Goal: Information Seeking & Learning: Learn about a topic

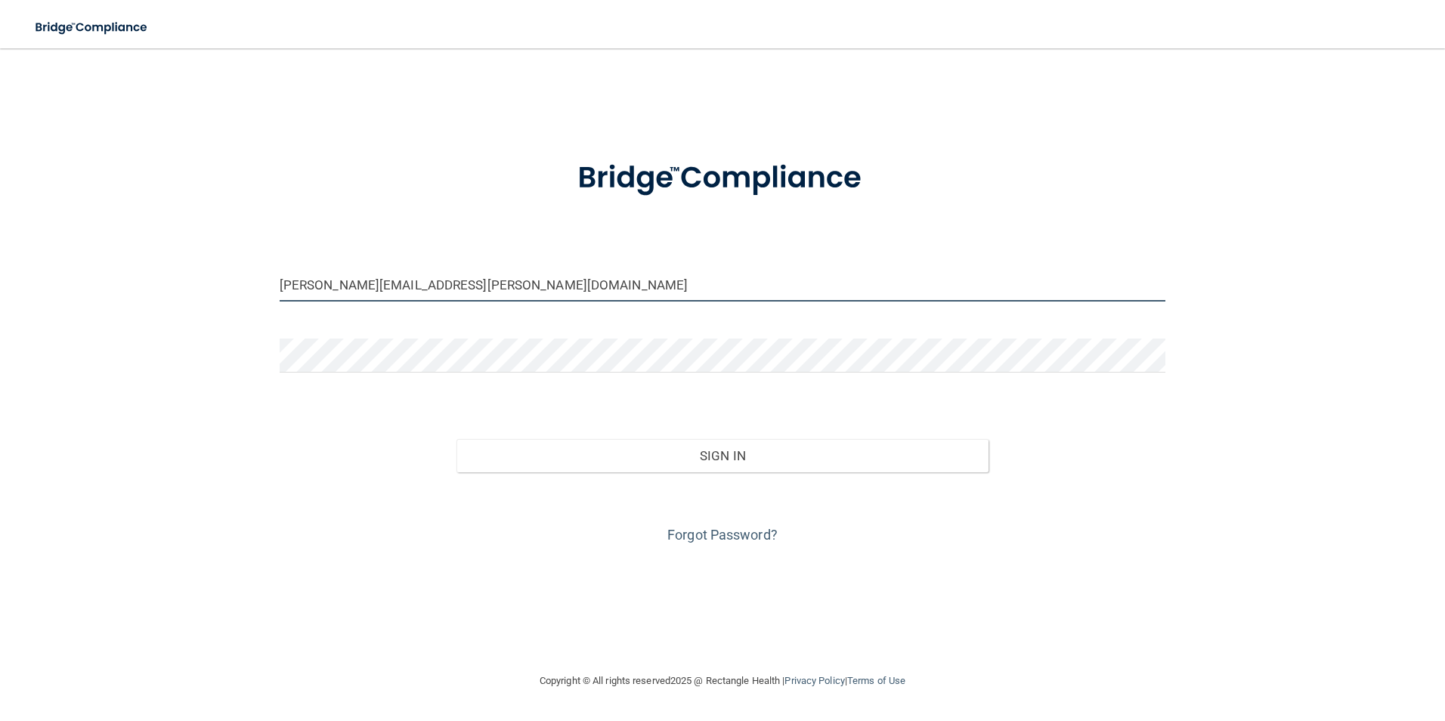
click at [472, 288] on input "[PERSON_NAME][EMAIL_ADDRESS][PERSON_NAME][DOMAIN_NAME]" at bounding box center [723, 284] width 886 height 34
drag, startPoint x: 565, startPoint y: 276, endPoint x: 247, endPoint y: 302, distance: 319.2
click at [252, 302] on div "[PERSON_NAME][EMAIL_ADDRESS][PERSON_NAME][DOMAIN_NAME] Invalid email/password. …" at bounding box center [722, 359] width 1384 height 593
type input "[PERSON_NAME][EMAIL_ADDRESS][PERSON_NAME][DOMAIN_NAME]"
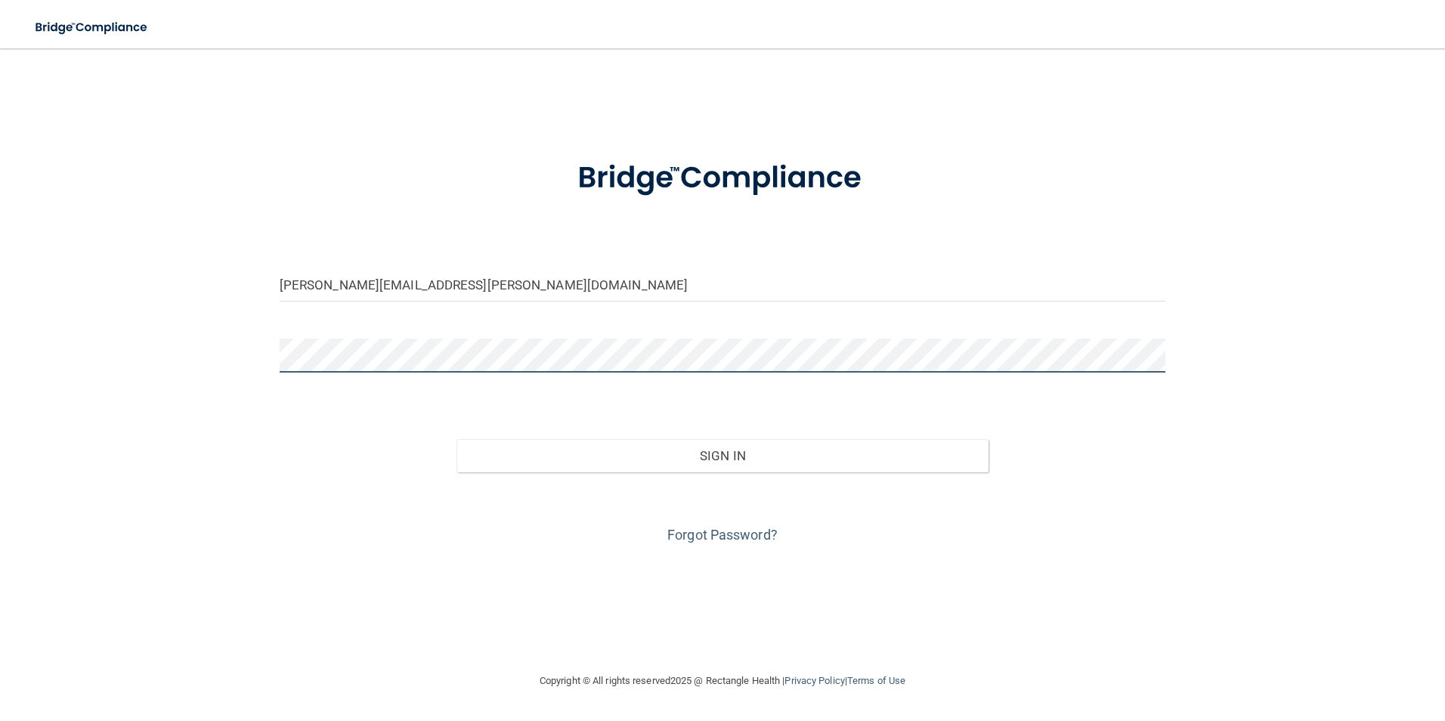
click at [456, 439] on button "Sign In" at bounding box center [722, 455] width 532 height 33
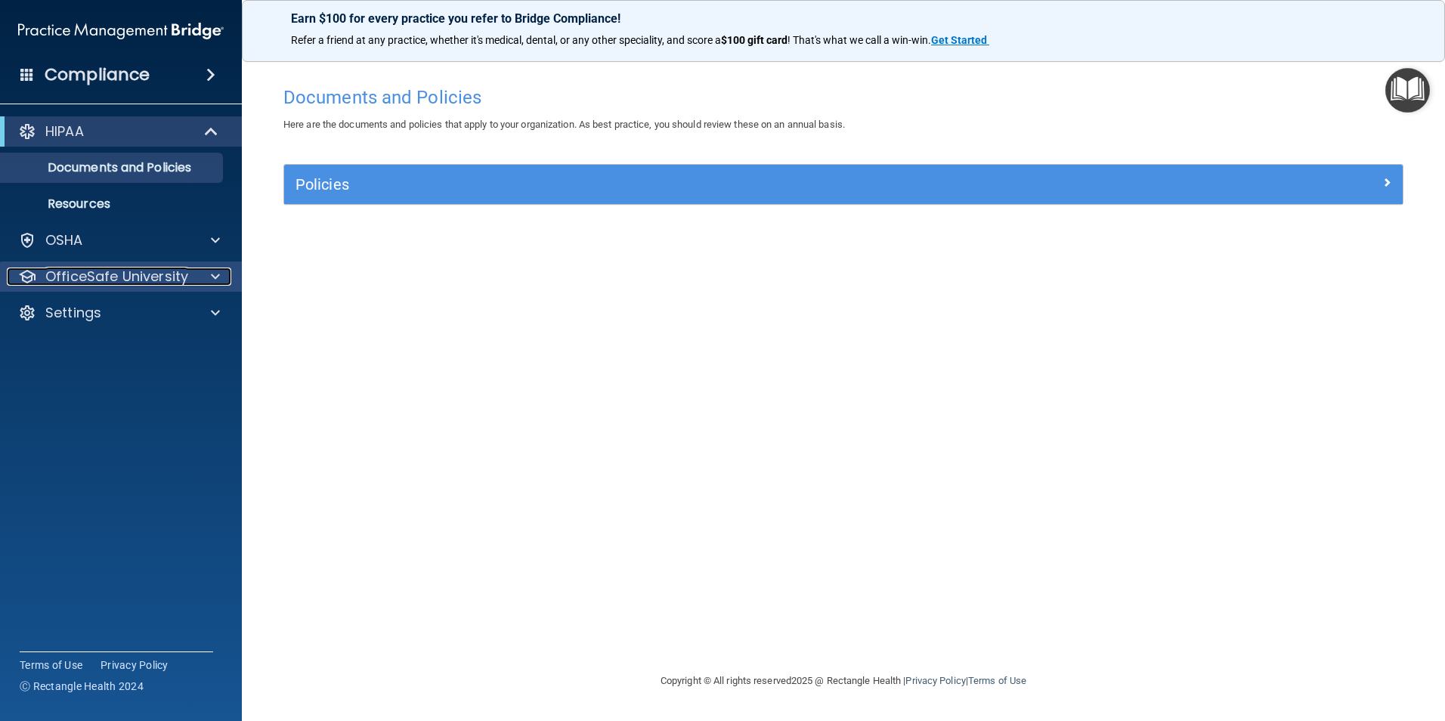
click at [165, 274] on p "OfficeSafe University" at bounding box center [116, 276] width 143 height 18
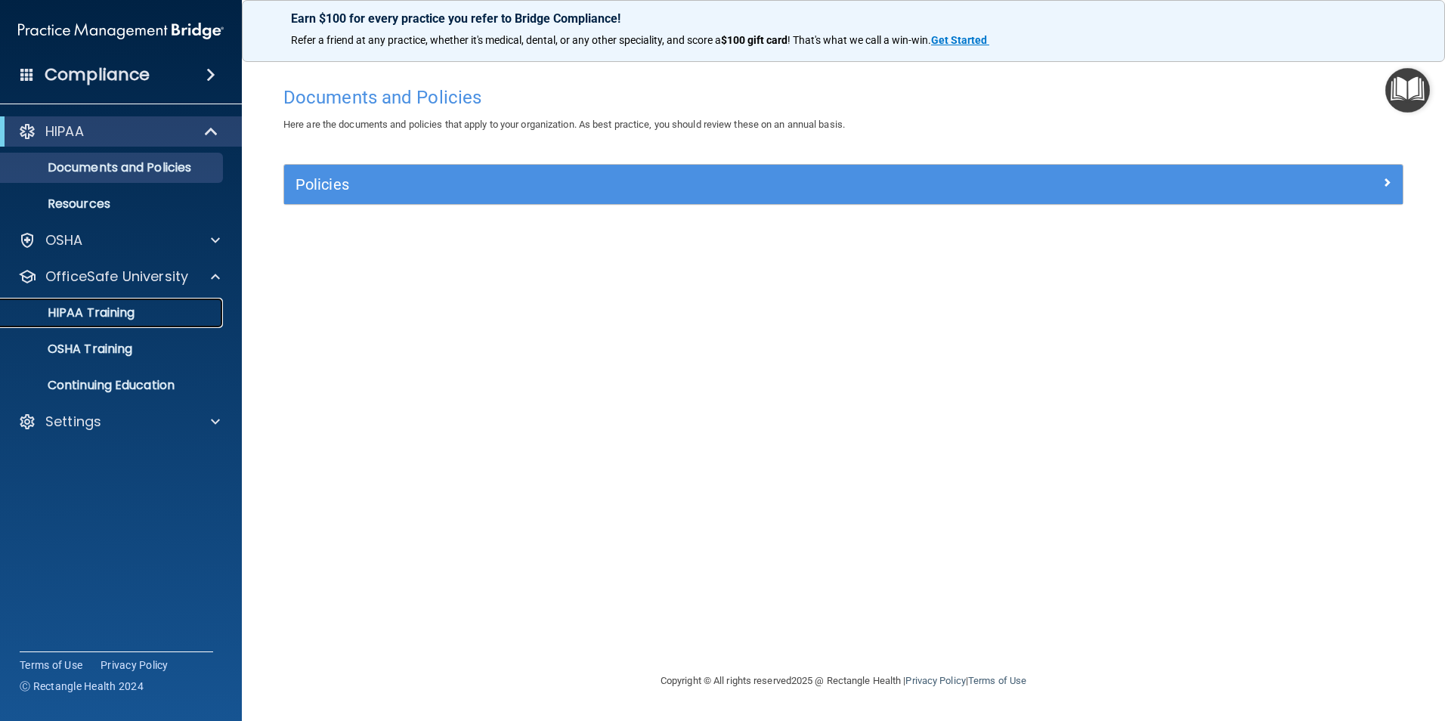
click at [149, 311] on div "HIPAA Training" at bounding box center [113, 312] width 206 height 15
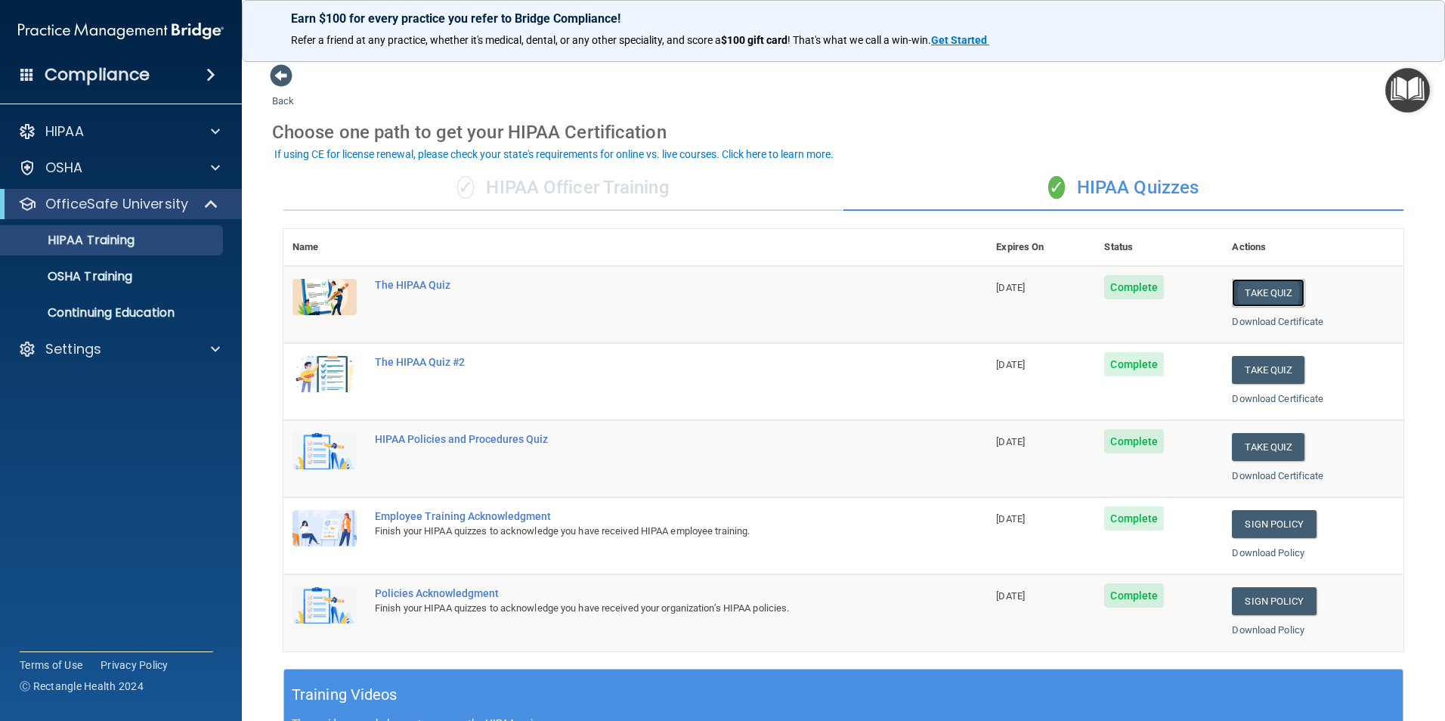
click at [1276, 289] on button "Take Quiz" at bounding box center [1268, 293] width 73 height 28
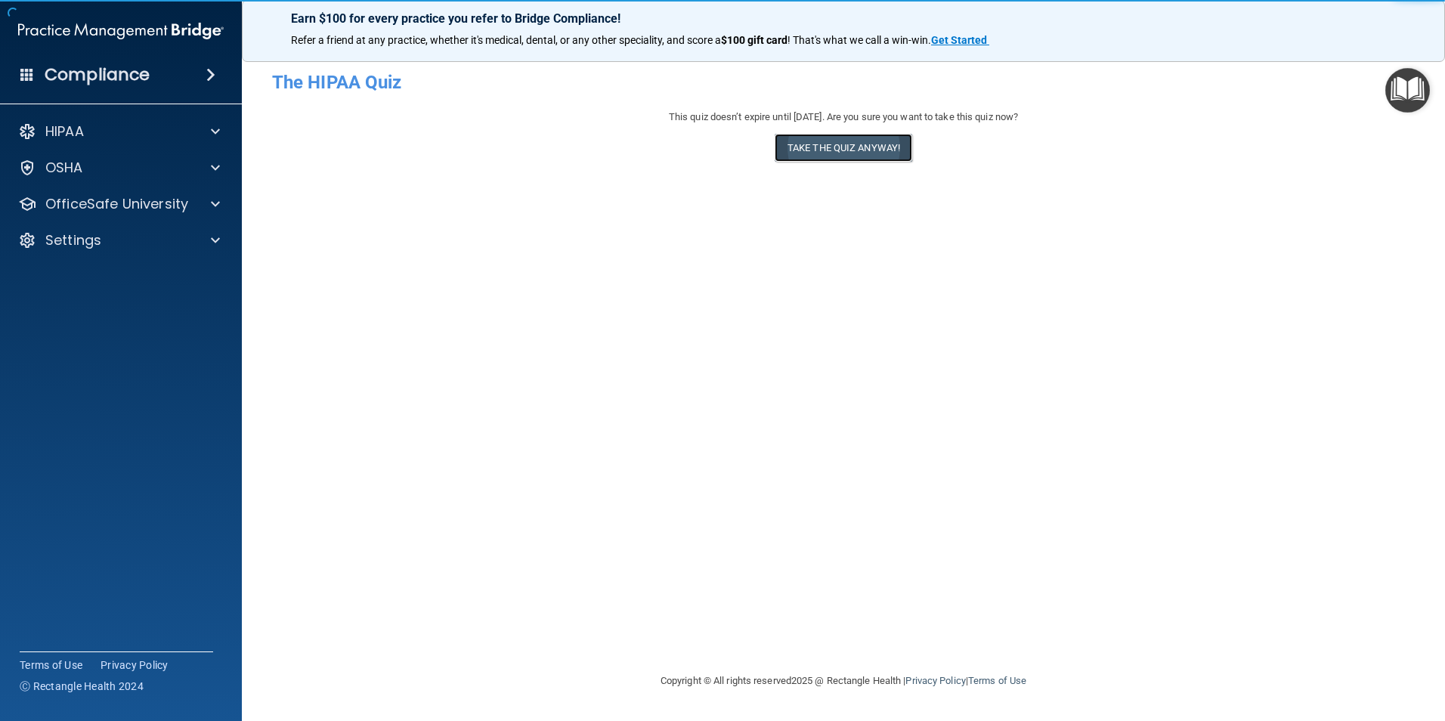
click at [834, 153] on button "Take the quiz anyway!" at bounding box center [843, 148] width 138 height 28
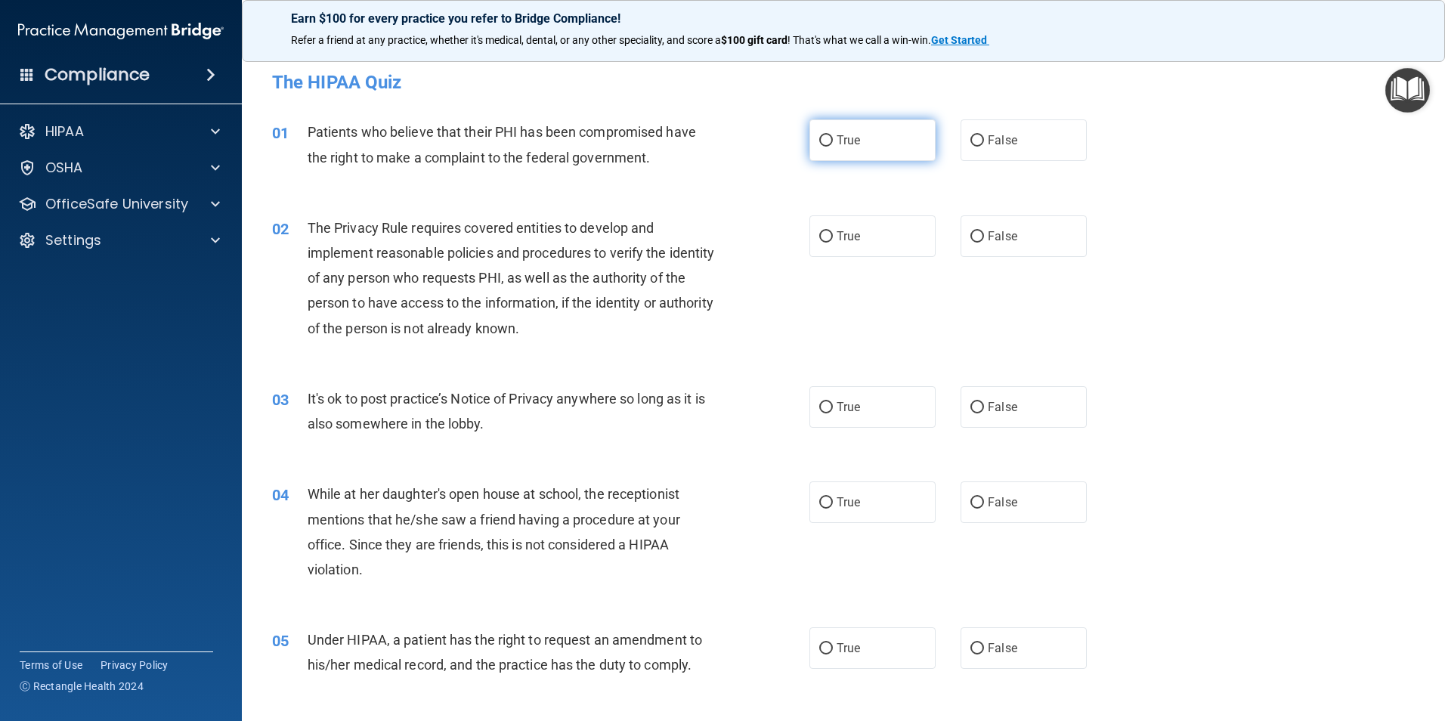
click at [836, 144] on span "True" at bounding box center [847, 140] width 23 height 14
click at [833, 144] on input "True" at bounding box center [826, 140] width 14 height 11
radio input "true"
click at [858, 243] on label "True" at bounding box center [872, 236] width 126 height 42
click at [833, 243] on input "True" at bounding box center [826, 236] width 14 height 11
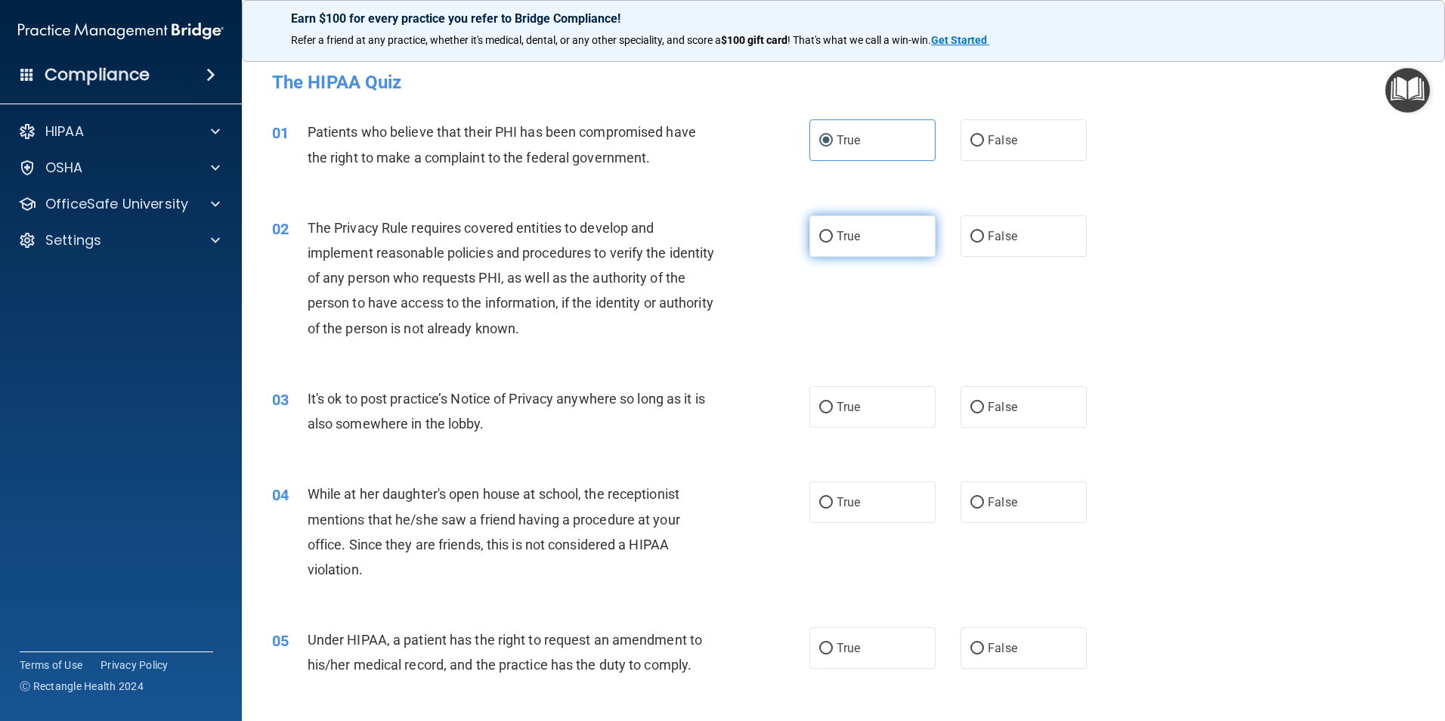
radio input "true"
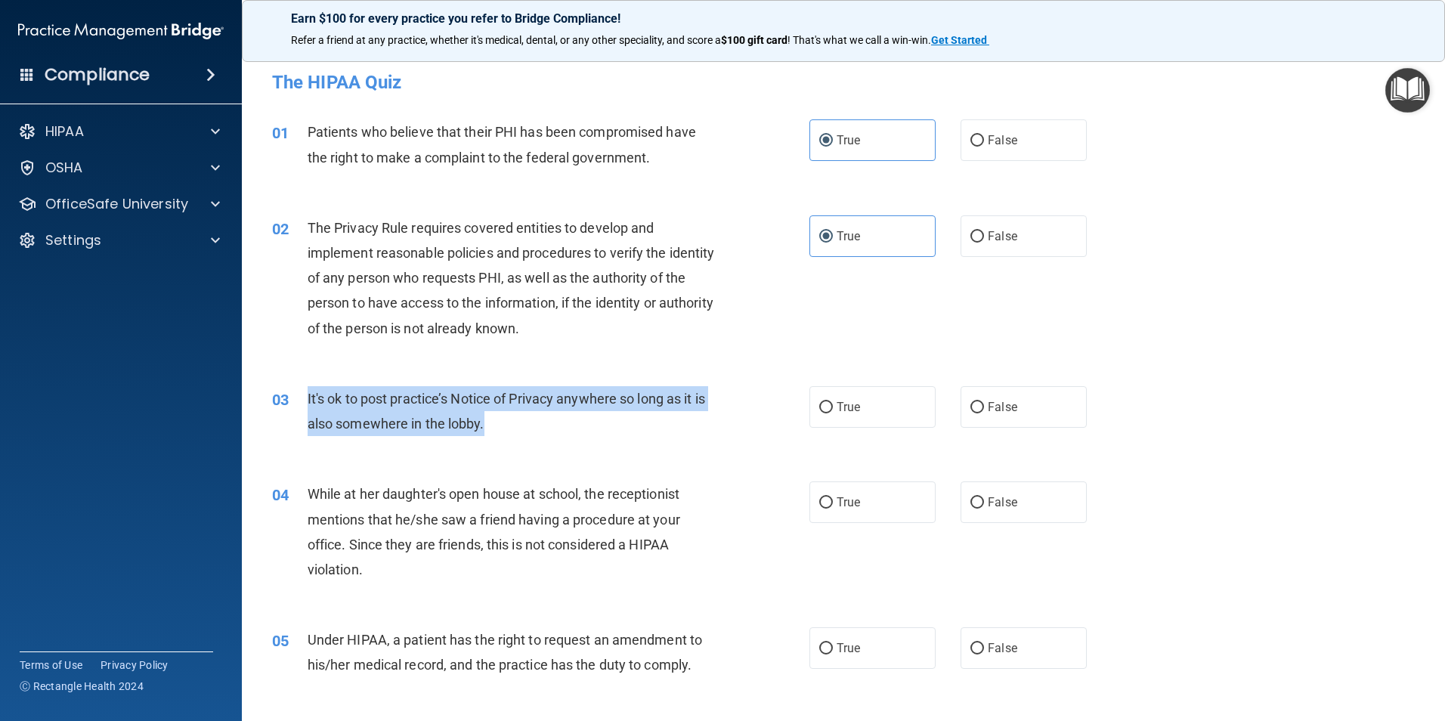
drag, startPoint x: 487, startPoint y: 422, endPoint x: 301, endPoint y: 393, distance: 188.1
click at [301, 393] on div "03 It's ok to post practice’s Notice of Privacy anywhere so long as it is also …" at bounding box center [540, 414] width 583 height 57
drag, startPoint x: 301, startPoint y: 393, endPoint x: 329, endPoint y: 403, distance: 29.6
copy div "It's ok to post practice’s Notice of Privacy anywhere so long as it is also som…"
click at [553, 433] on div "It's ok to post practice’s Notice of Privacy anywhere so long as it is also som…" at bounding box center [518, 411] width 420 height 50
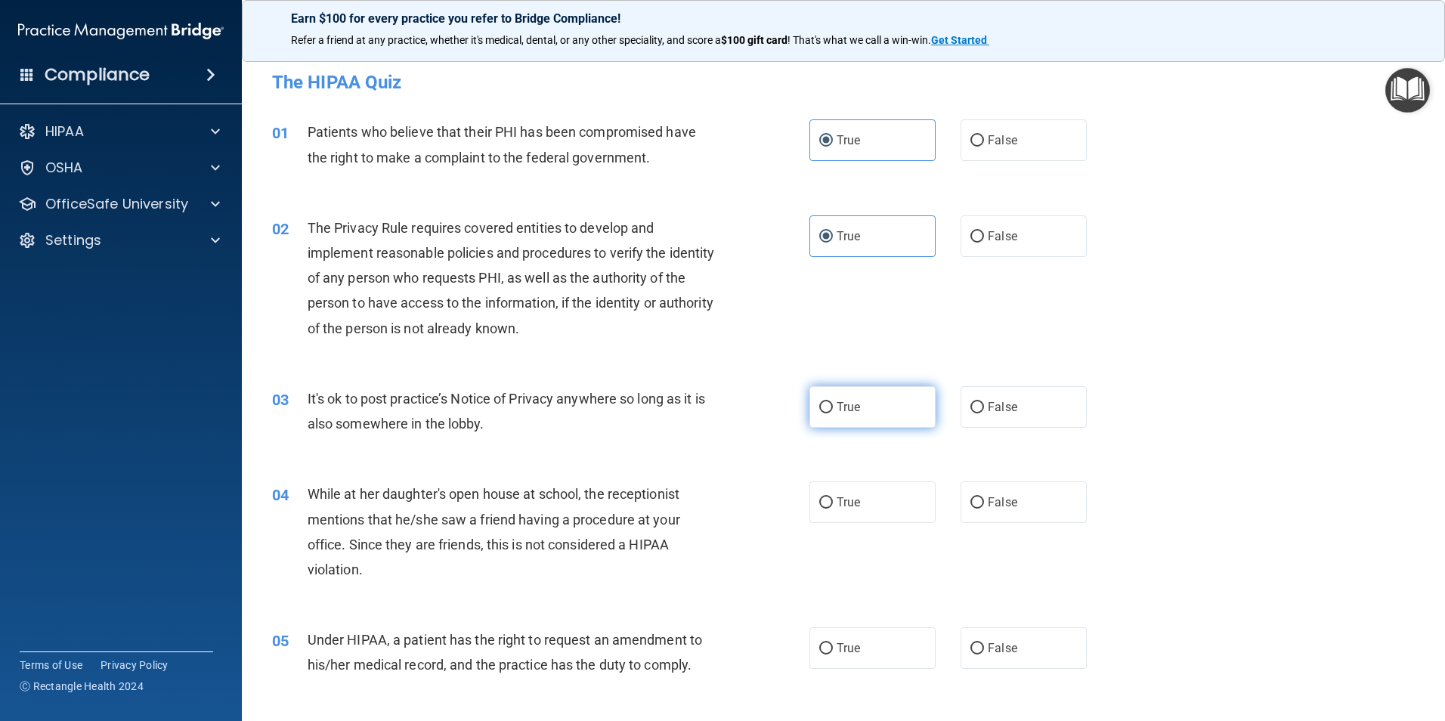
click at [841, 411] on span "True" at bounding box center [847, 407] width 23 height 14
click at [833, 411] on input "True" at bounding box center [826, 407] width 14 height 11
radio input "true"
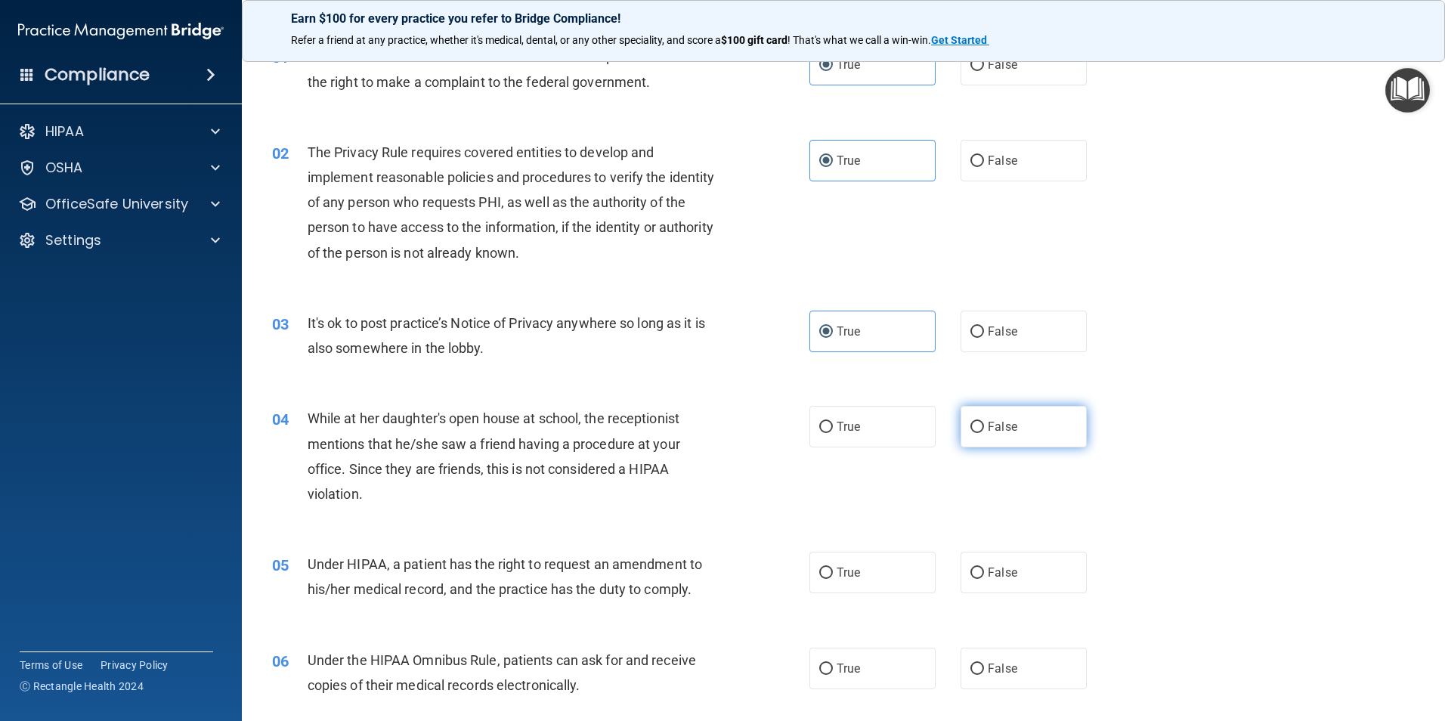
click at [980, 440] on label "False" at bounding box center [1023, 427] width 126 height 42
click at [980, 433] on input "False" at bounding box center [977, 427] width 14 height 11
radio input "true"
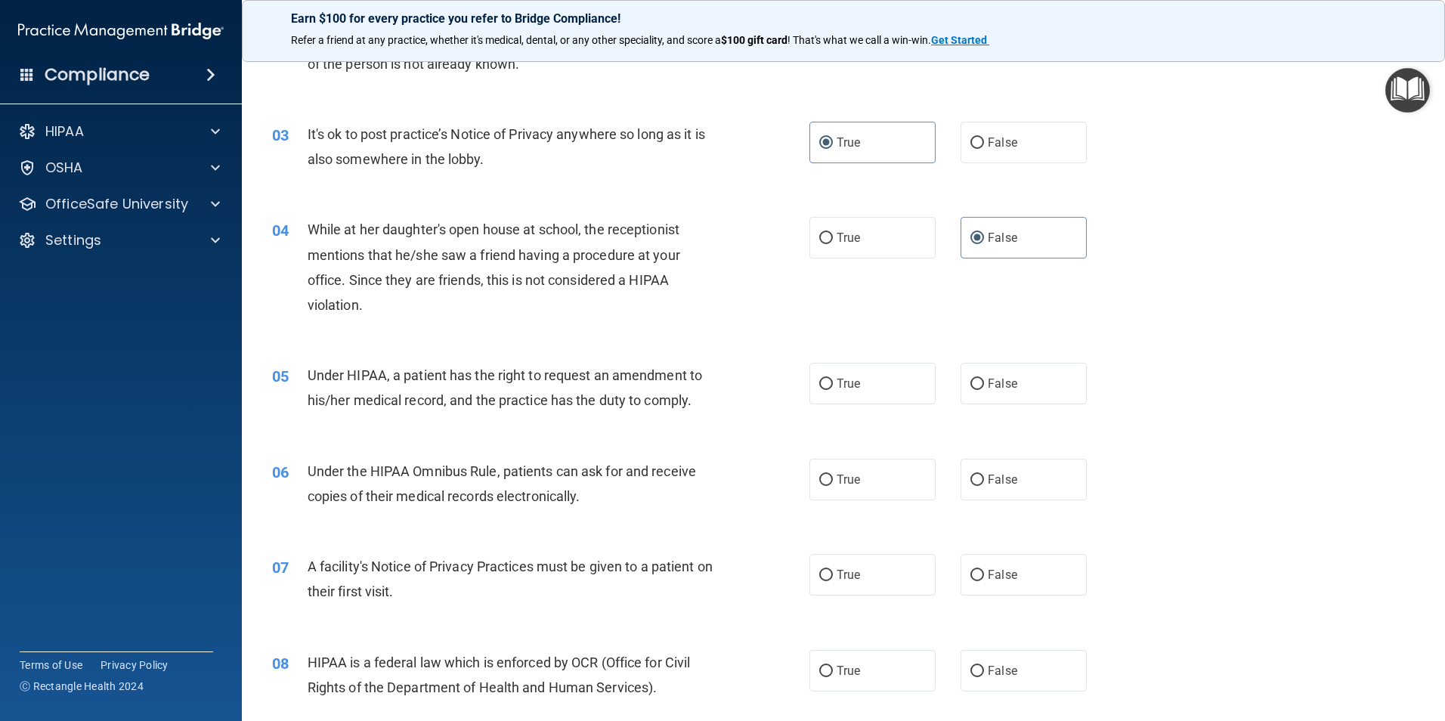
scroll to position [302, 0]
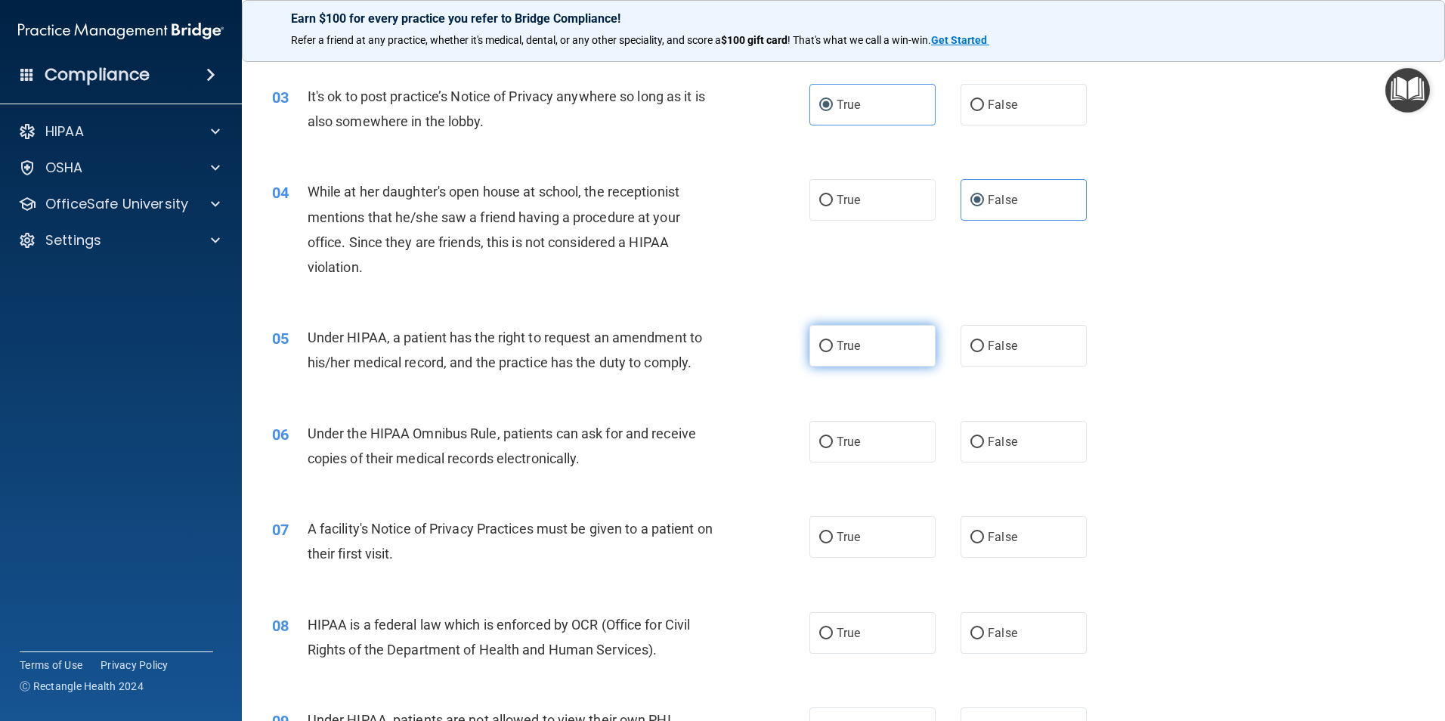
click at [819, 349] on input "True" at bounding box center [826, 346] width 14 height 11
radio input "true"
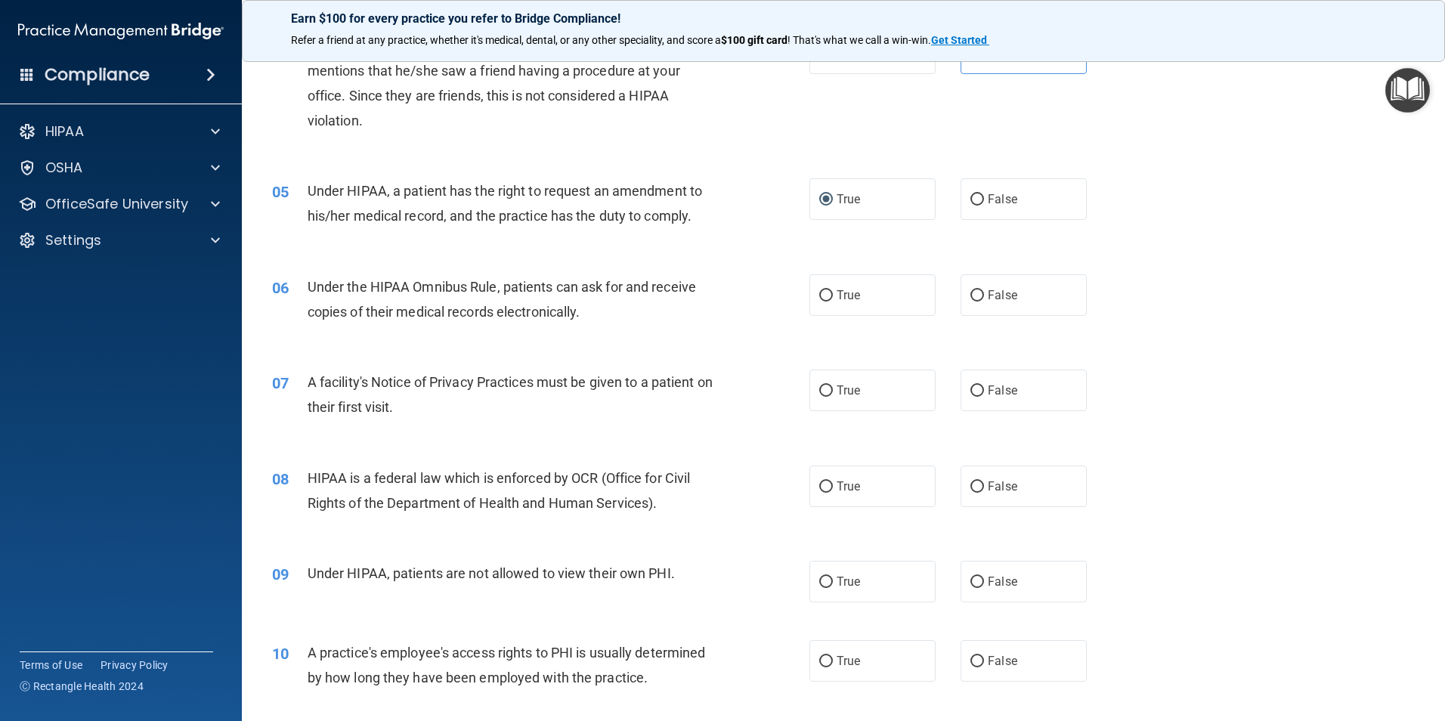
scroll to position [453, 0]
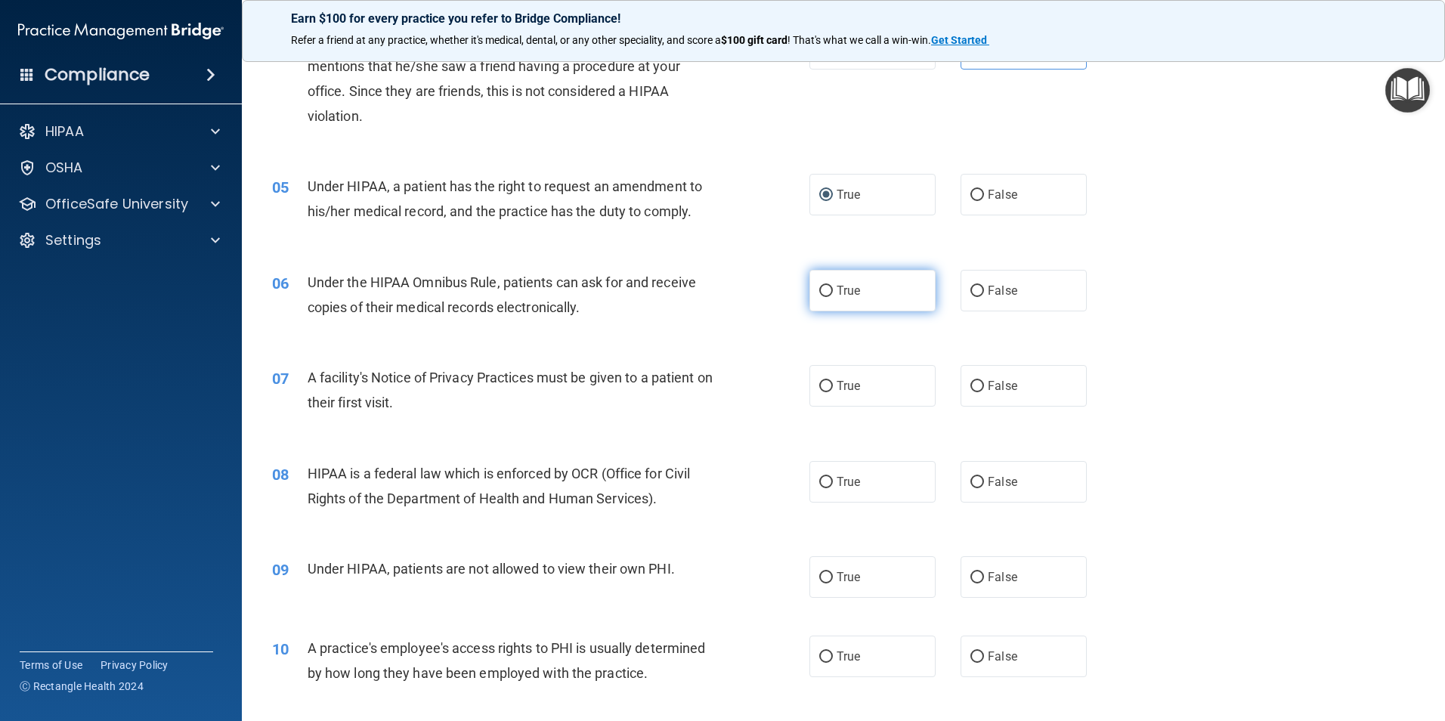
drag, startPoint x: 868, startPoint y: 286, endPoint x: 850, endPoint y: 288, distance: 18.3
click at [868, 285] on label "True" at bounding box center [872, 291] width 126 height 42
click at [833, 286] on input "True" at bounding box center [826, 291] width 14 height 11
radio input "true"
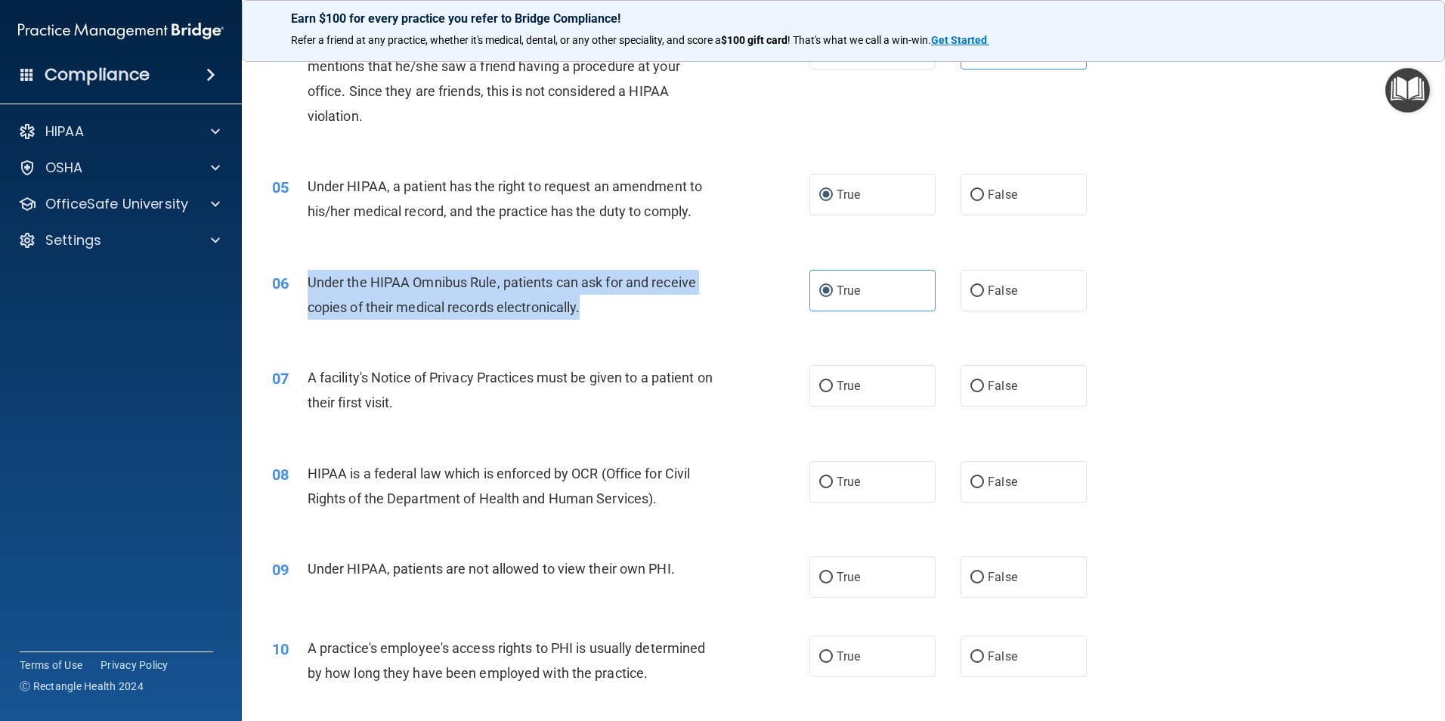
drag, startPoint x: 592, startPoint y: 312, endPoint x: 308, endPoint y: 271, distance: 287.8
click at [308, 271] on div "Under the HIPAA Omnibus Rule, patients can ask for and receive copies of their …" at bounding box center [518, 295] width 420 height 50
drag, startPoint x: 308, startPoint y: 271, endPoint x: 335, endPoint y: 283, distance: 30.5
copy span "Under the HIPAA Omnibus Rule, patients can ask for and receive copies of their …"
click at [673, 297] on div "Under the HIPAA Omnibus Rule, patients can ask for and receive copies of their …" at bounding box center [518, 295] width 420 height 50
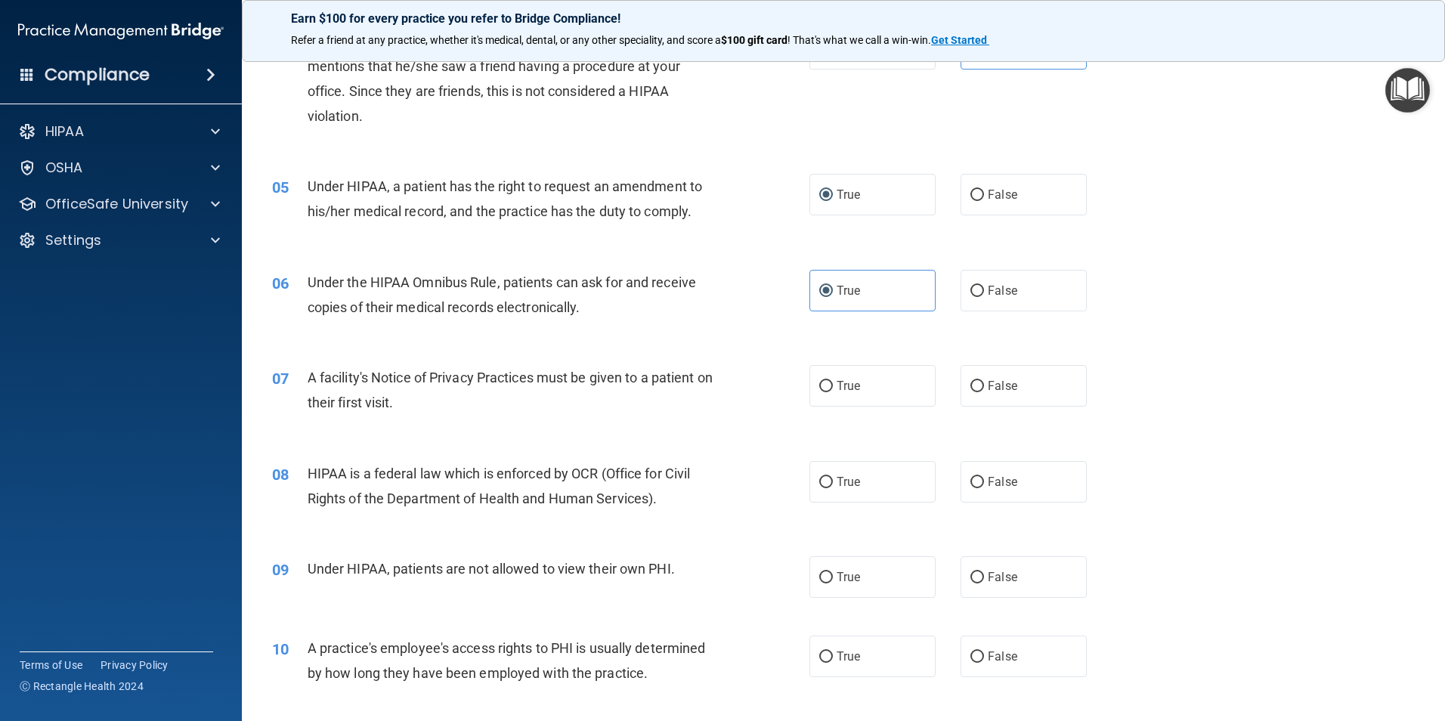
click at [628, 338] on div "06 Under the HIPAA Omnibus Rule, patients can ask for and receive copies of the…" at bounding box center [843, 298] width 1165 height 95
drag, startPoint x: 384, startPoint y: 390, endPoint x: 290, endPoint y: 371, distance: 95.6
click at [290, 371] on div "07 A facility's Notice of Privacy Practices must be given to a patient on their…" at bounding box center [540, 393] width 583 height 57
drag, startPoint x: 290, startPoint y: 371, endPoint x: 347, endPoint y: 388, distance: 59.3
copy div "A facility's Notice of Privacy Practices must be given to a patient on their fi…"
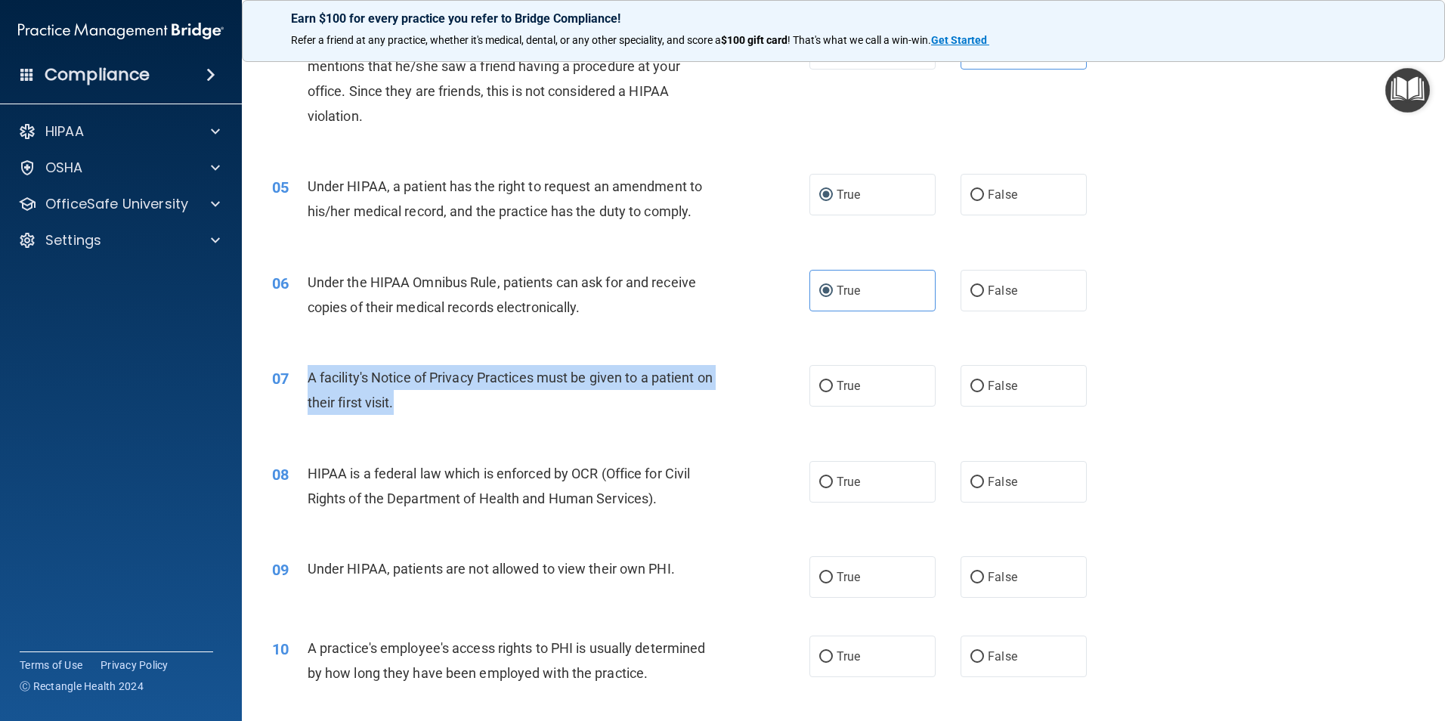
click at [610, 417] on div "07 A facility's Notice of Privacy Practices must be given to a patient on their…" at bounding box center [540, 393] width 583 height 57
click at [454, 407] on div "A facility's Notice of Privacy Practices must be given to a patient on their fi…" at bounding box center [518, 390] width 420 height 50
drag, startPoint x: 424, startPoint y: 404, endPoint x: 308, endPoint y: 373, distance: 119.7
click at [308, 373] on div "A facility's Notice of Privacy Practices must be given to a patient on their fi…" at bounding box center [518, 390] width 420 height 50
copy span "A facility's Notice of Privacy Practices must be given to a patient on their fi…"
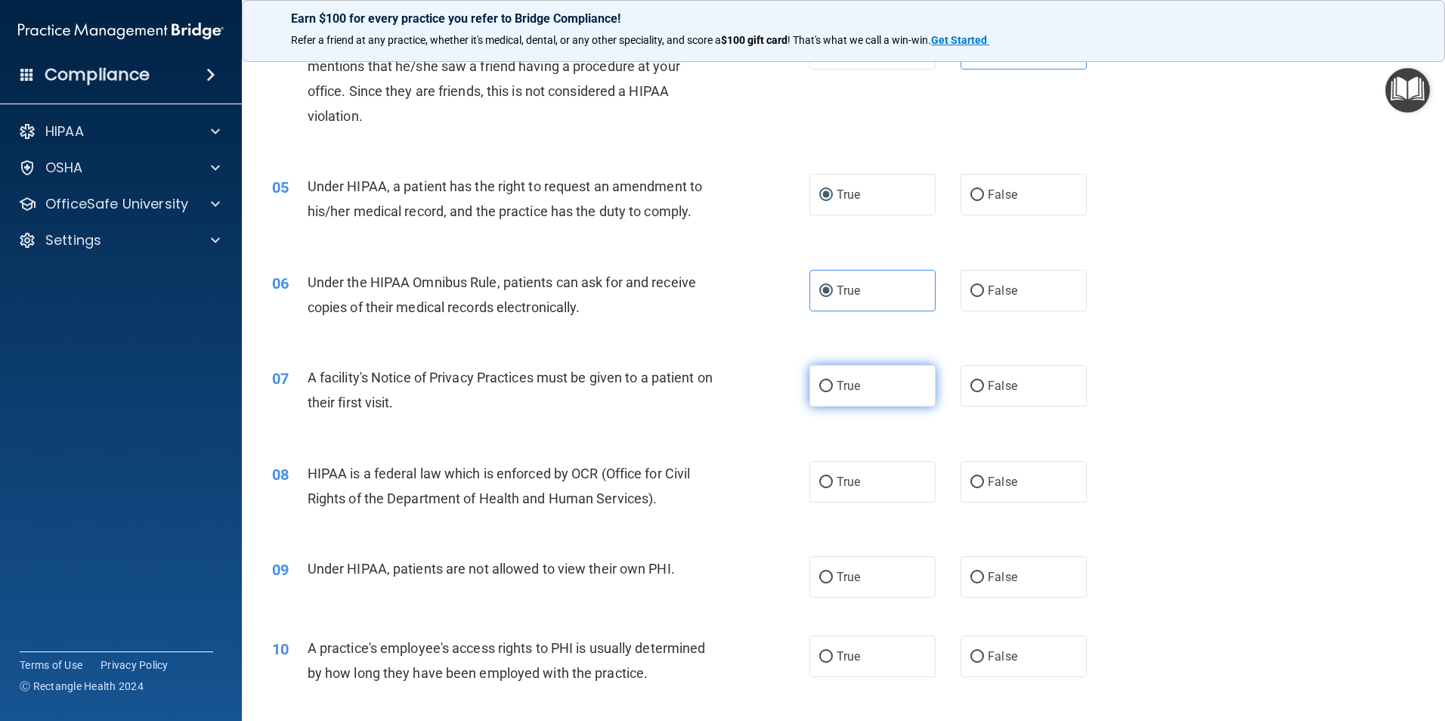
click at [836, 384] on span "True" at bounding box center [847, 386] width 23 height 14
click at [833, 384] on input "True" at bounding box center [826, 386] width 14 height 11
radio input "true"
click at [683, 510] on div "HIPAA is a federal law which is enforced by OCR (Office for Civil Rights of the…" at bounding box center [518, 486] width 420 height 50
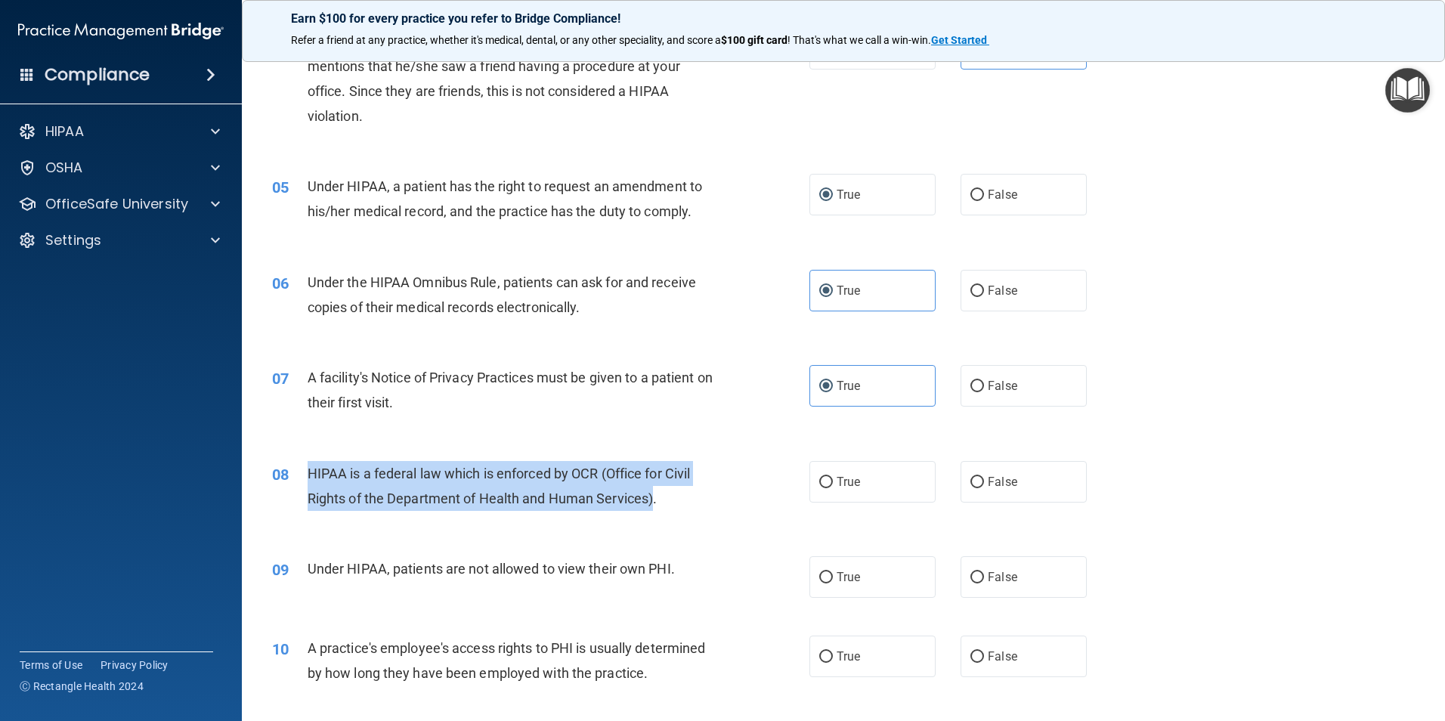
drag, startPoint x: 655, startPoint y: 497, endPoint x: 305, endPoint y: 472, distance: 350.7
click at [305, 472] on div "08 HIPAA is a federal law which is enforced by OCR (Office for Civil Rights of …" at bounding box center [540, 489] width 583 height 57
copy div "HIPAA is a federal law which is enforced by OCR (Office for Civil Rights of the…"
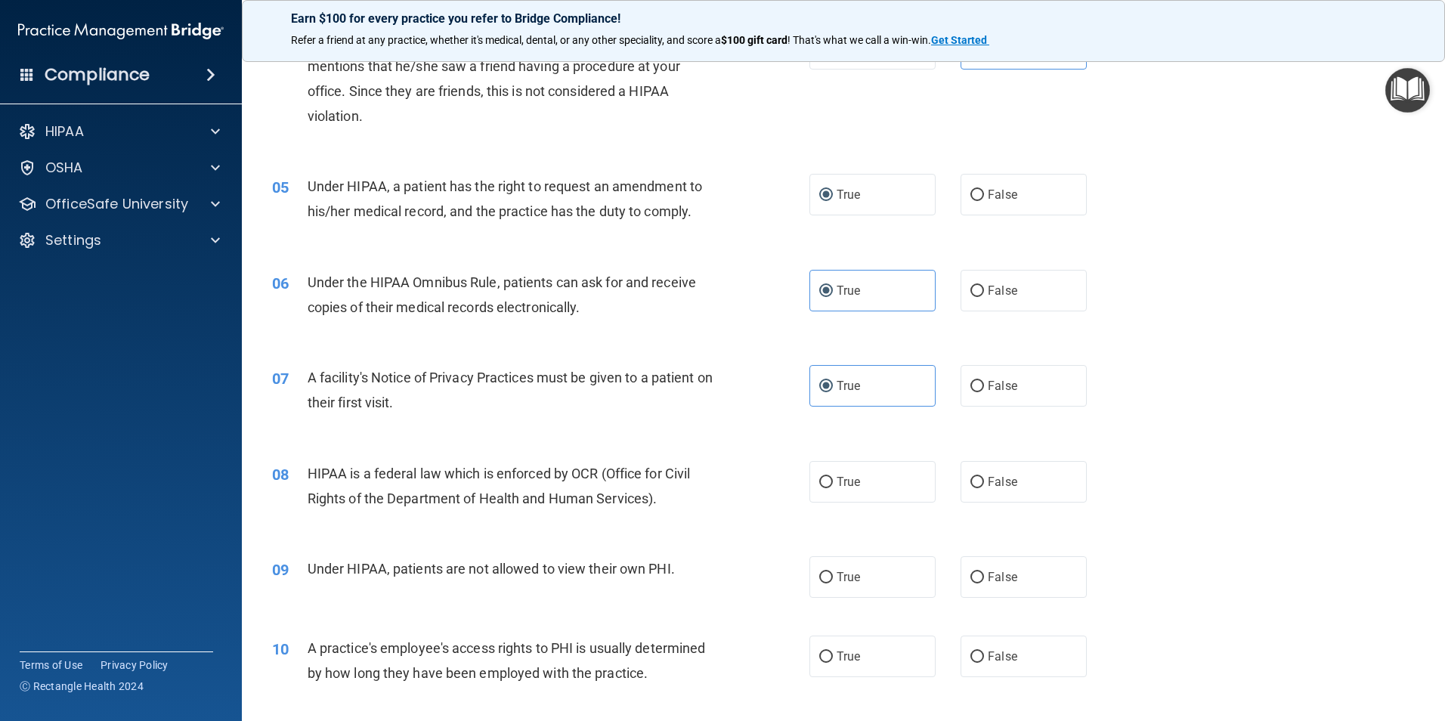
click at [685, 504] on div "HIPAA is a federal law which is enforced by OCR (Office for Civil Rights of the…" at bounding box center [518, 486] width 420 height 50
click at [858, 485] on label "True" at bounding box center [872, 482] width 126 height 42
click at [833, 485] on input "True" at bounding box center [826, 482] width 14 height 11
radio input "true"
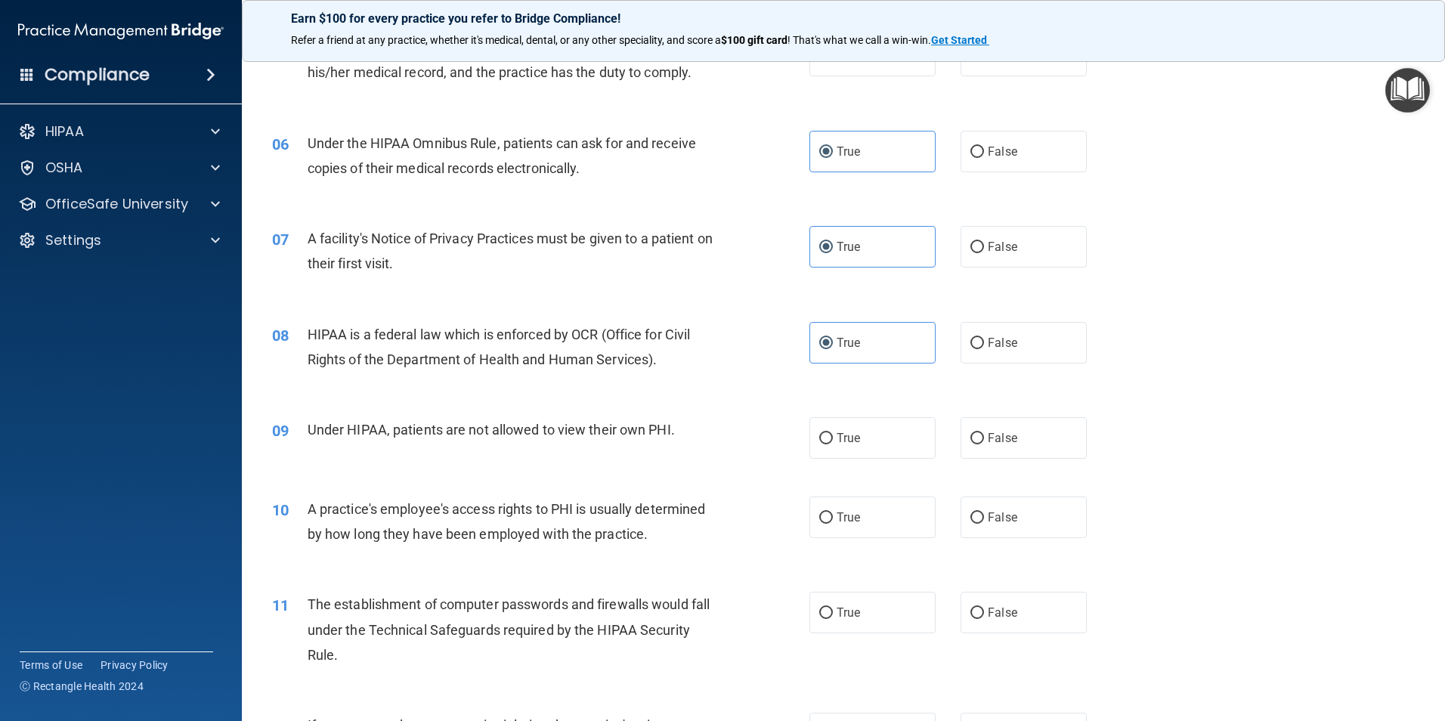
scroll to position [680, 0]
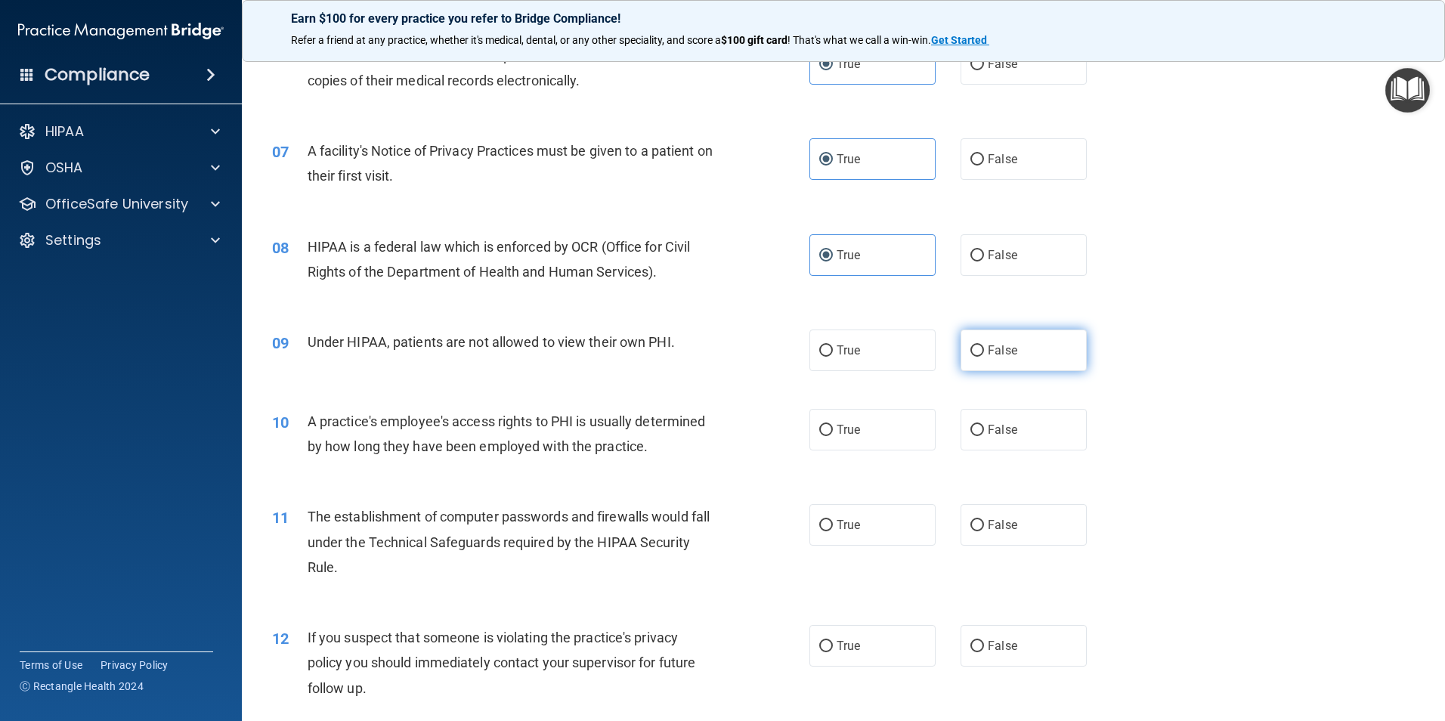
click at [981, 342] on label "False" at bounding box center [1023, 350] width 126 height 42
click at [981, 345] on input "False" at bounding box center [977, 350] width 14 height 11
radio input "true"
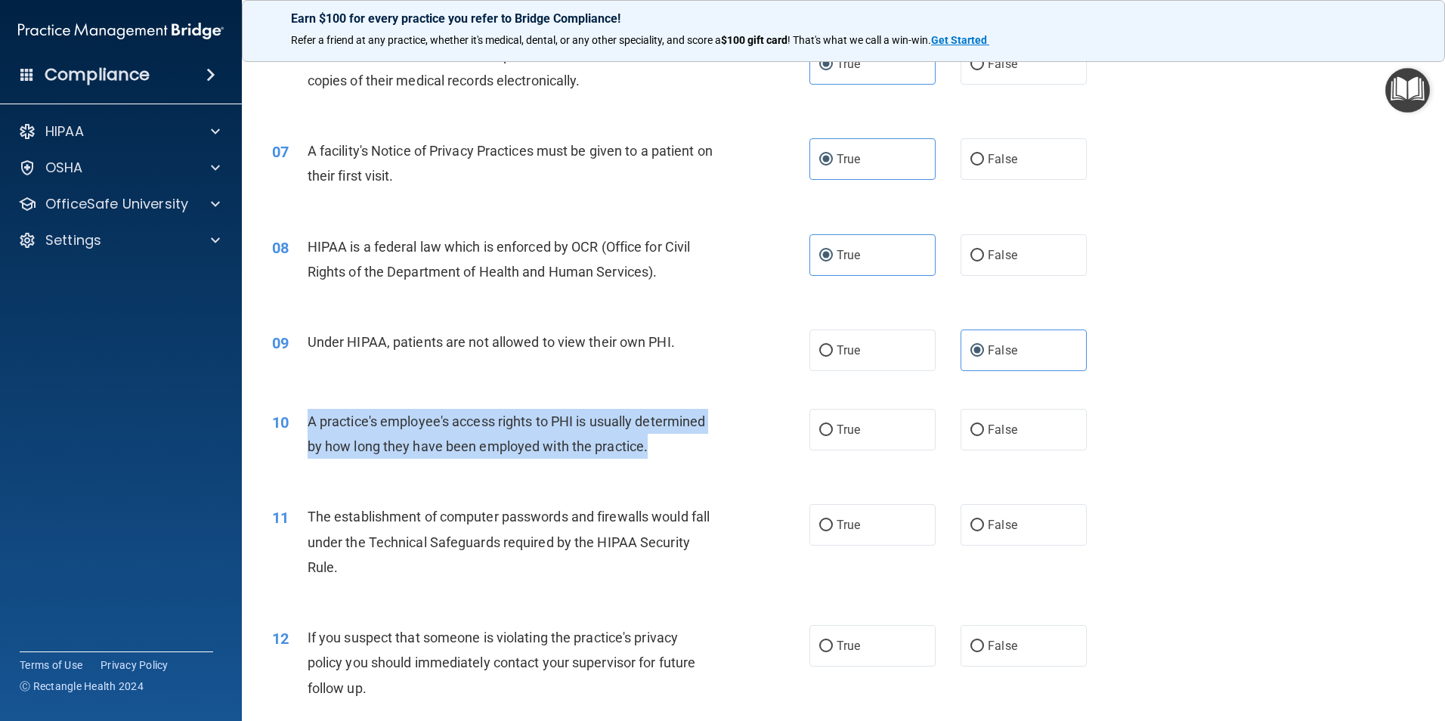
drag, startPoint x: 647, startPoint y: 444, endPoint x: 295, endPoint y: 440, distance: 351.4
click at [295, 440] on div "10 A practice's employee's access rights to PHI is usually determined by how lo…" at bounding box center [540, 437] width 583 height 57
copy div "A practice's employee's access rights to PHI is usually determined by how long …"
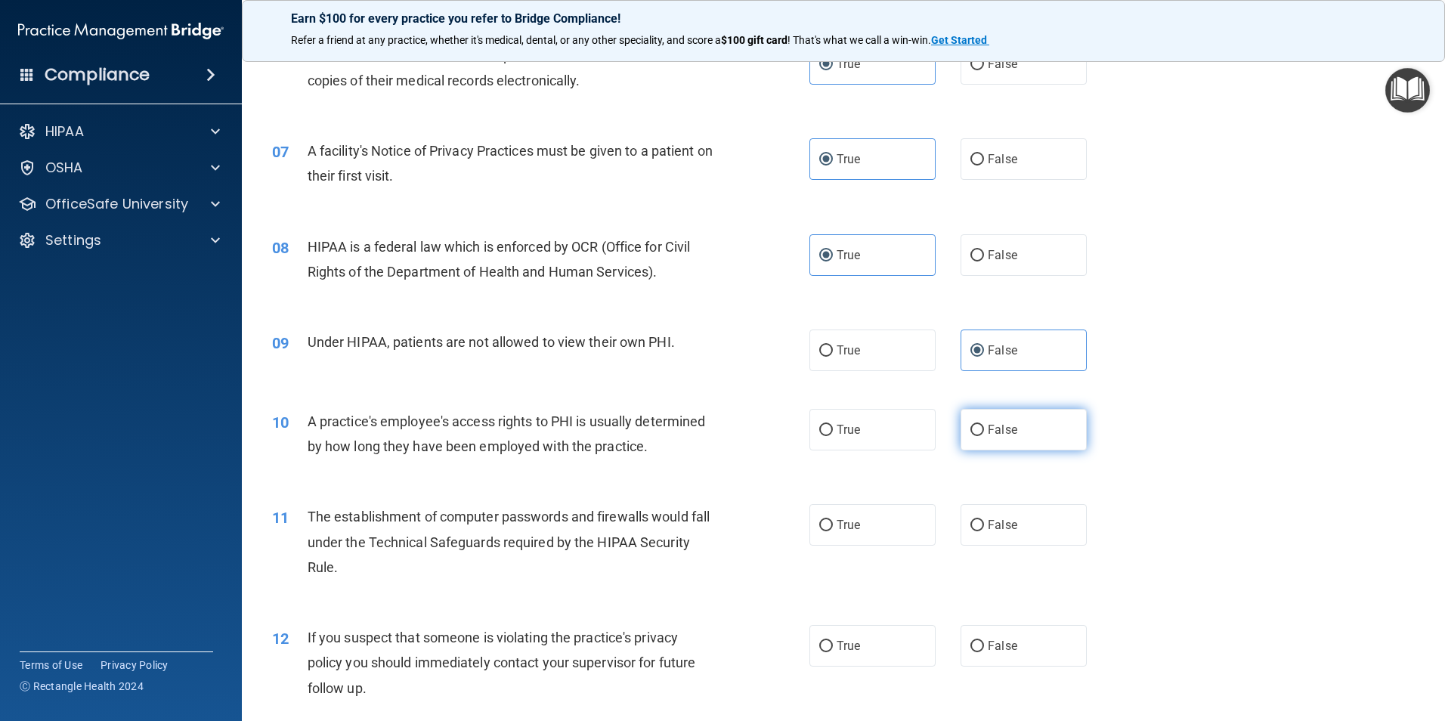
click at [1006, 439] on label "False" at bounding box center [1023, 430] width 126 height 42
click at [984, 436] on input "False" at bounding box center [977, 430] width 14 height 11
radio input "true"
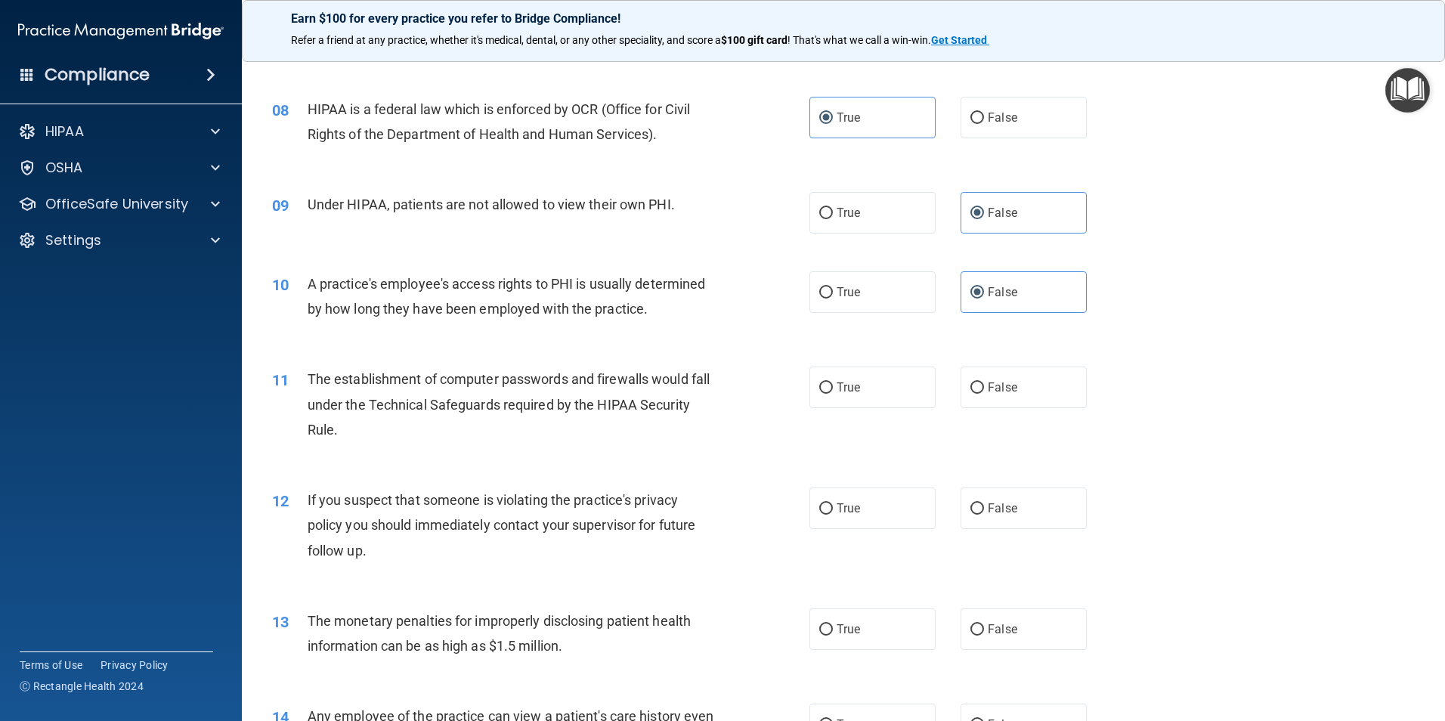
scroll to position [831, 0]
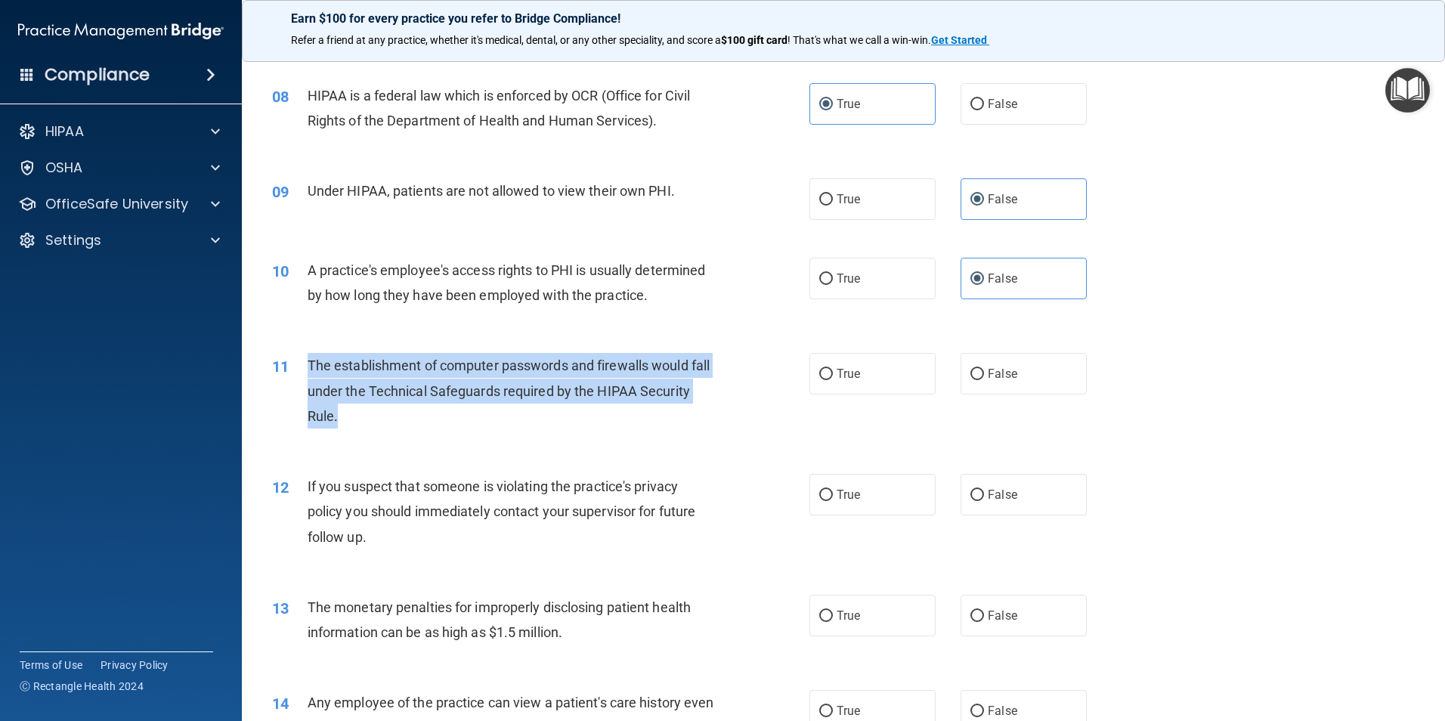
drag, startPoint x: 393, startPoint y: 419, endPoint x: 304, endPoint y: 357, distance: 109.0
click at [304, 357] on div "11 The establishment of computer passwords and firewalls would fall under the T…" at bounding box center [540, 394] width 583 height 83
copy div "The establishment of computer passwords and firewalls would fall under the Tech…"
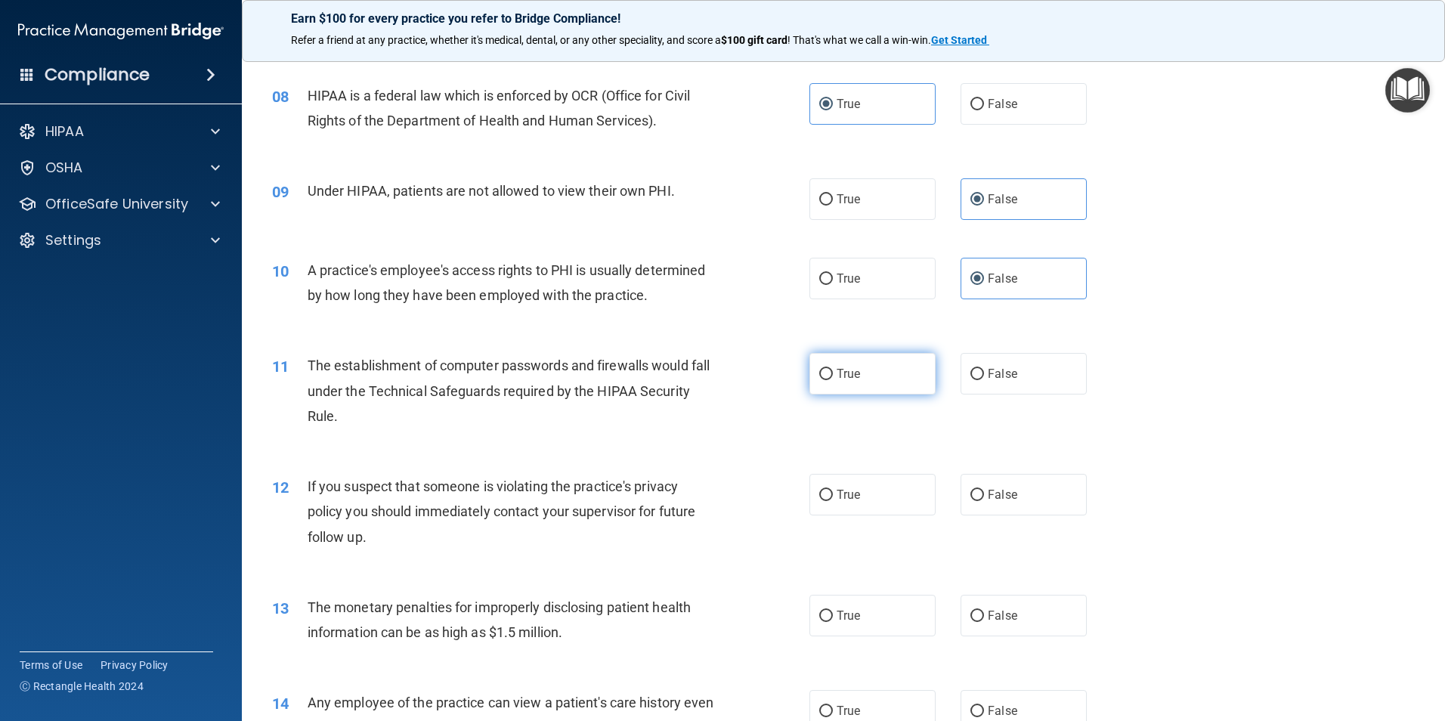
click at [839, 379] on span "True" at bounding box center [847, 373] width 23 height 14
click at [833, 379] on input "True" at bounding box center [826, 374] width 14 height 11
radio input "true"
click at [713, 443] on div "11 The establishment of computer passwords and firewalls would fall under the T…" at bounding box center [843, 394] width 1165 height 121
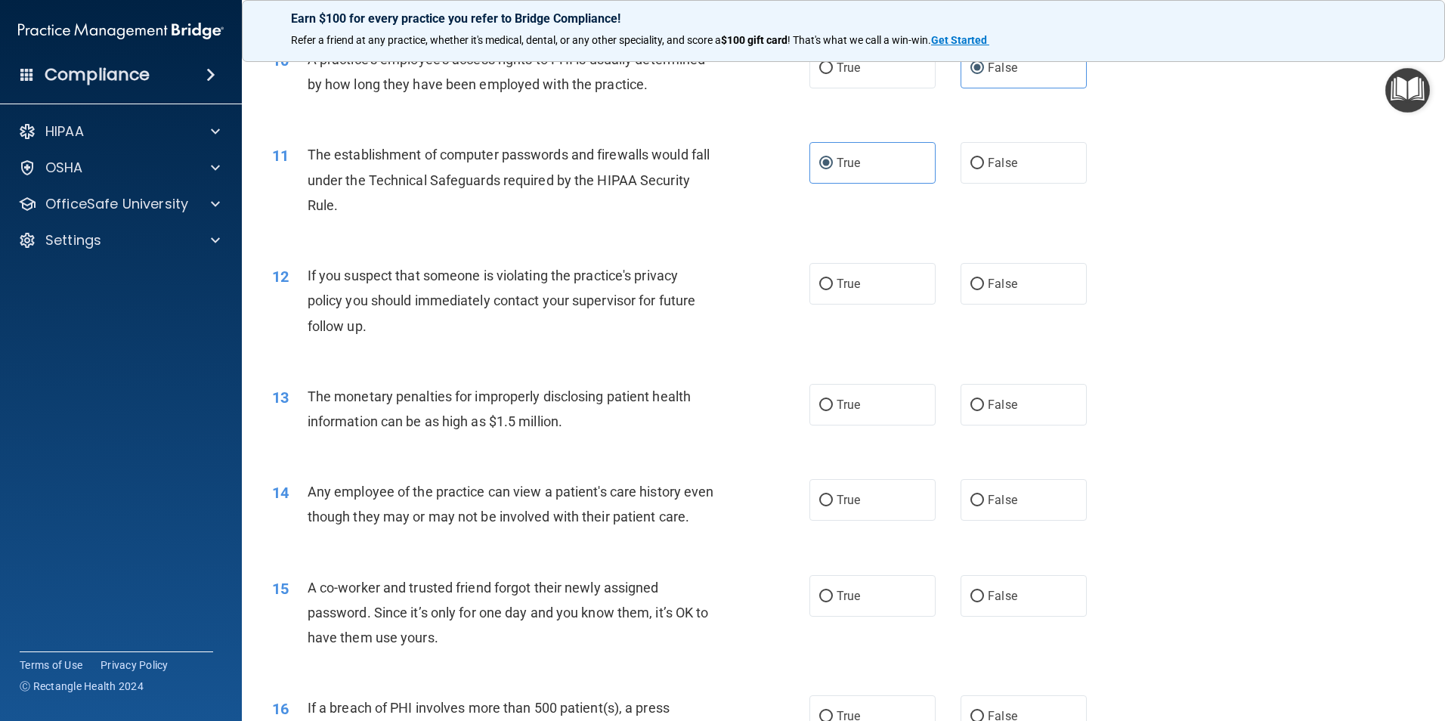
scroll to position [1058, 0]
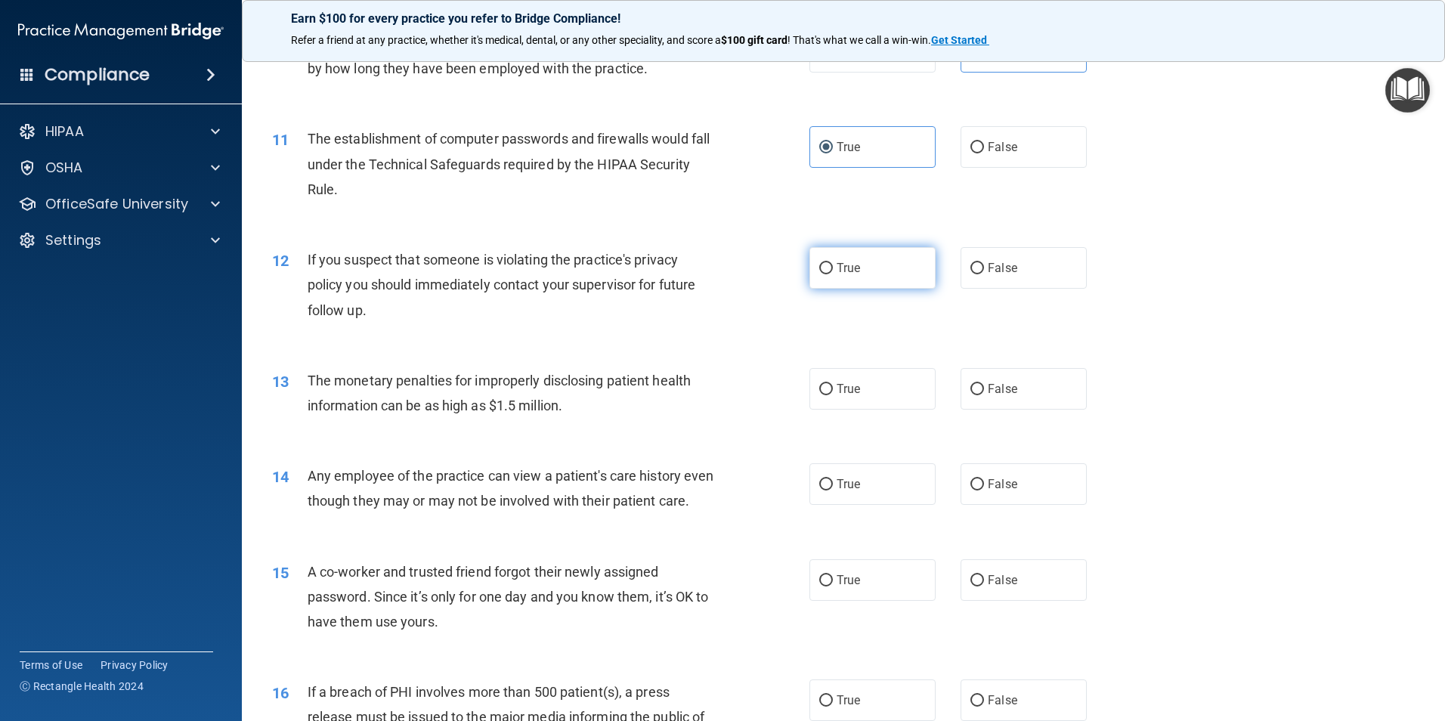
click at [855, 277] on label "True" at bounding box center [872, 268] width 126 height 42
click at [833, 274] on input "True" at bounding box center [826, 268] width 14 height 11
radio input "true"
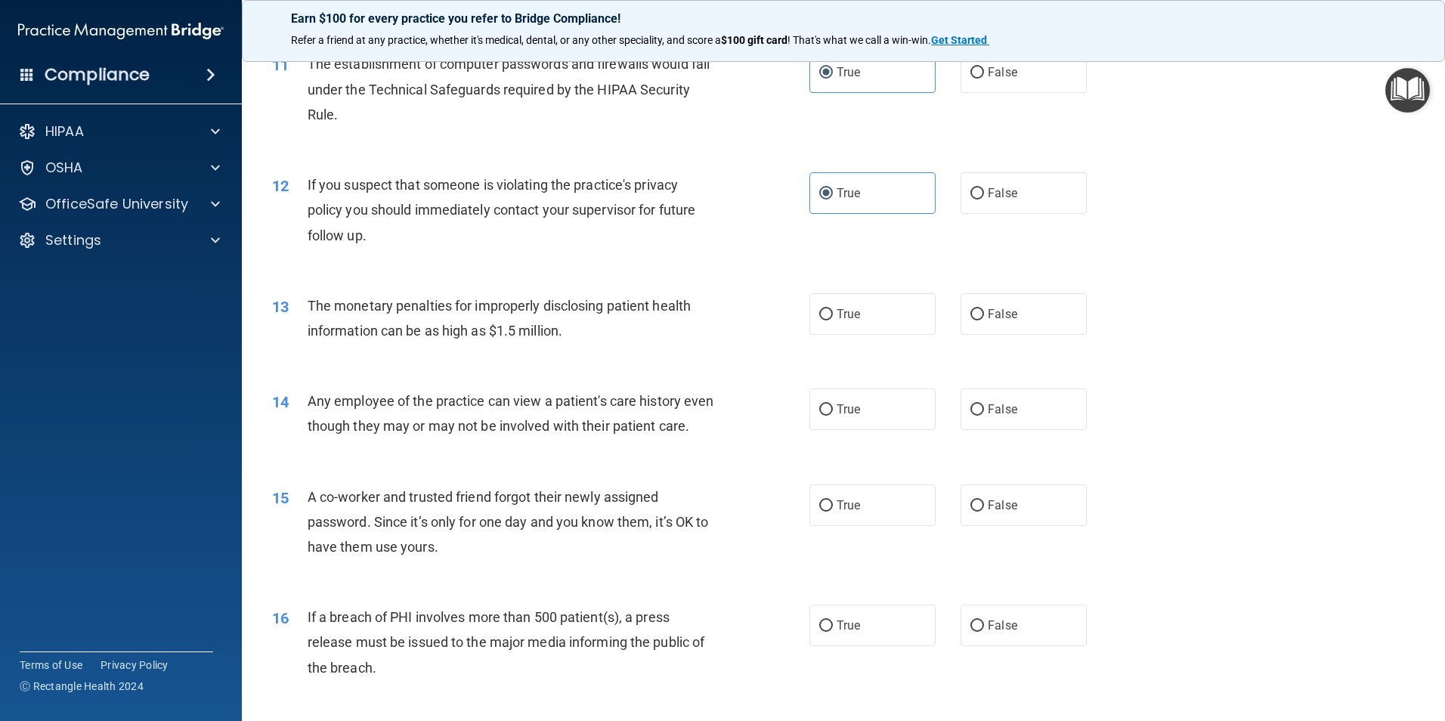
scroll to position [1209, 0]
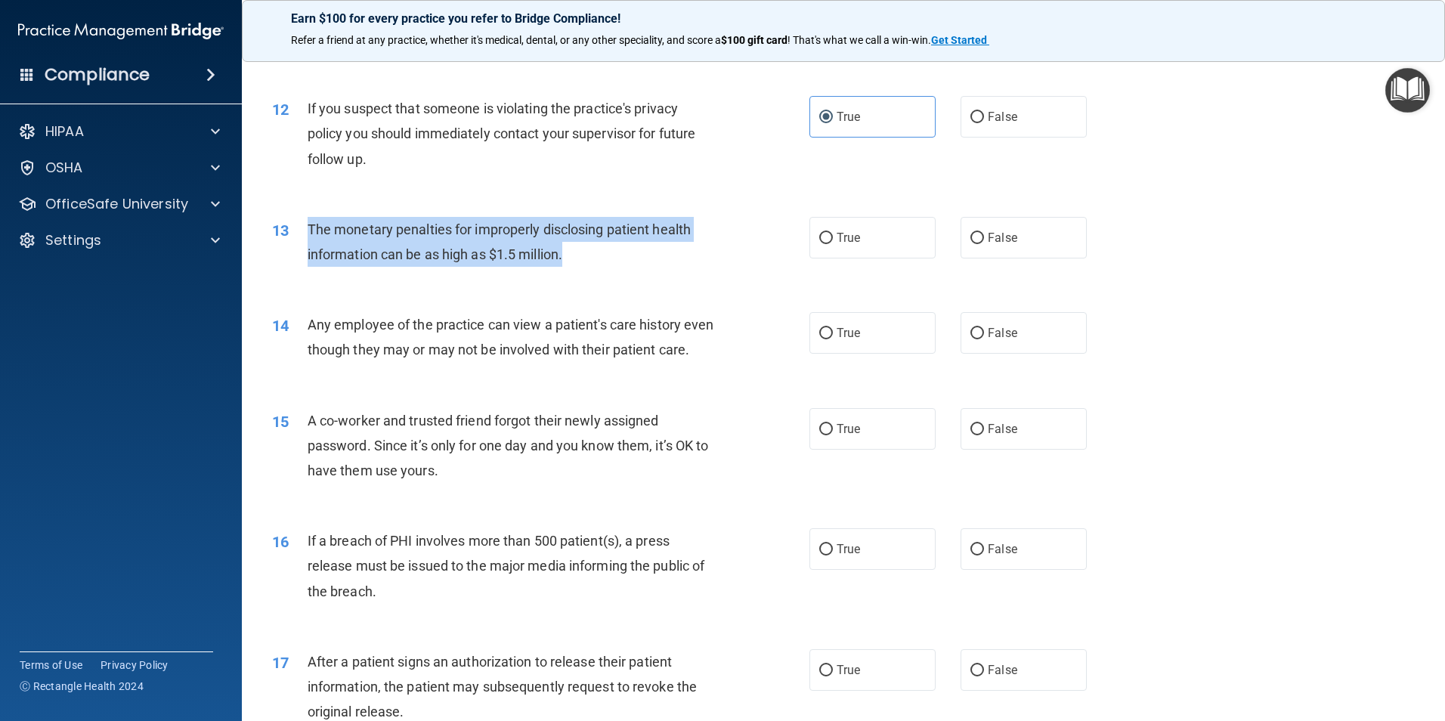
drag, startPoint x: 308, startPoint y: 227, endPoint x: 607, endPoint y: 264, distance: 301.6
click at [607, 264] on div "The monetary penalties for improperly disclosing patient health information can…" at bounding box center [518, 242] width 420 height 50
copy span "The monetary penalties for improperly disclosing patient health information can…"
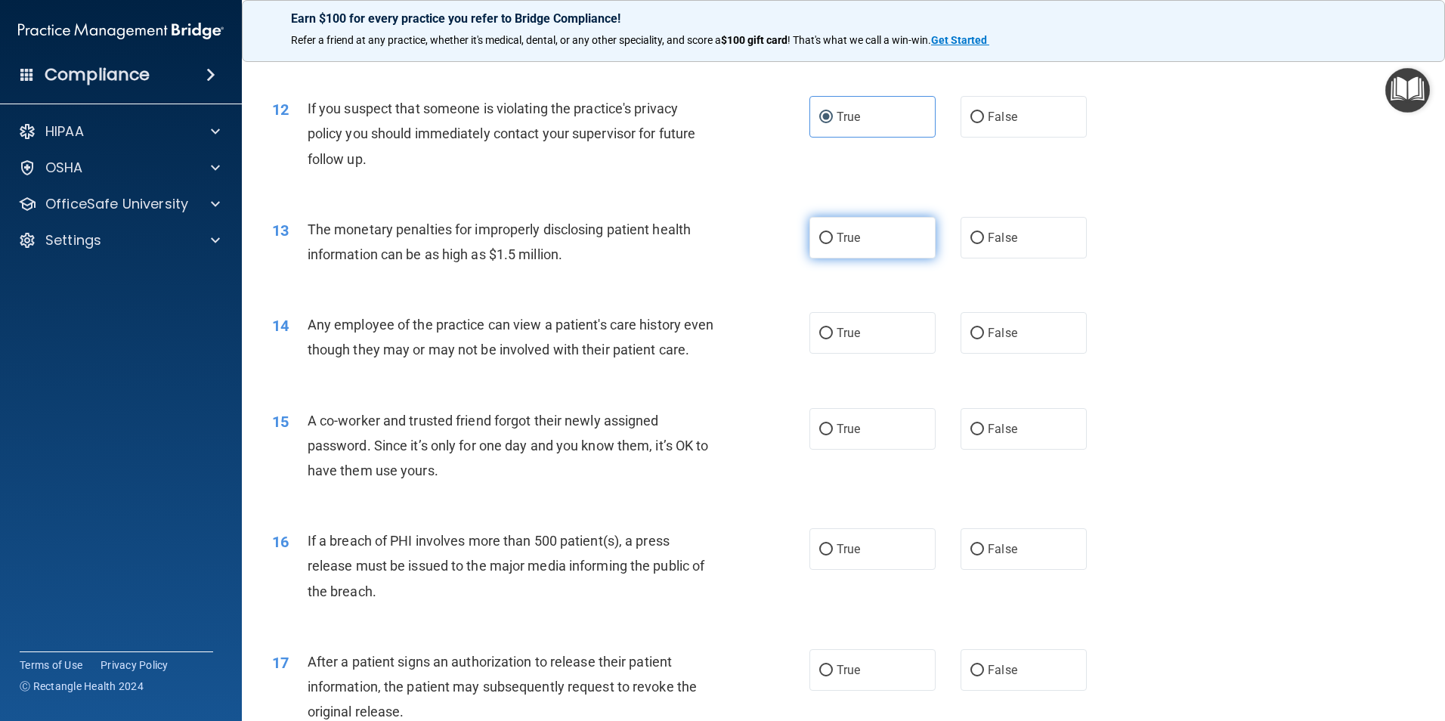
click at [854, 247] on label "True" at bounding box center [872, 238] width 126 height 42
click at [833, 244] on input "True" at bounding box center [826, 238] width 14 height 11
radio input "true"
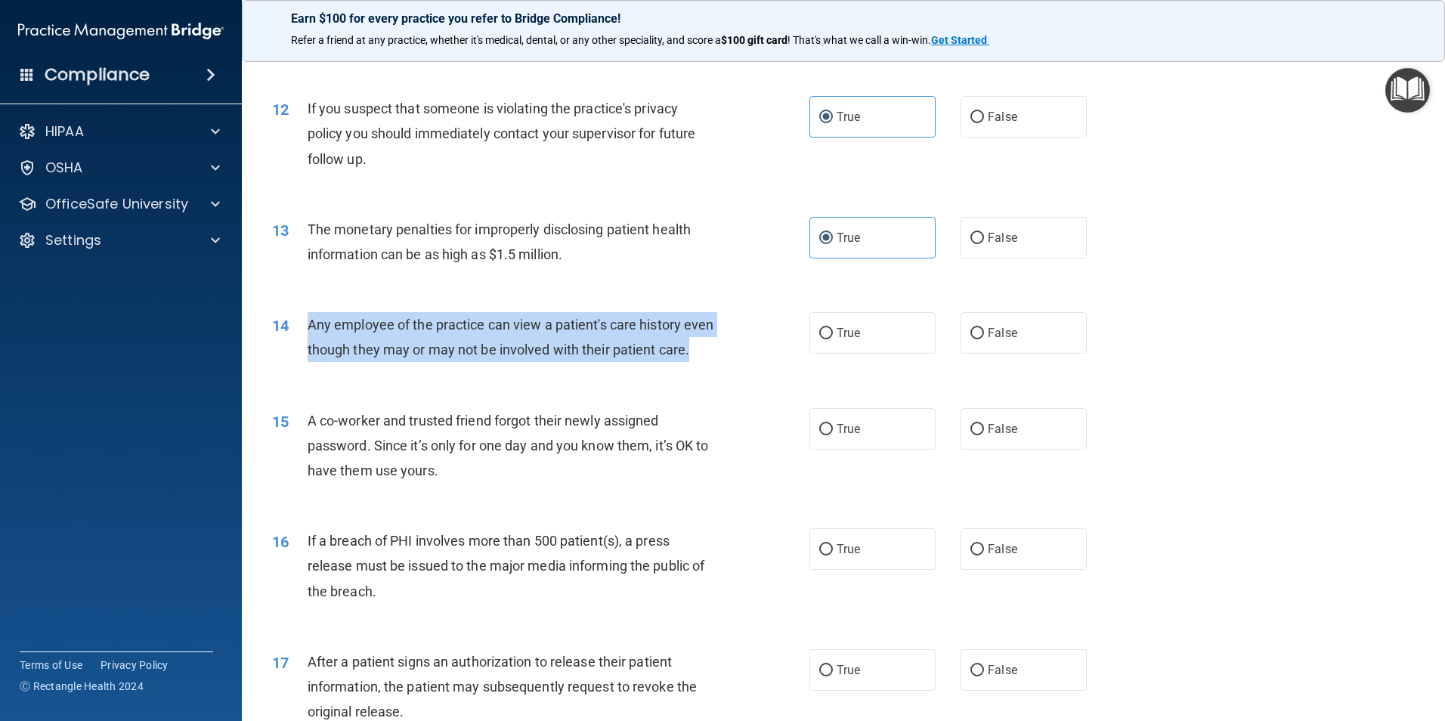
drag, startPoint x: 336, startPoint y: 377, endPoint x: 310, endPoint y: 329, distance: 55.1
click at [310, 329] on span "Any employee of the practice can view a patient's care history even though they…" at bounding box center [511, 337] width 406 height 41
copy span "Any employee of the practice can view a patient's care history even though they…"
click at [397, 362] on div "Any employee of the practice can view a patient's care history even though they…" at bounding box center [518, 337] width 420 height 50
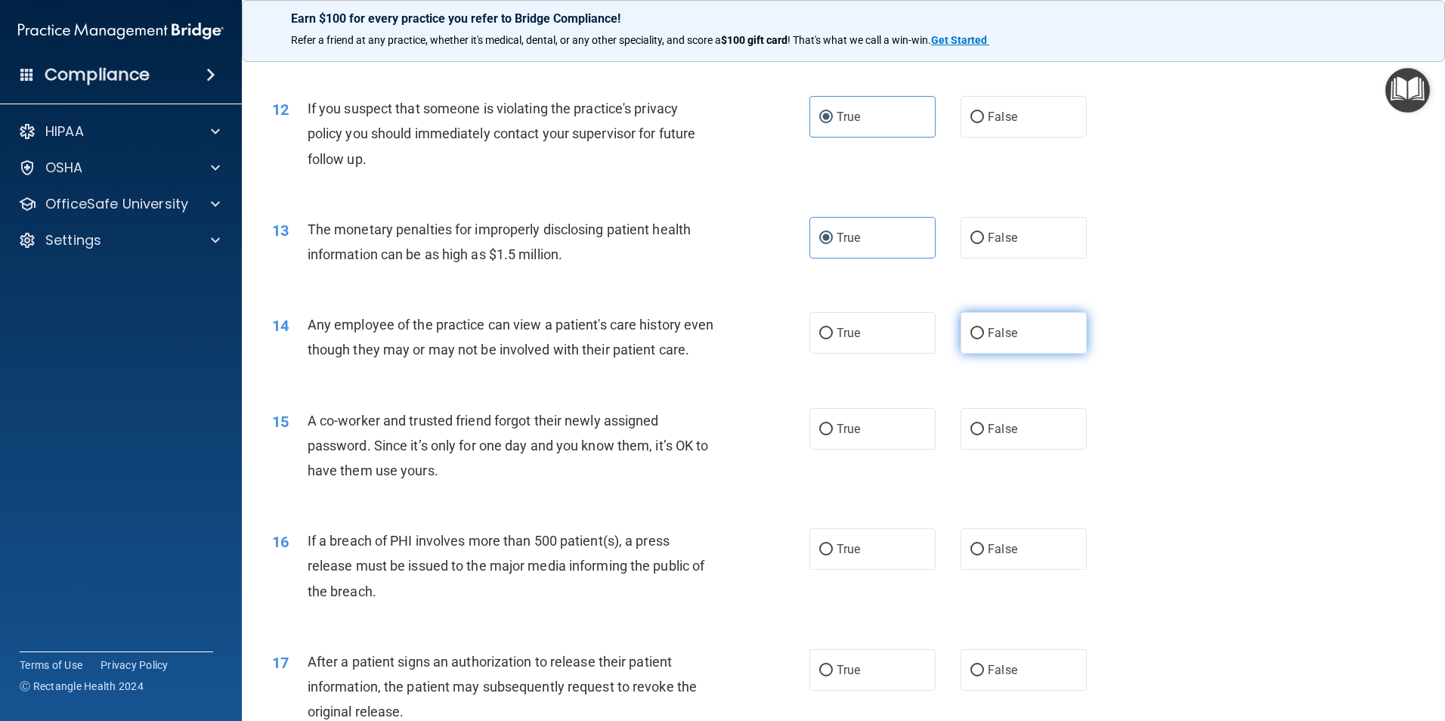
click at [988, 335] on span "False" at bounding box center [1002, 333] width 29 height 14
click at [984, 335] on input "False" at bounding box center [977, 333] width 14 height 11
radio input "true"
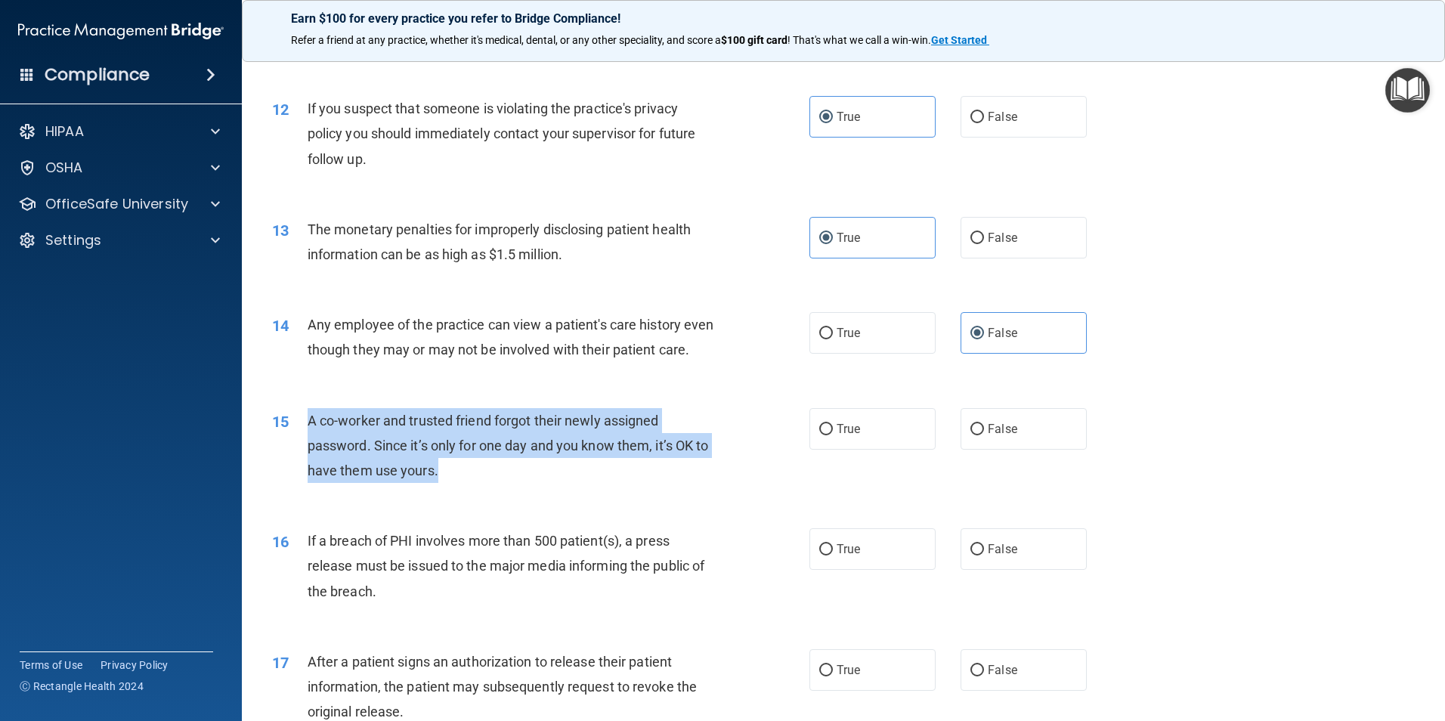
drag, startPoint x: 462, startPoint y: 502, endPoint x: 308, endPoint y: 447, distance: 163.3
click at [308, 450] on div "A co-worker and trusted friend forgot their newly assigned password. Since it’s…" at bounding box center [518, 446] width 420 height 76
copy span "A co-worker and trusted friend forgot their newly assigned password. Since it’s…"
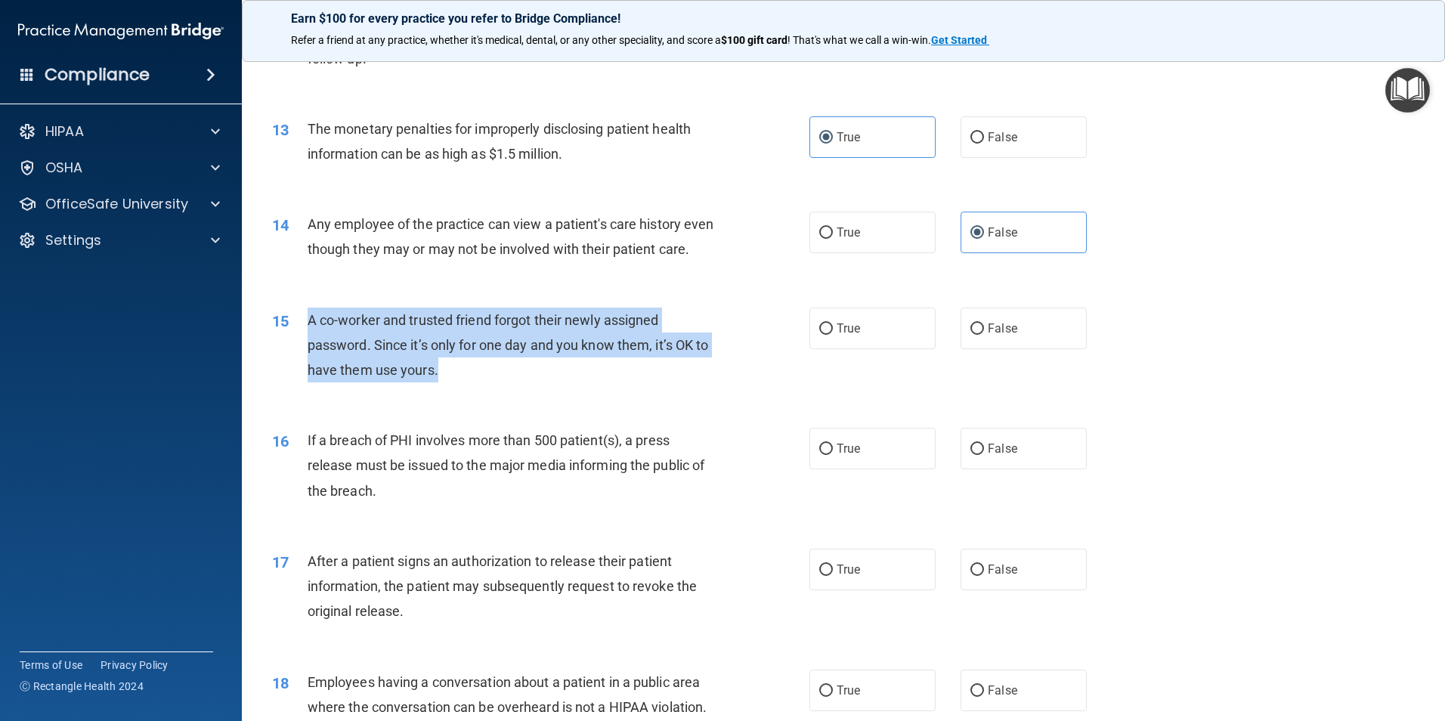
scroll to position [1360, 0]
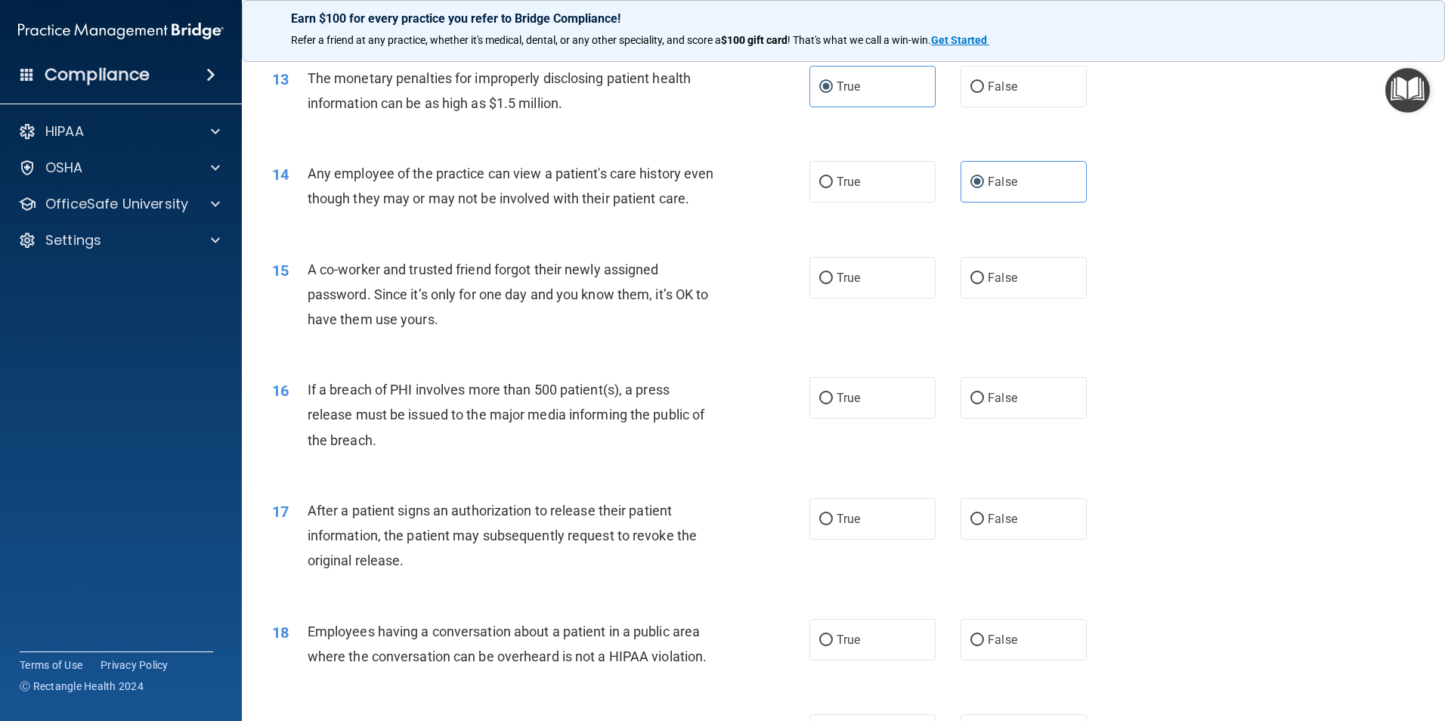
click at [493, 359] on div "15 A co-worker and trusted friend forgot their newly assigned password. Since i…" at bounding box center [843, 298] width 1165 height 121
click at [1022, 298] on label "False" at bounding box center [1023, 278] width 126 height 42
click at [984, 284] on input "False" at bounding box center [977, 278] width 14 height 11
radio input "true"
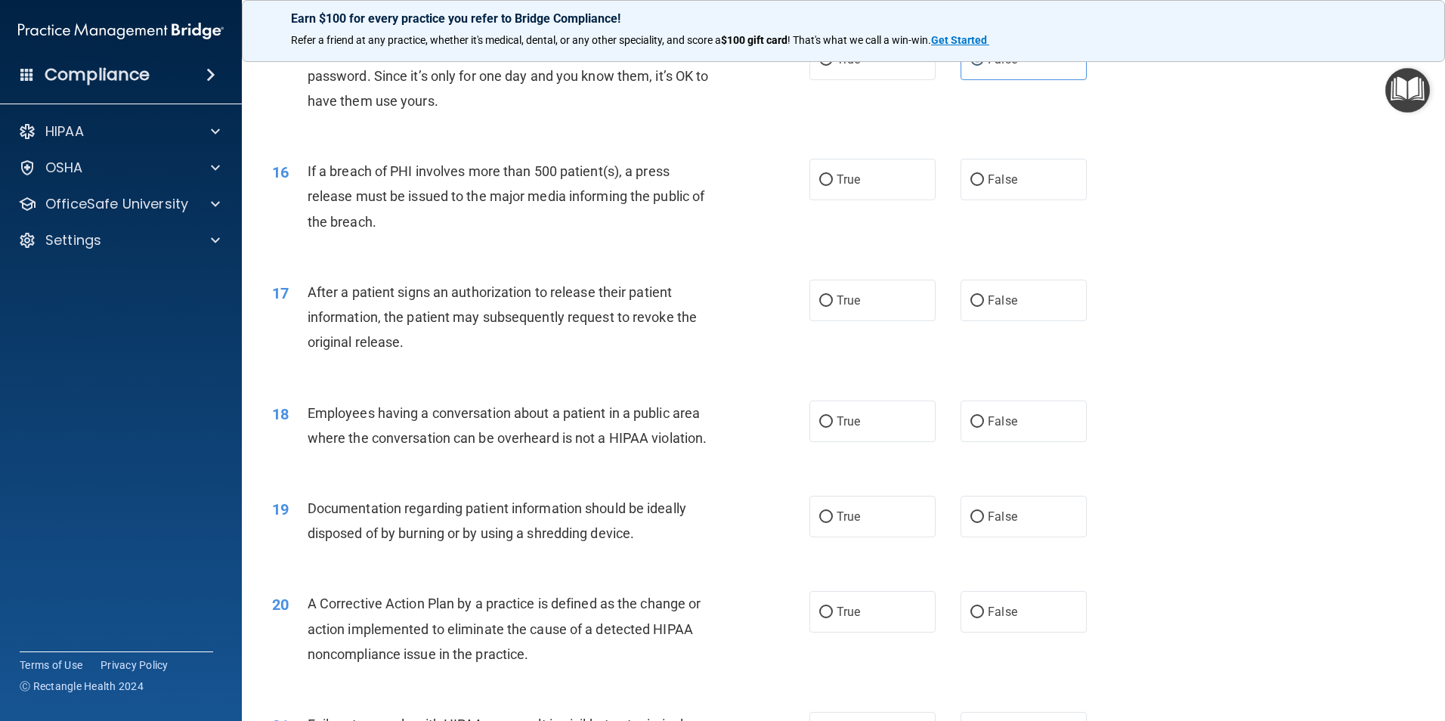
scroll to position [1587, 0]
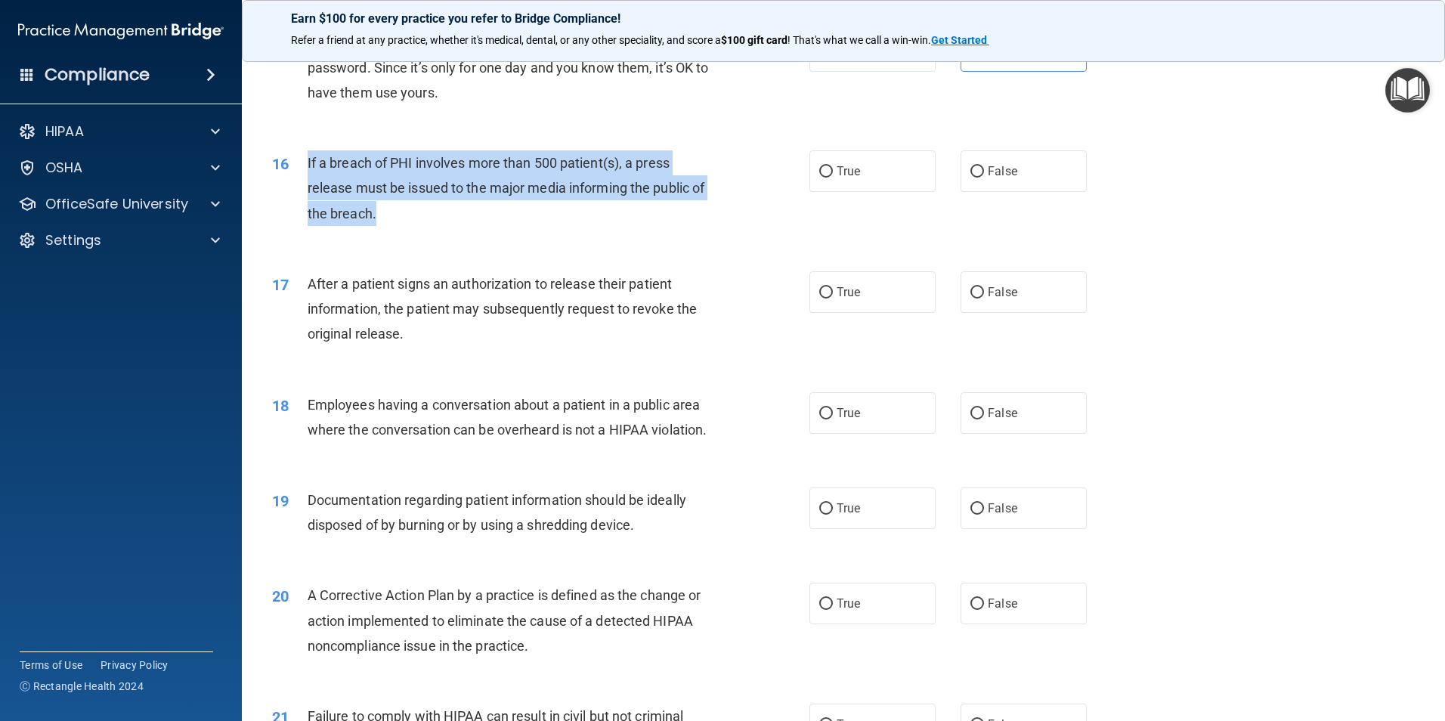
drag, startPoint x: 403, startPoint y: 235, endPoint x: 308, endPoint y: 184, distance: 107.8
click at [308, 184] on div "If a breach of PHI involves more than 500 patient(s), a press release must be i…" at bounding box center [518, 188] width 420 height 76
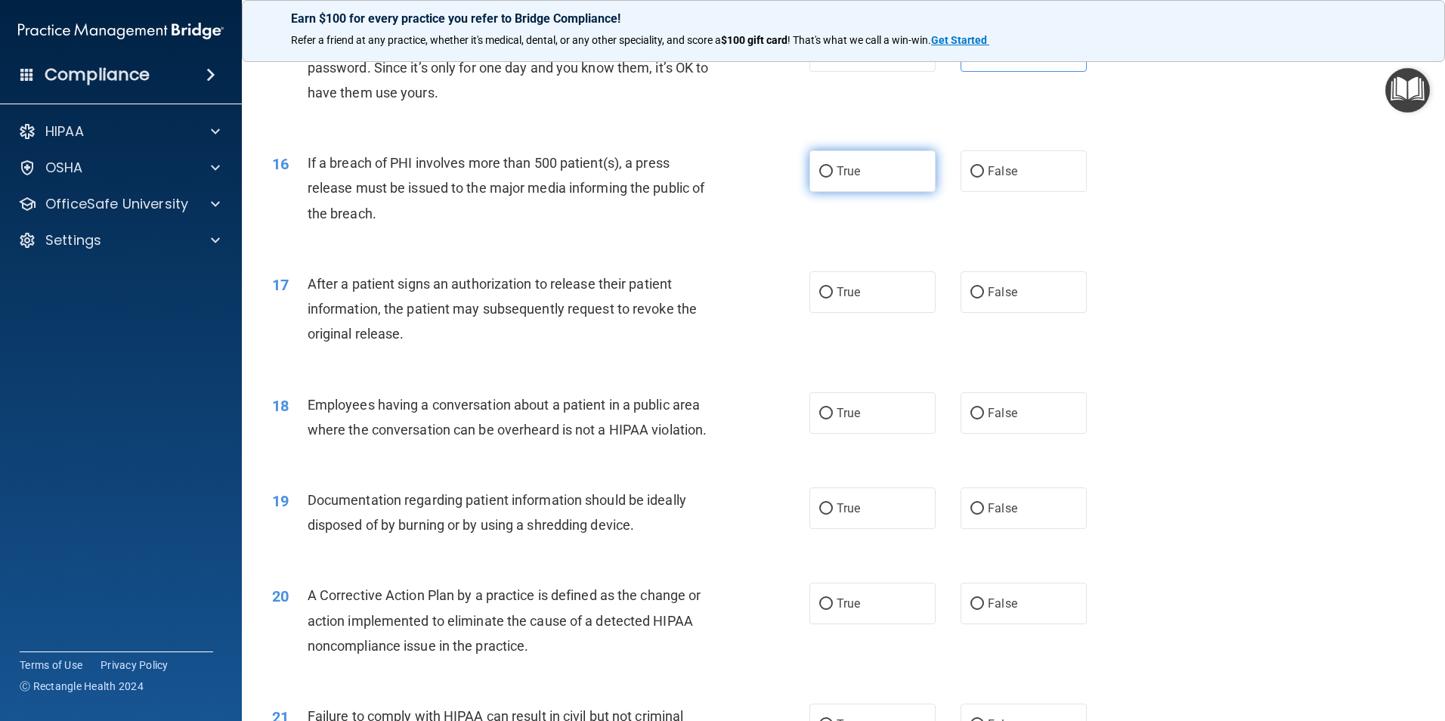
click at [870, 192] on label "True" at bounding box center [872, 171] width 126 height 42
click at [833, 178] on input "True" at bounding box center [826, 171] width 14 height 11
radio input "true"
click at [751, 286] on div "17 After a patient signs an authorization to release their patient information,…" at bounding box center [843, 312] width 1165 height 121
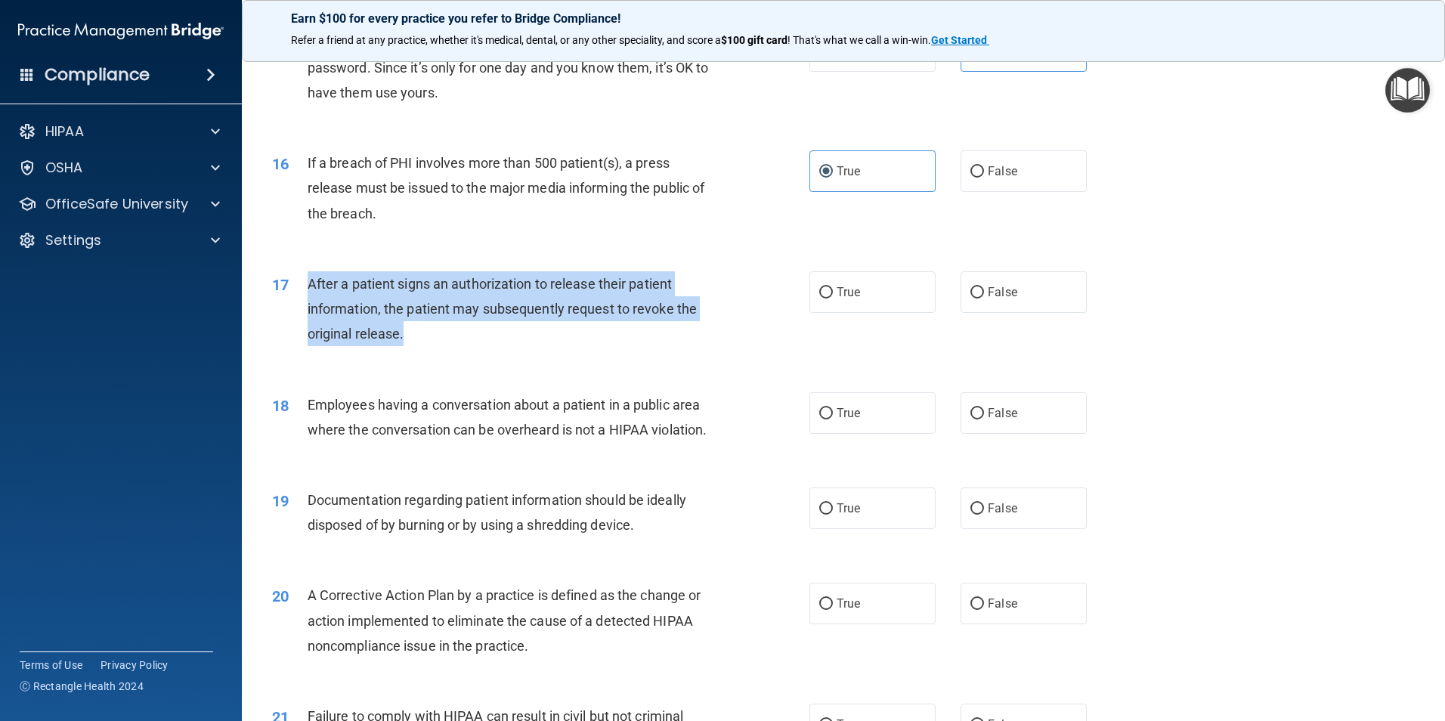
drag, startPoint x: 403, startPoint y: 358, endPoint x: 308, endPoint y: 305, distance: 108.2
click at [308, 305] on span "After a patient signs an authorization to release their patient information, th…" at bounding box center [502, 309] width 389 height 66
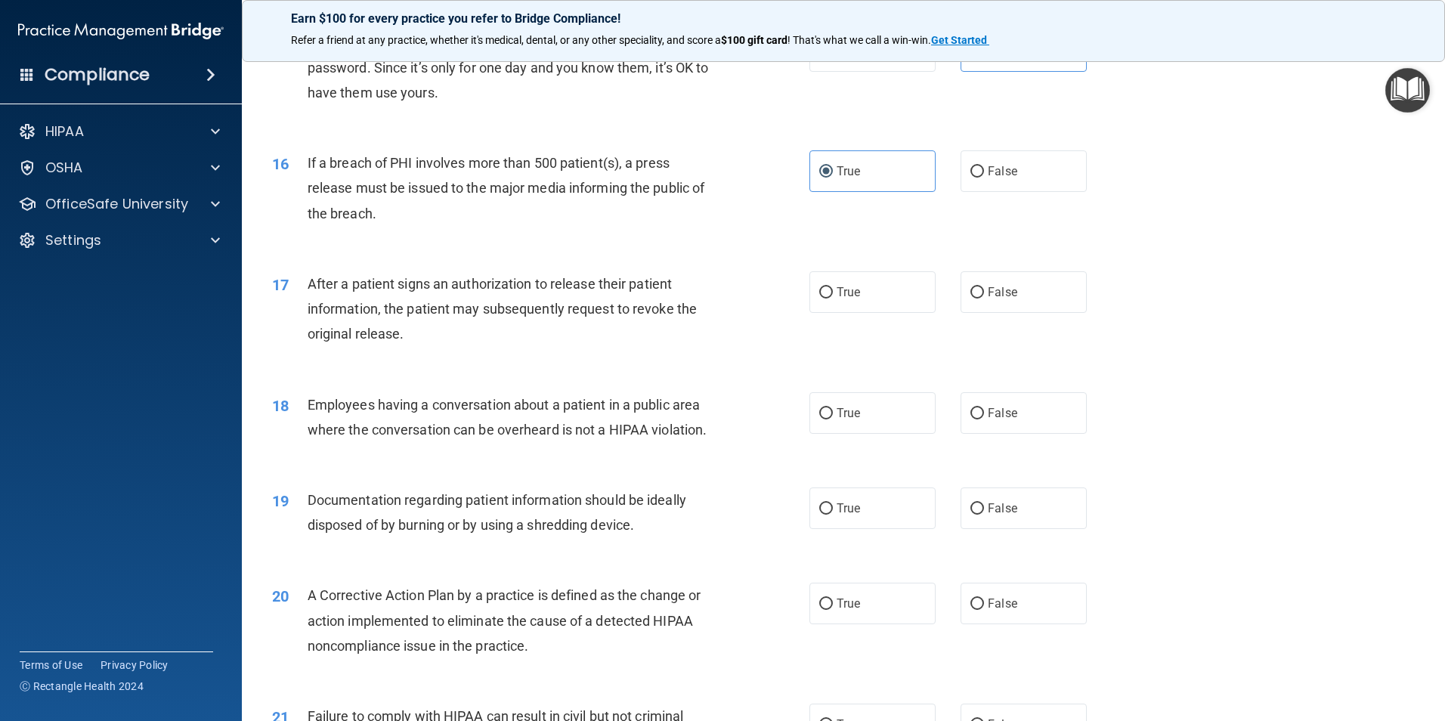
click at [648, 373] on div "17 After a patient signs an authorization to release their patient information,…" at bounding box center [843, 312] width 1165 height 121
click at [809, 313] on label "True" at bounding box center [872, 292] width 126 height 42
click at [819, 298] on input "True" at bounding box center [826, 292] width 14 height 11
radio input "true"
click at [709, 442] on div "Employees having a conversation about a patient in a public area where the conv…" at bounding box center [518, 417] width 420 height 50
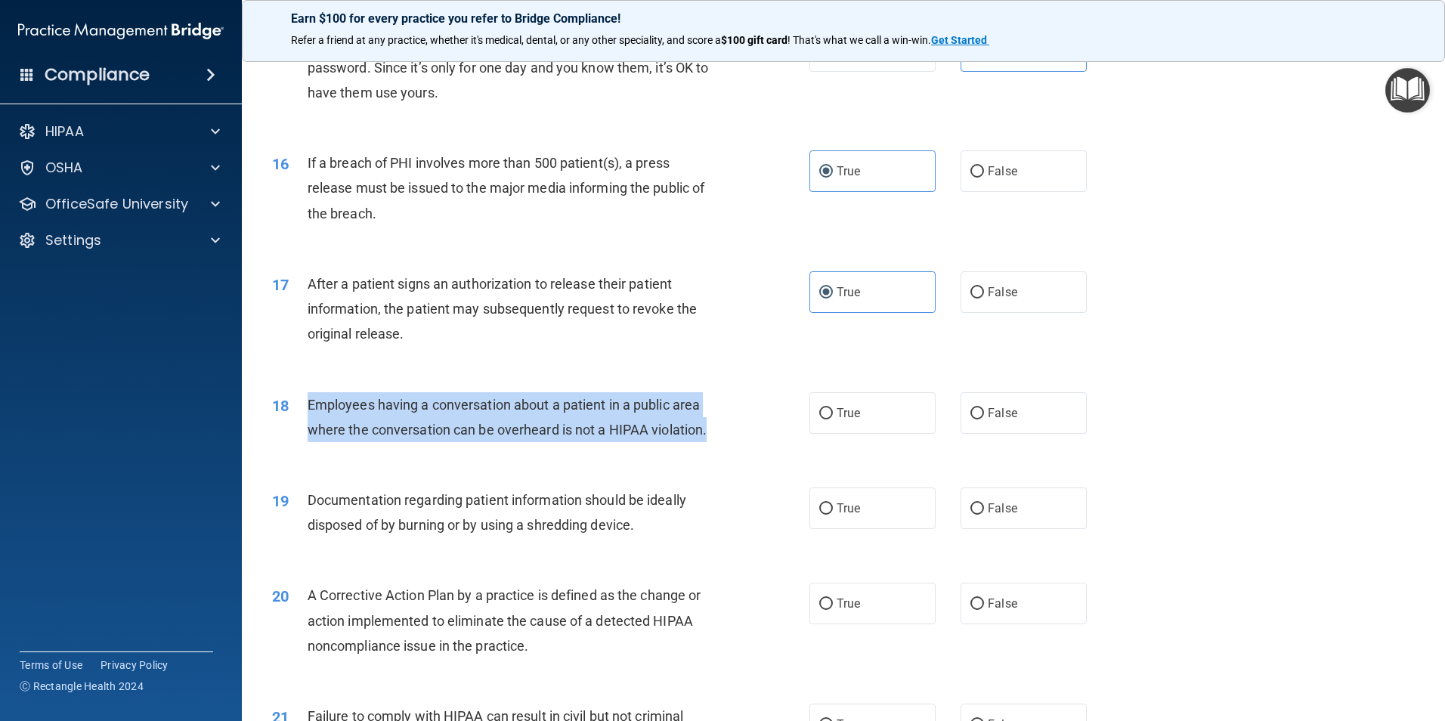
drag, startPoint x: 706, startPoint y: 452, endPoint x: 309, endPoint y: 421, distance: 398.6
click at [309, 421] on span "Employees having a conversation about a patient in a public area where the conv…" at bounding box center [508, 417] width 400 height 41
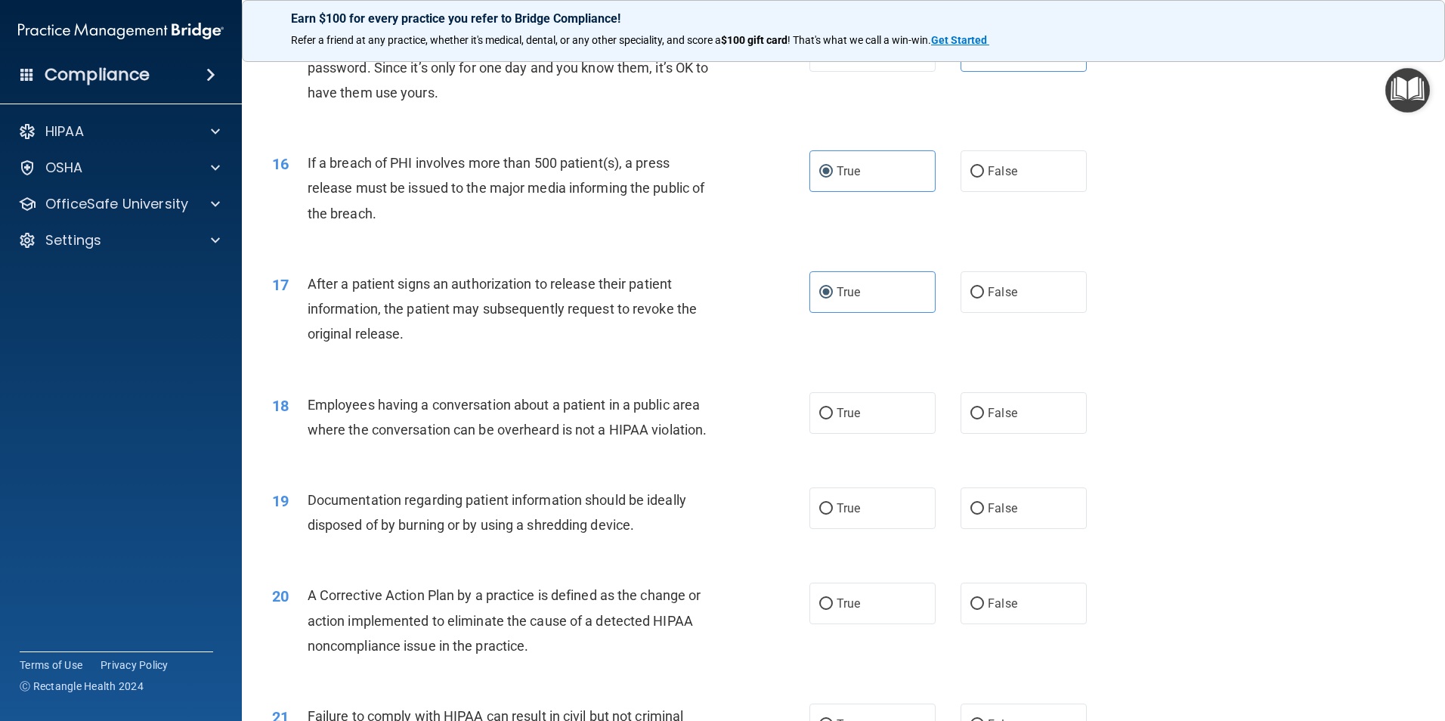
click at [393, 493] on div "19 Documentation regarding patient information should be ideally disposed of by…" at bounding box center [843, 515] width 1165 height 95
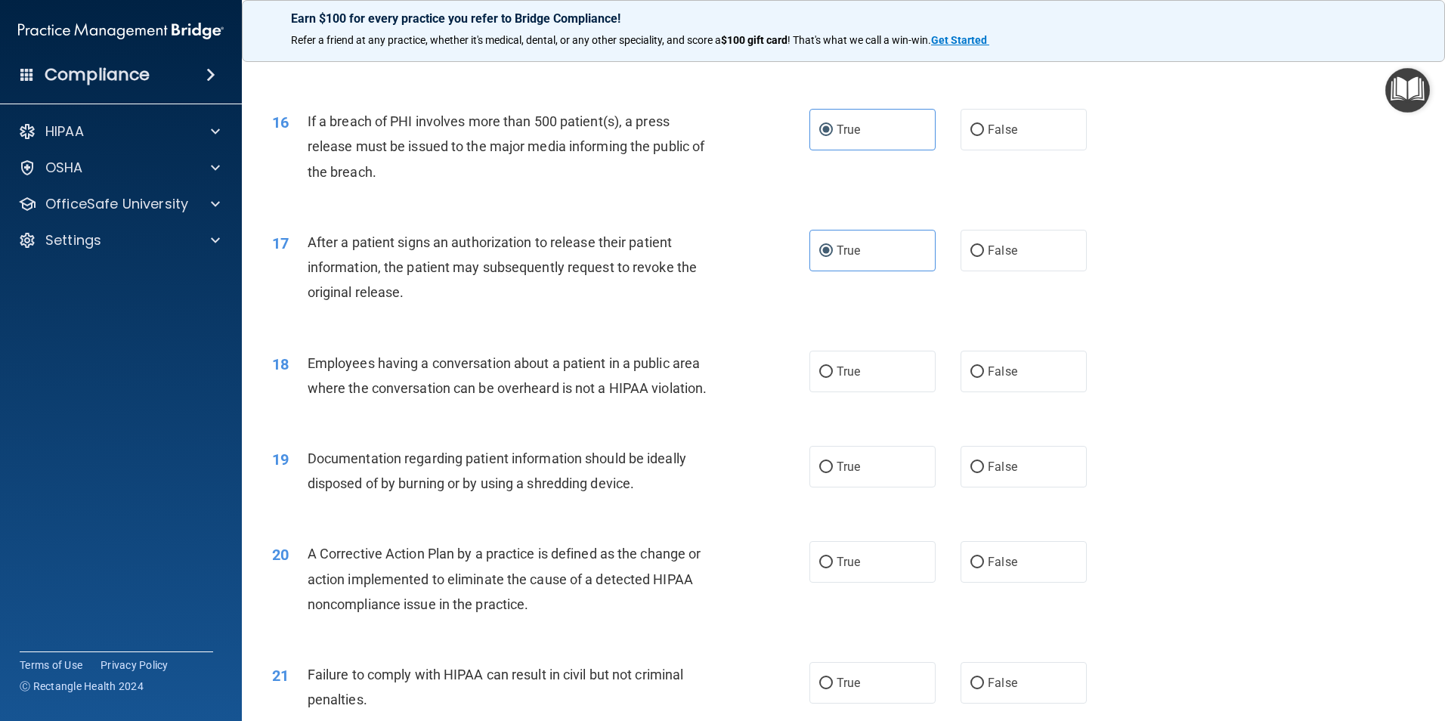
scroll to position [1662, 0]
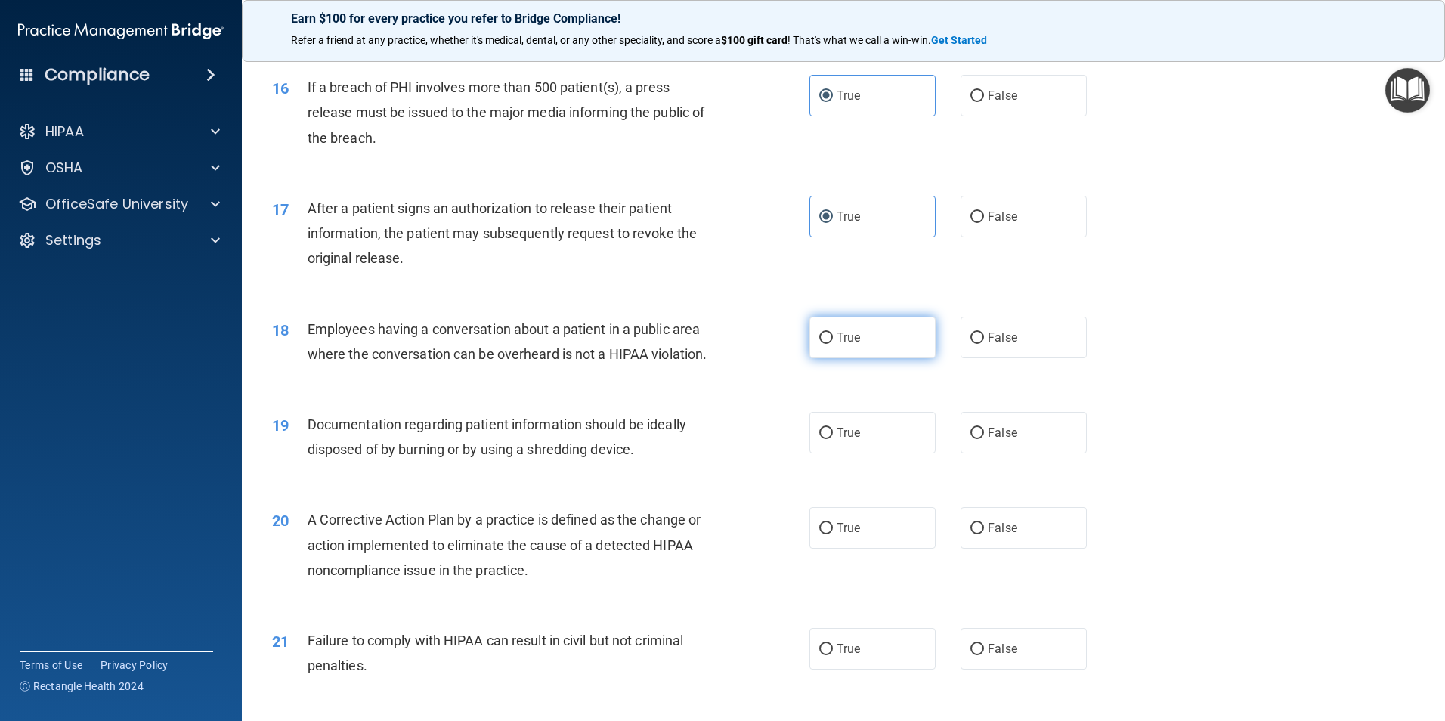
drag, startPoint x: 845, startPoint y: 359, endPoint x: 830, endPoint y: 360, distance: 15.9
click at [845, 345] on span "True" at bounding box center [847, 337] width 23 height 14
click at [833, 344] on input "True" at bounding box center [826, 337] width 14 height 11
radio input "true"
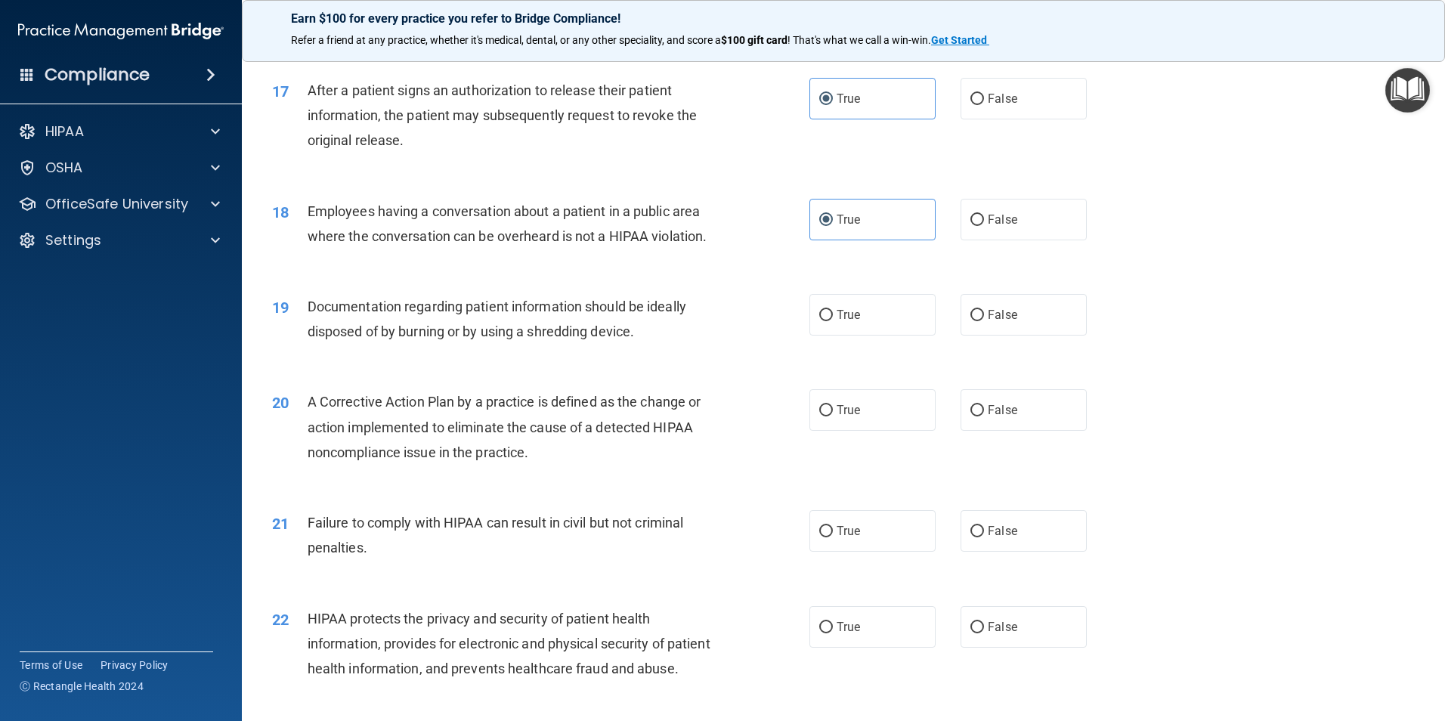
scroll to position [1813, 0]
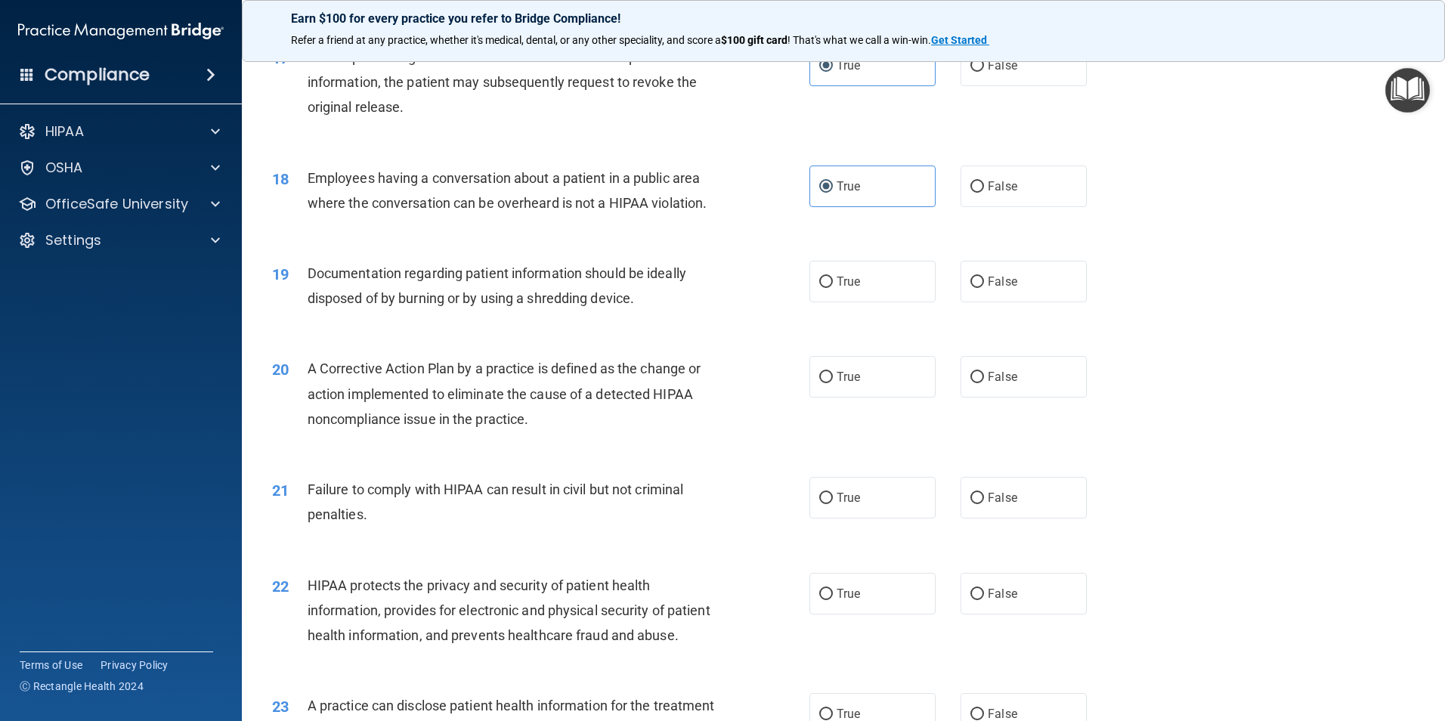
click at [652, 311] on div "Documentation regarding patient information should be ideally disposed of by bu…" at bounding box center [518, 286] width 420 height 50
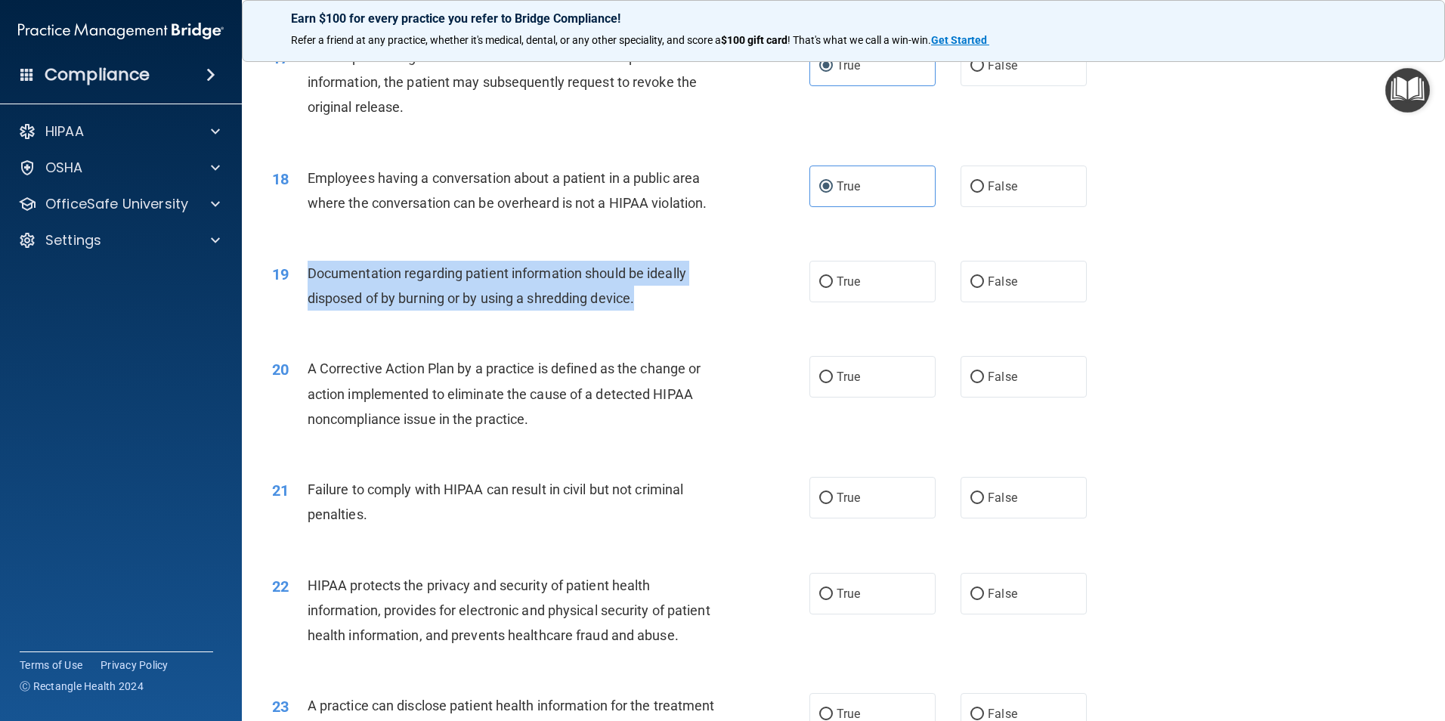
drag, startPoint x: 638, startPoint y: 325, endPoint x: 299, endPoint y: 300, distance: 339.4
click at [299, 300] on div "19 Documentation regarding patient information should be ideally disposed of by…" at bounding box center [540, 289] width 583 height 57
click at [700, 311] on div "Documentation regarding patient information should be ideally disposed of by bu…" at bounding box center [518, 286] width 420 height 50
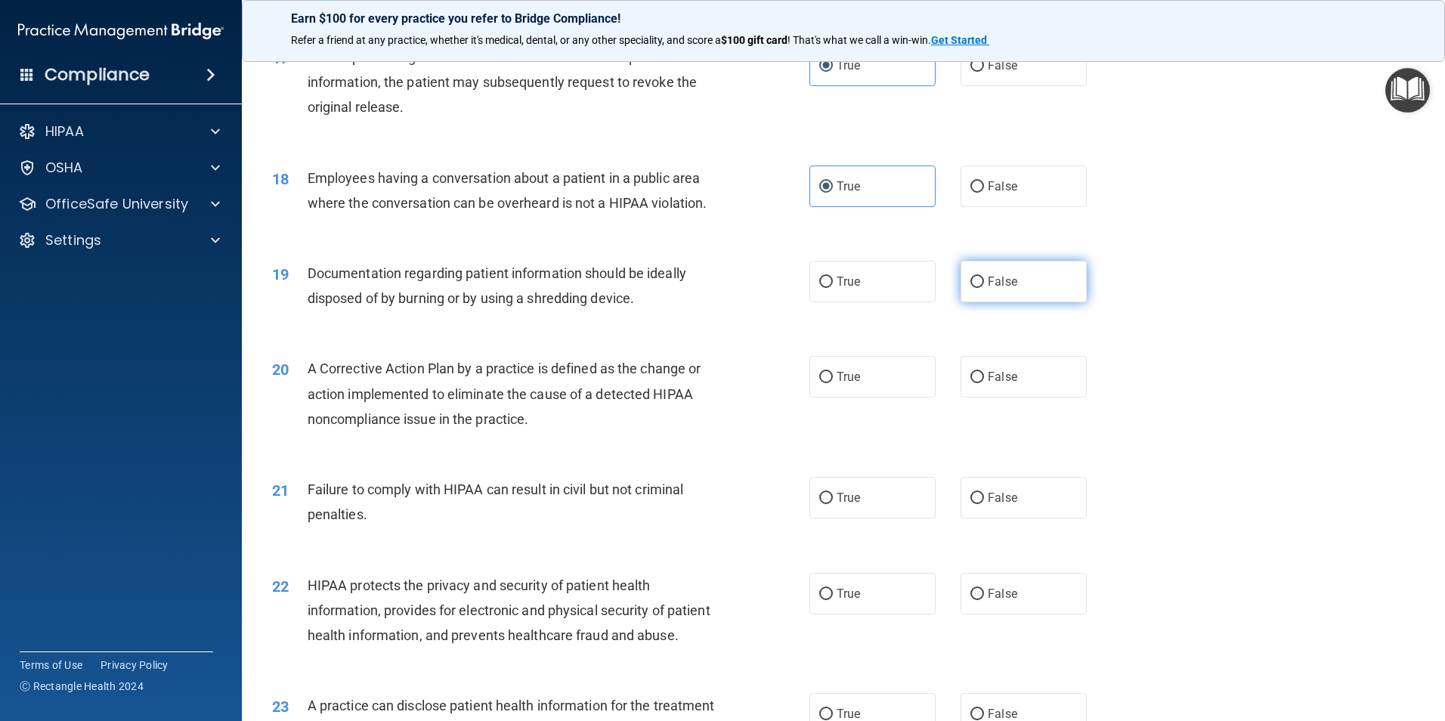
click at [960, 295] on label "False" at bounding box center [1023, 282] width 126 height 42
click at [970, 288] on input "False" at bounding box center [977, 282] width 14 height 11
radio input "true"
click at [828, 302] on label "True" at bounding box center [872, 282] width 126 height 42
click at [828, 288] on input "True" at bounding box center [826, 282] width 14 height 11
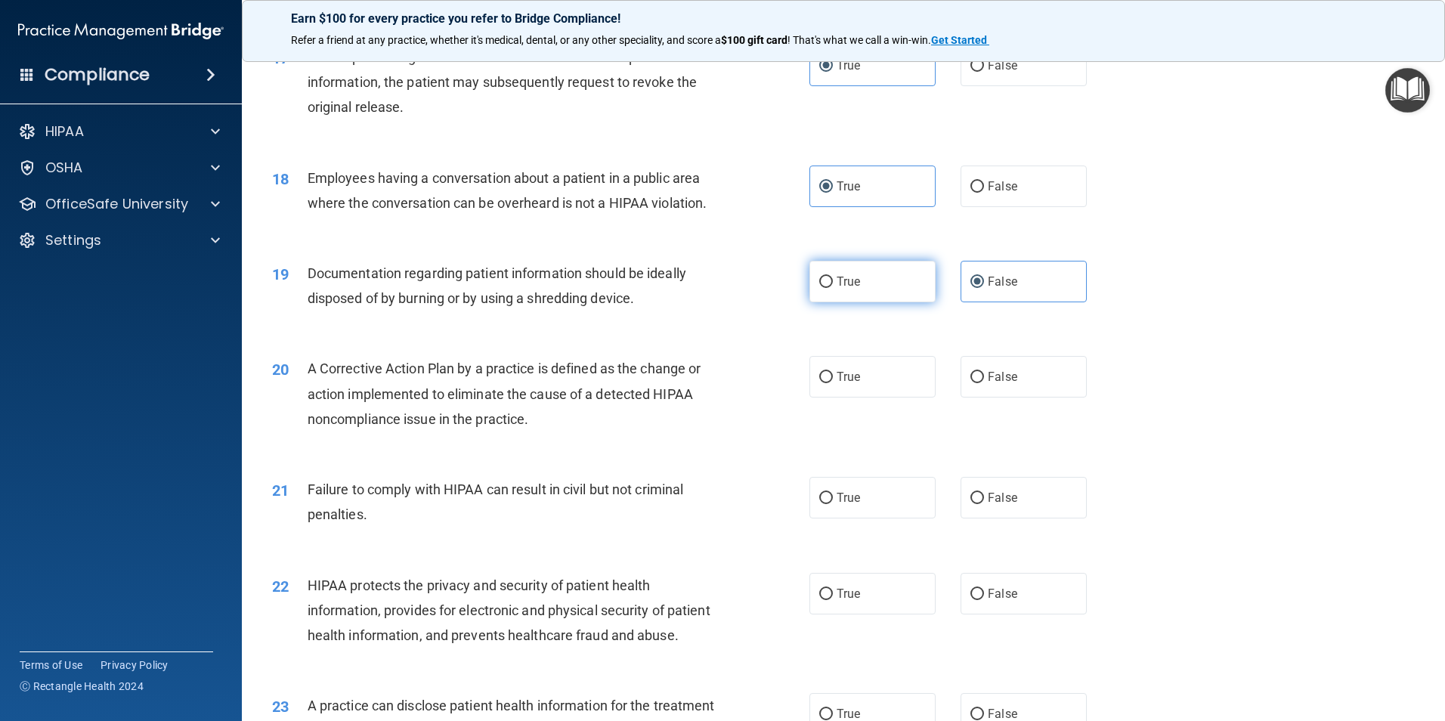
radio input "true"
radio input "false"
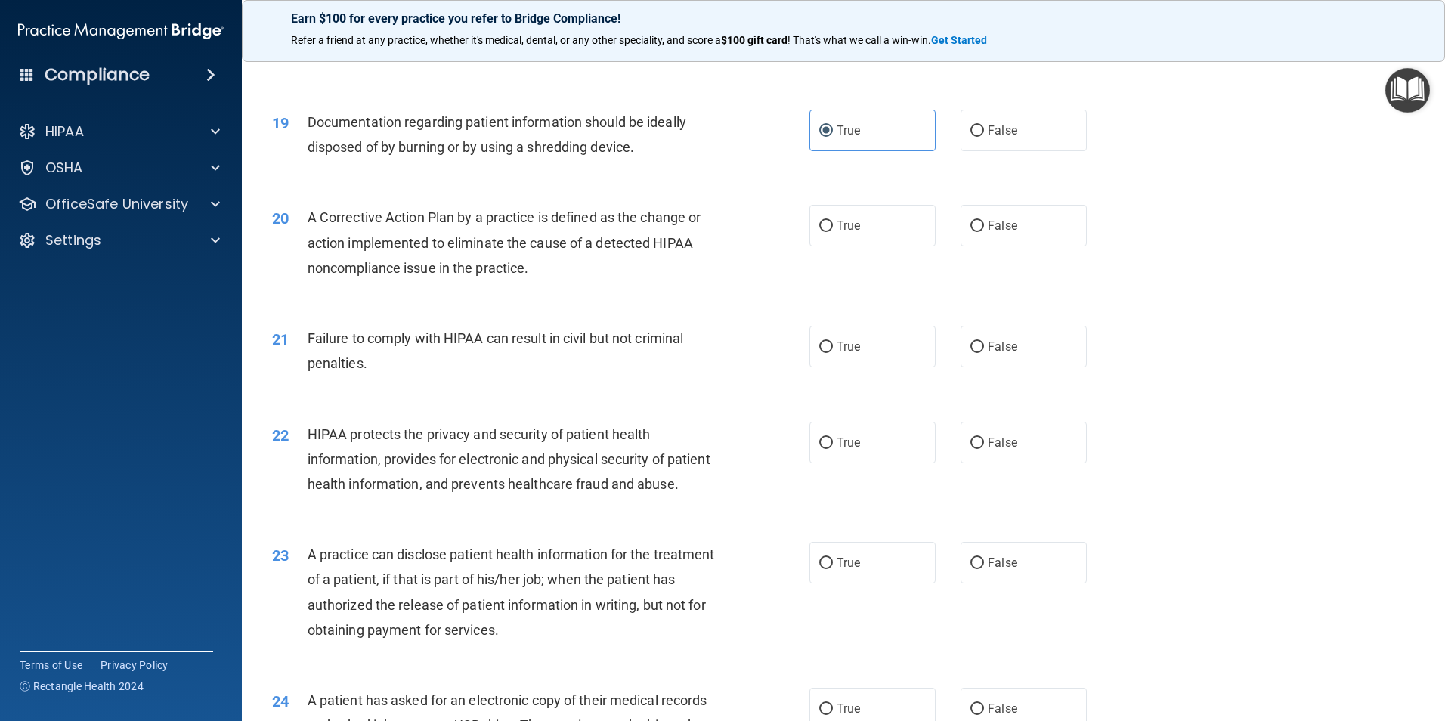
scroll to position [2040, 0]
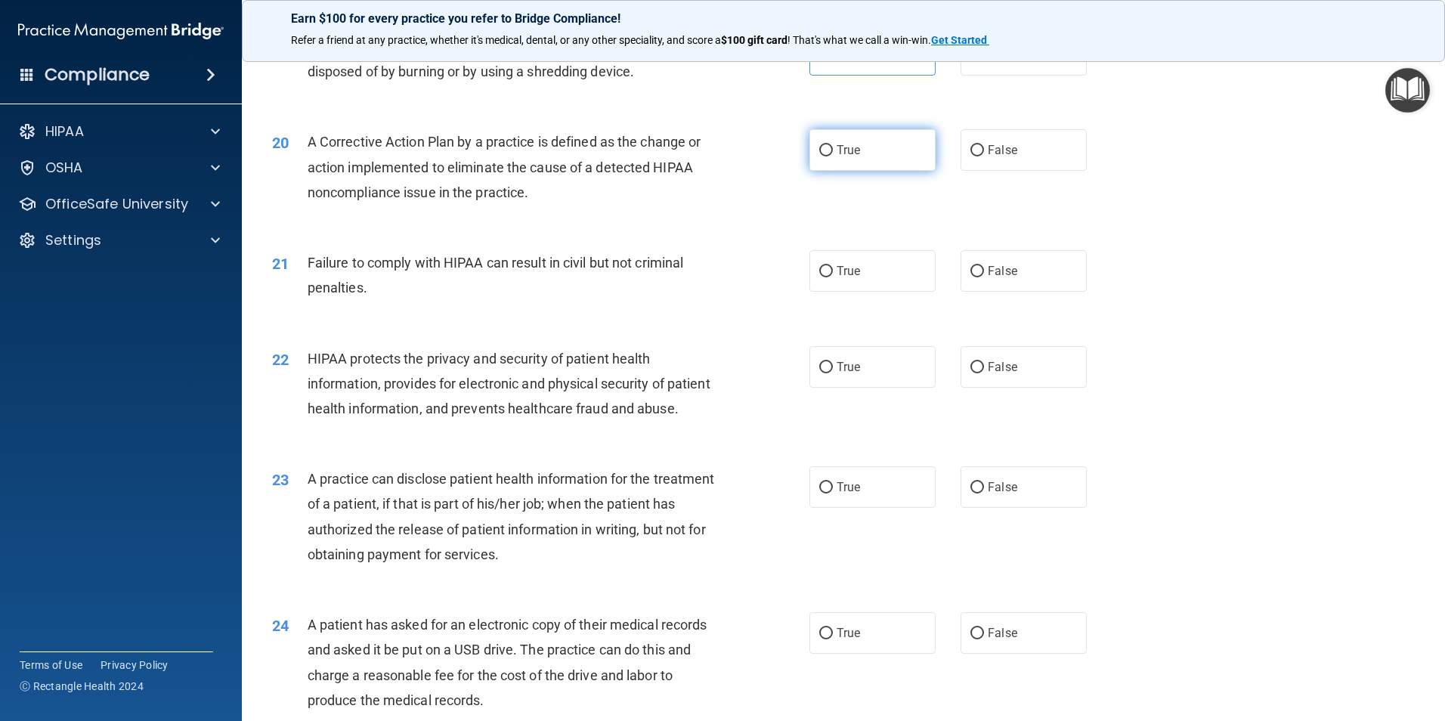
click at [836, 157] on span "True" at bounding box center [847, 150] width 23 height 14
click at [831, 156] on input "True" at bounding box center [826, 150] width 14 height 11
radio input "true"
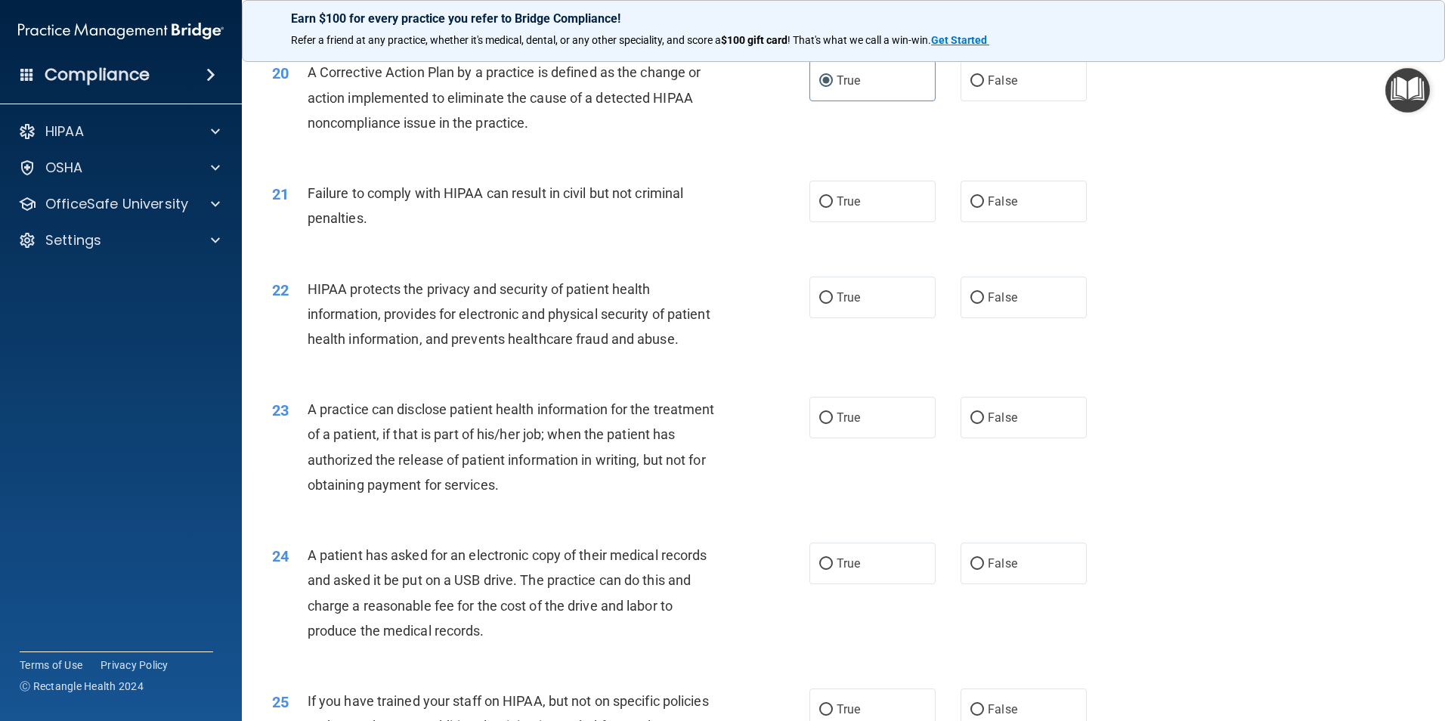
scroll to position [2191, 0]
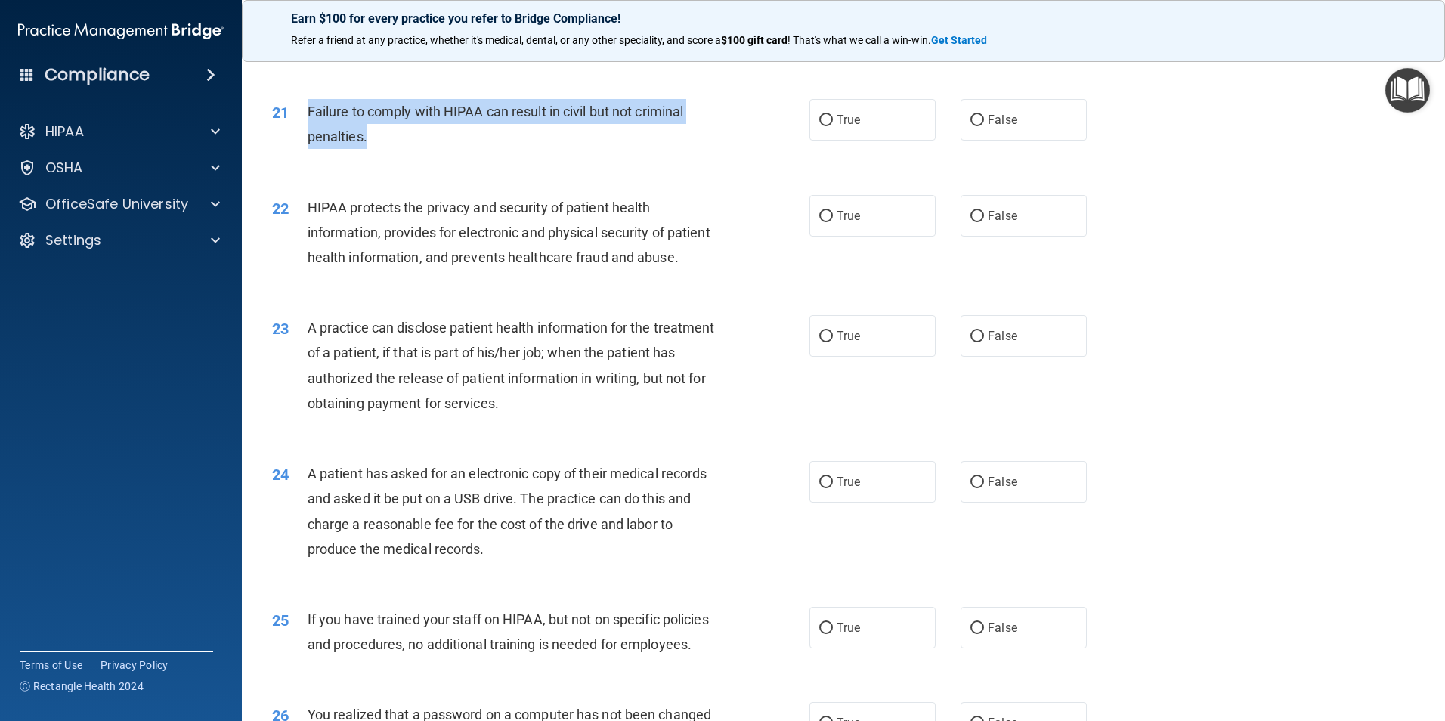
drag, startPoint x: 440, startPoint y: 163, endPoint x: 299, endPoint y: 134, distance: 143.4
click at [299, 134] on div "21 Failure to comply with HIPAA can result in civil but not criminal penalties." at bounding box center [540, 127] width 583 height 57
click at [605, 156] on div "21 Failure to comply with HIPAA can result in civil but not criminal penalties." at bounding box center [540, 127] width 583 height 57
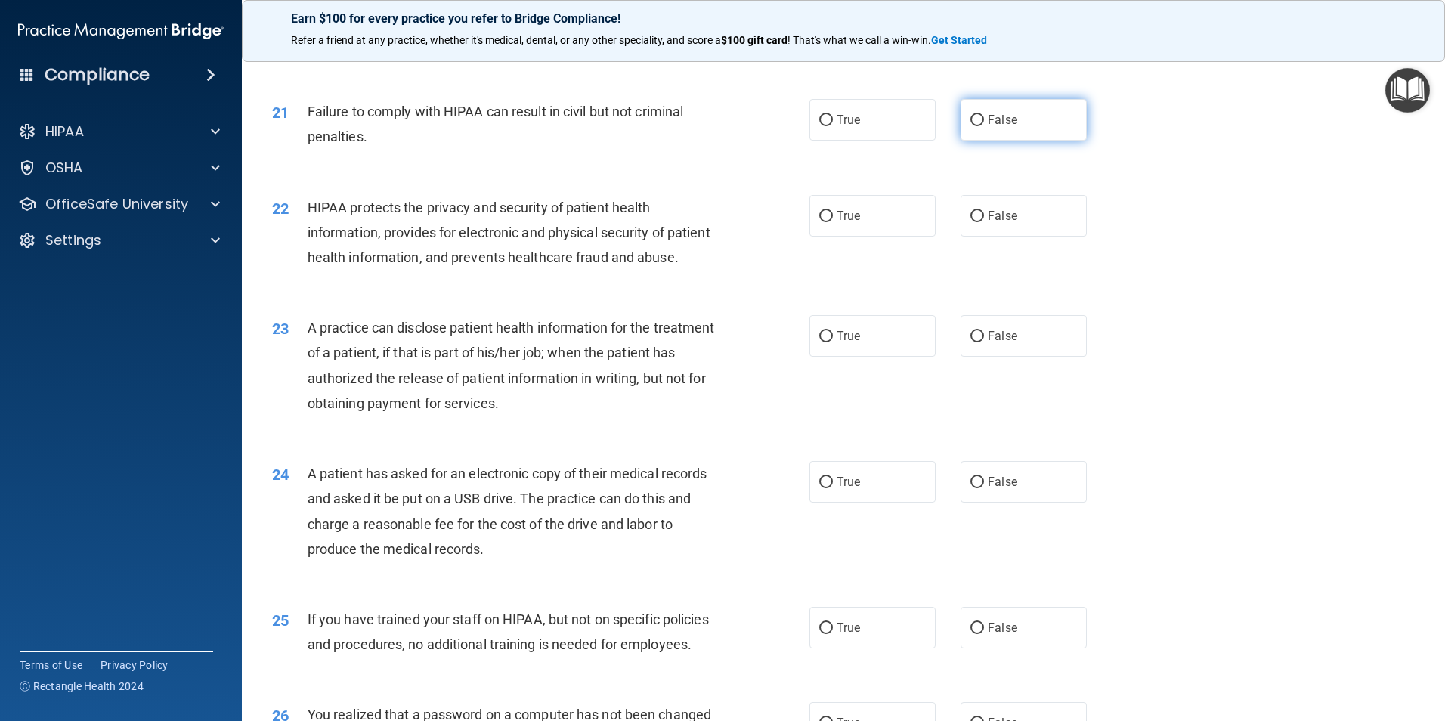
click at [1027, 130] on label "False" at bounding box center [1023, 120] width 126 height 42
click at [984, 126] on input "False" at bounding box center [977, 120] width 14 height 11
radio input "true"
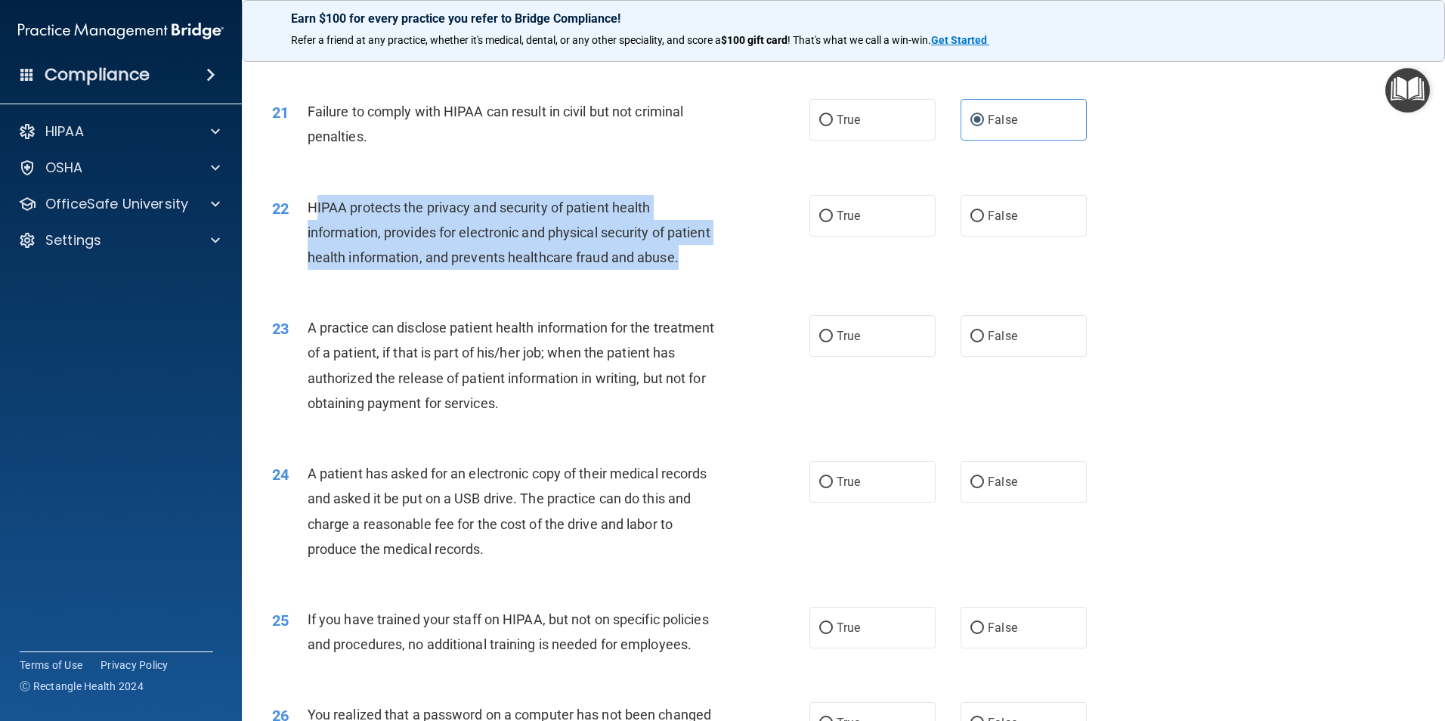
drag, startPoint x: 379, startPoint y: 311, endPoint x: 314, endPoint y: 240, distance: 95.7
click at [314, 240] on div "HIPAA protects the privacy and security of patient health information, provides…" at bounding box center [518, 233] width 420 height 76
drag, startPoint x: 314, startPoint y: 240, endPoint x: 419, endPoint y: 304, distance: 122.7
click at [419, 270] on div "HIPAA protects the privacy and security of patient health information, provides…" at bounding box center [518, 233] width 420 height 76
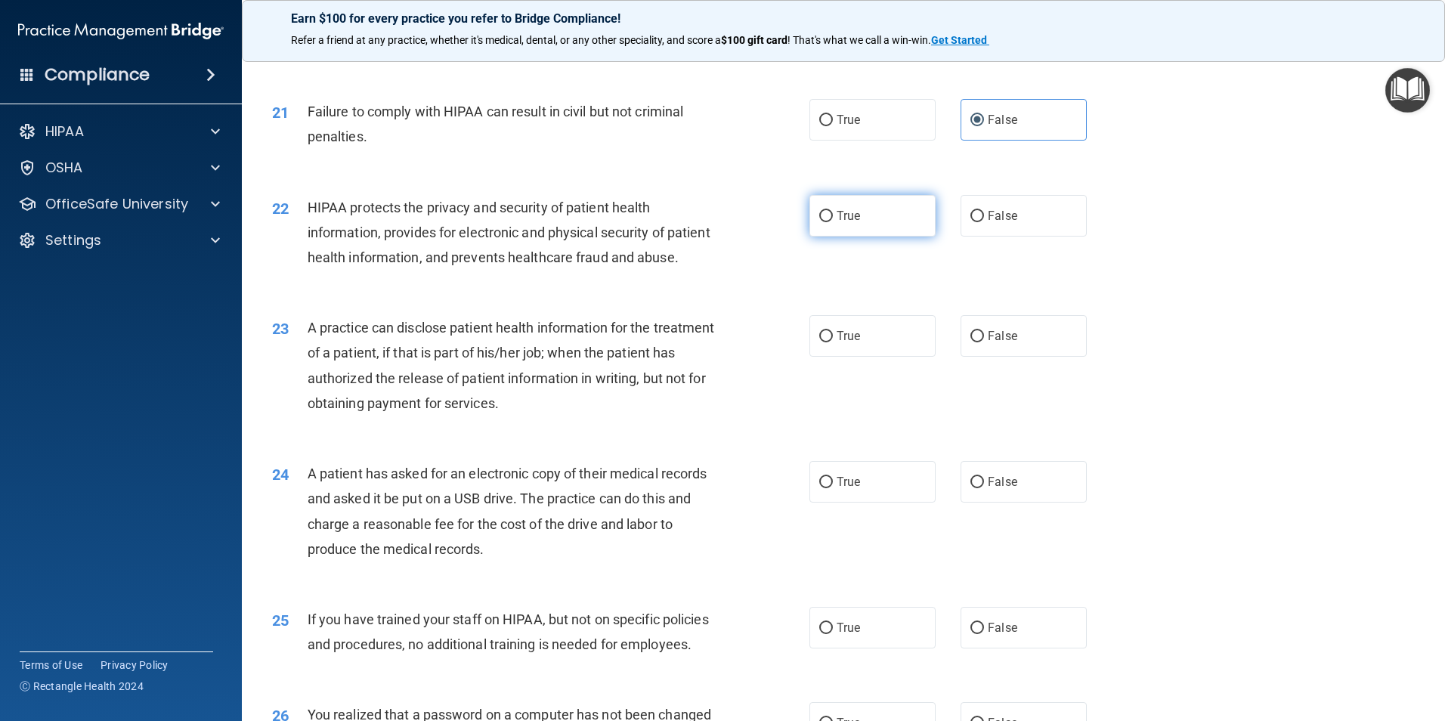
click at [842, 230] on label "True" at bounding box center [872, 216] width 126 height 42
click at [833, 222] on input "True" at bounding box center [826, 216] width 14 height 11
radio input "true"
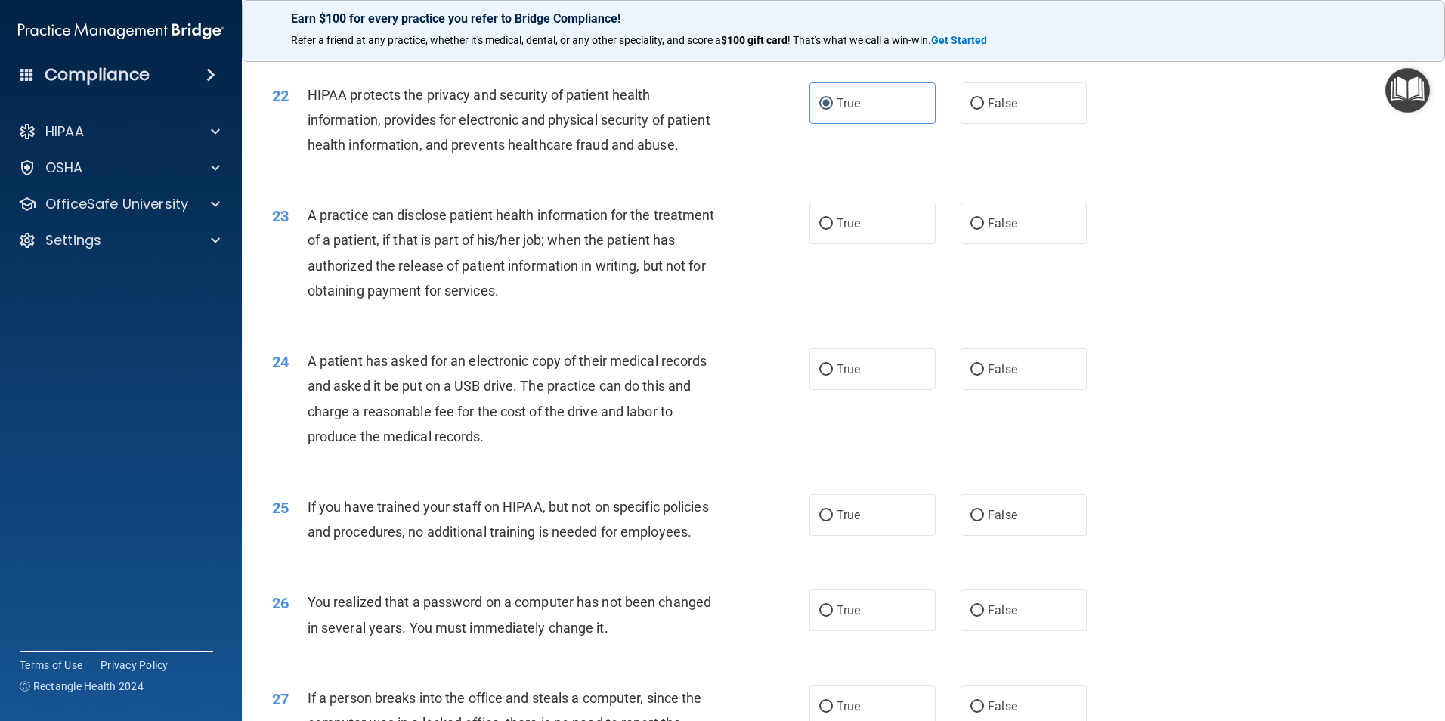
scroll to position [2267, 0]
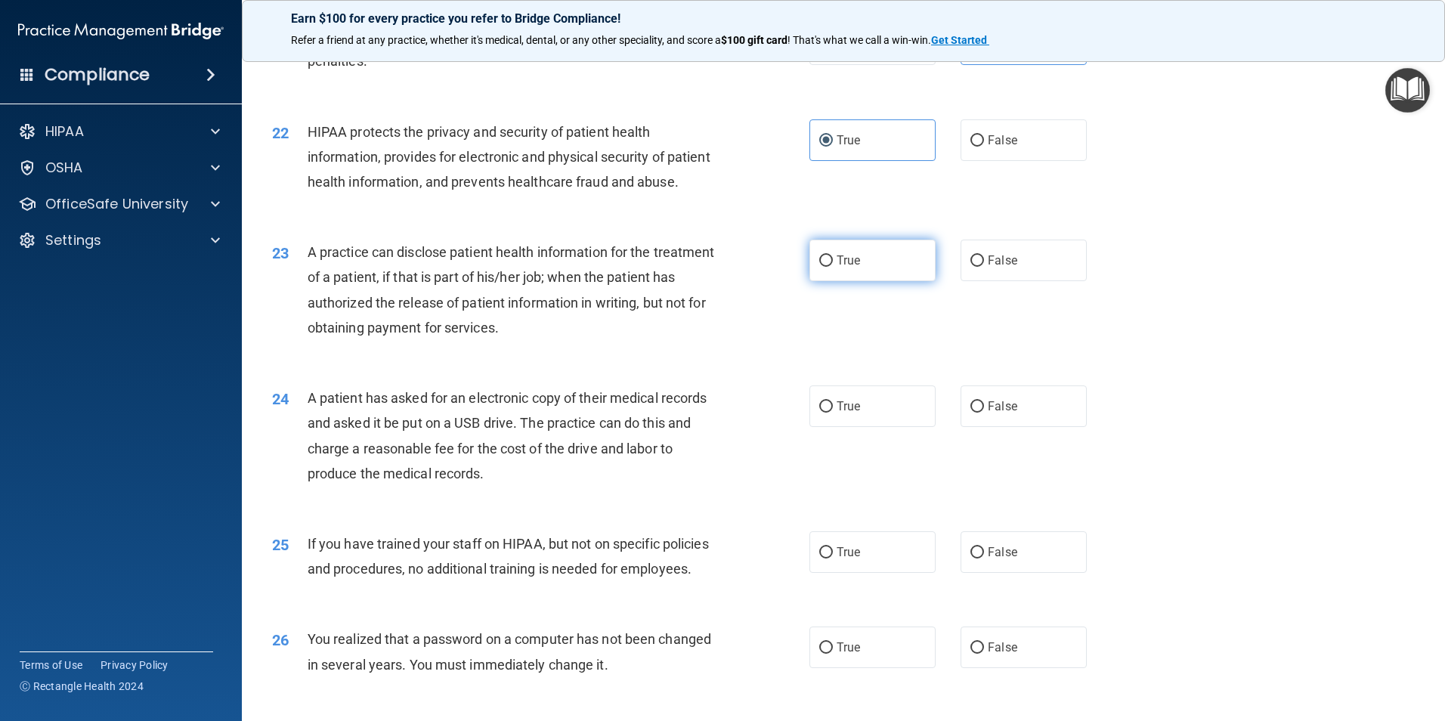
click at [842, 267] on span "True" at bounding box center [847, 260] width 23 height 14
click at [833, 267] on input "True" at bounding box center [826, 260] width 14 height 11
radio input "true"
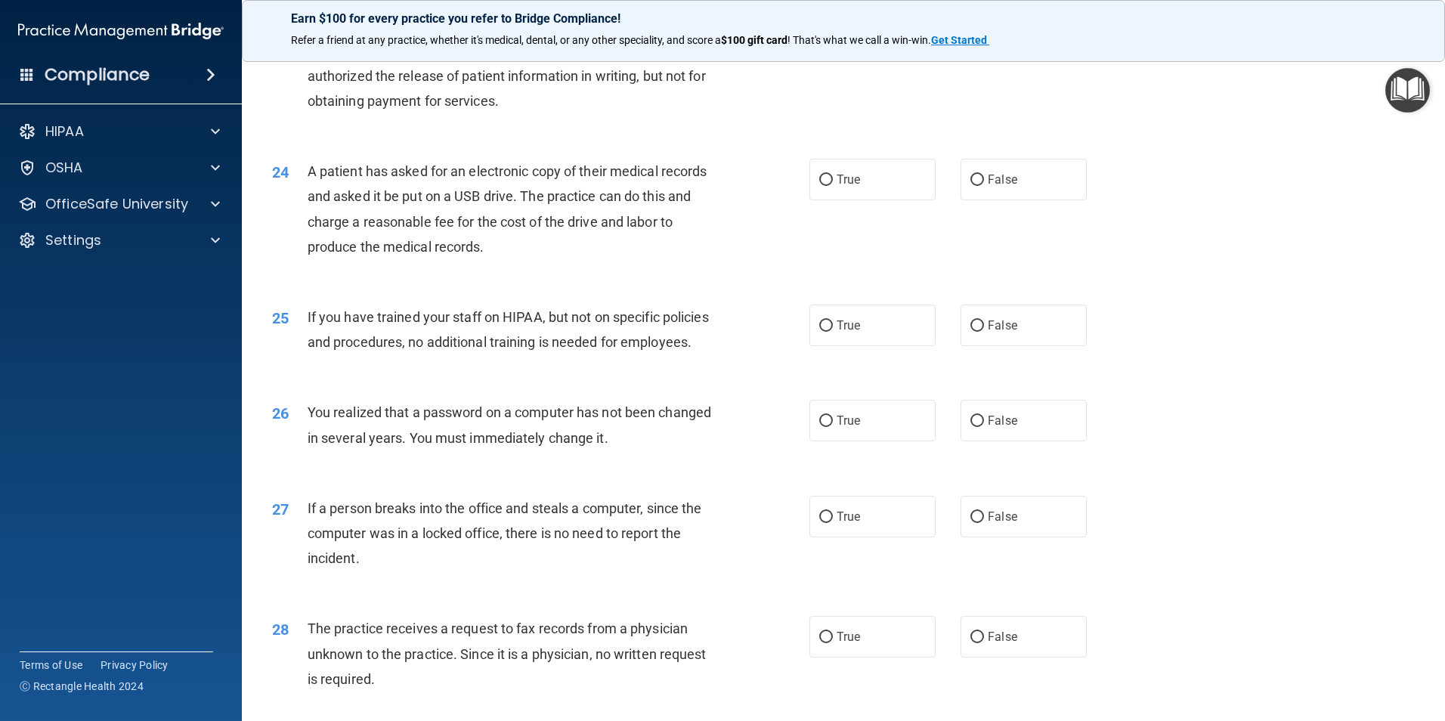
scroll to position [2569, 0]
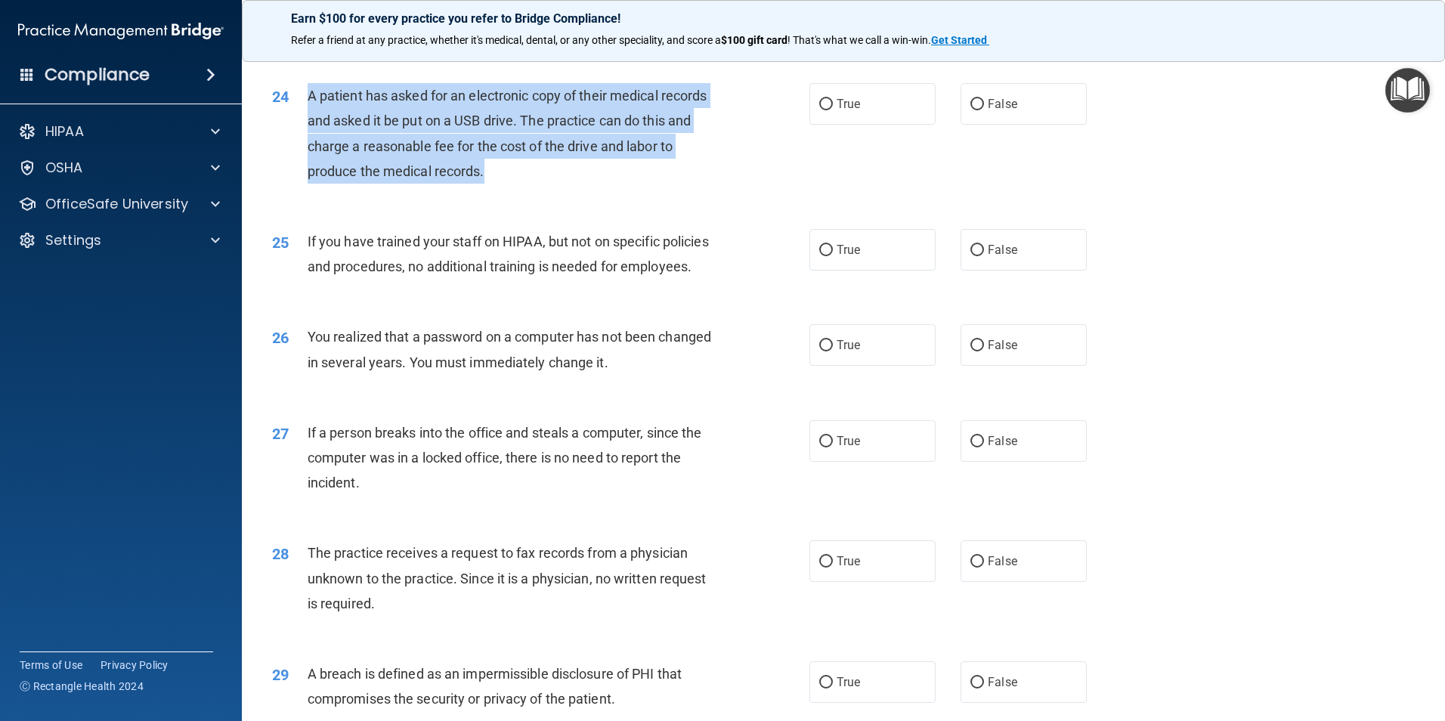
drag, startPoint x: 550, startPoint y: 233, endPoint x: 308, endPoint y: 147, distance: 257.1
click at [308, 147] on div "A patient has asked for an electronic copy of their medical records and asked i…" at bounding box center [518, 133] width 420 height 100
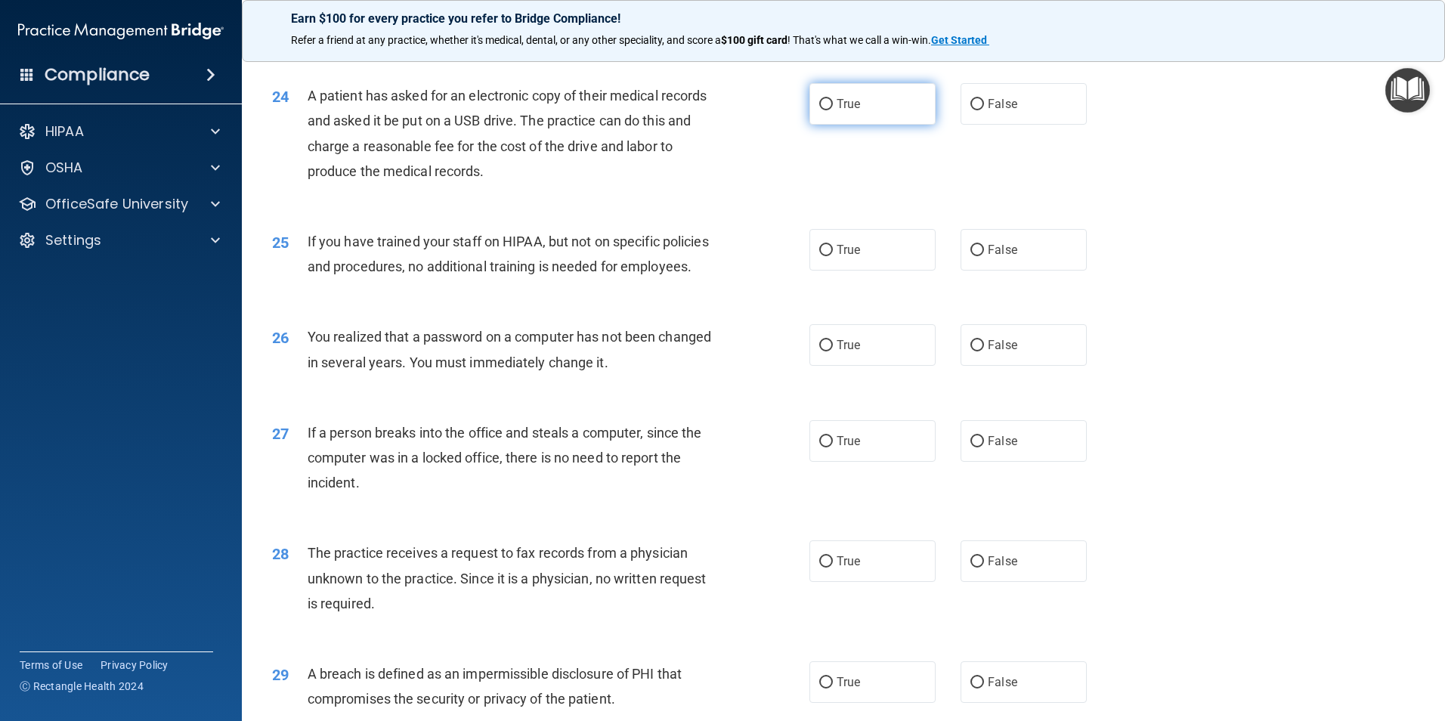
click at [889, 125] on label "True" at bounding box center [872, 104] width 126 height 42
click at [833, 110] on input "True" at bounding box center [826, 104] width 14 height 11
radio input "true"
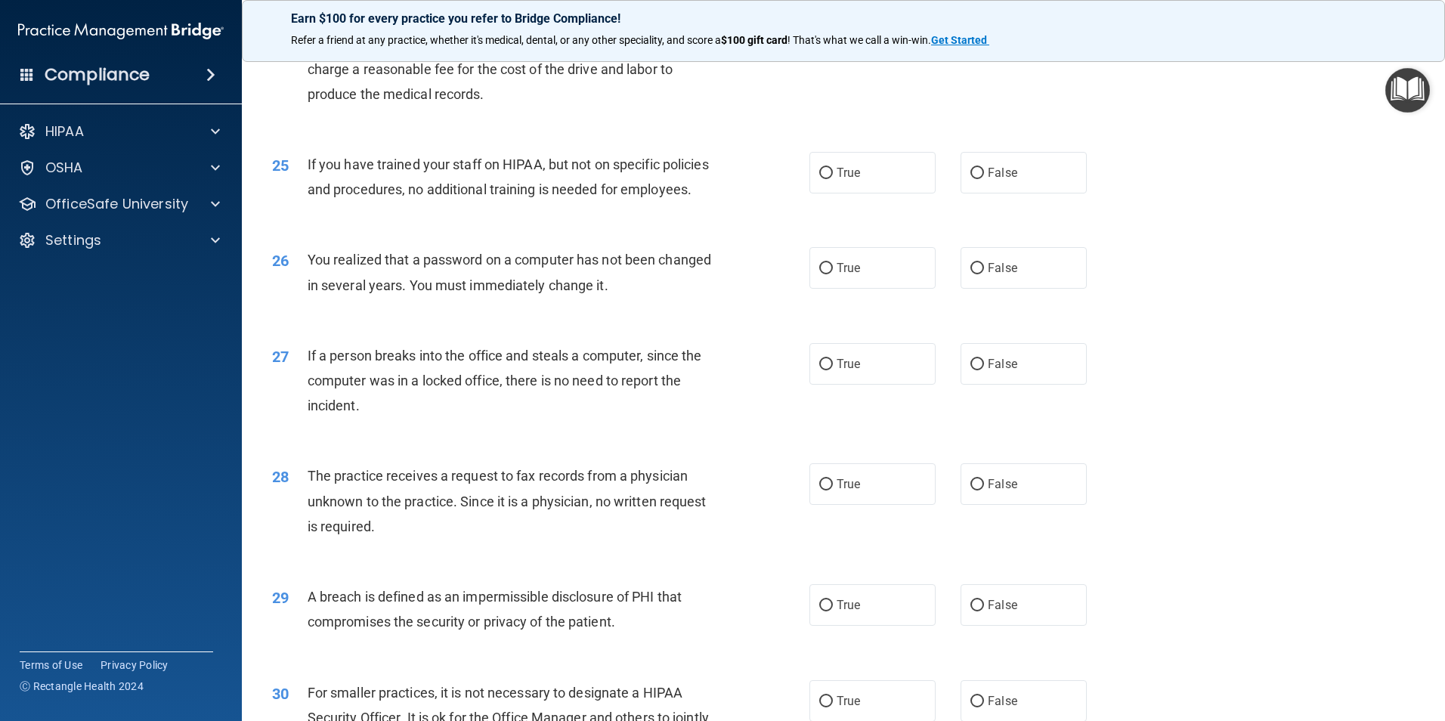
scroll to position [2720, 0]
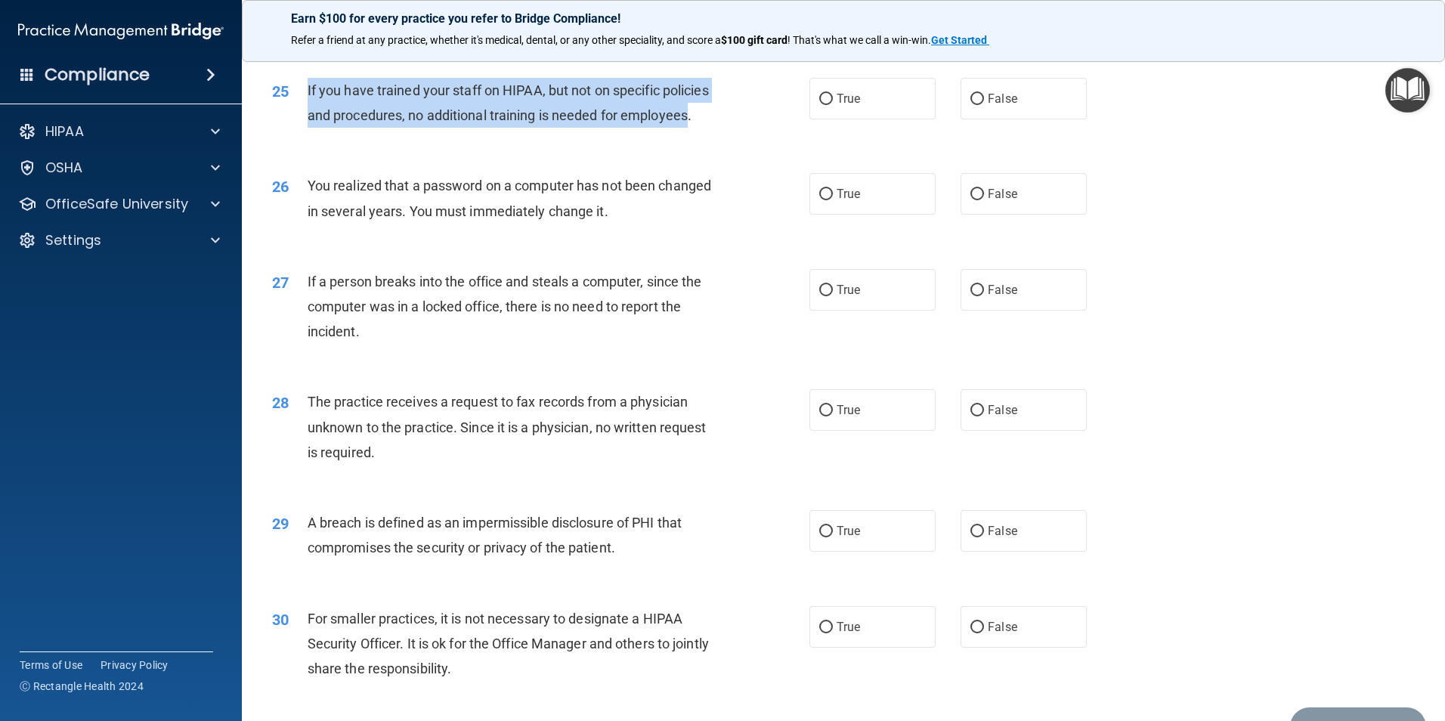
drag, startPoint x: 370, startPoint y: 190, endPoint x: 308, endPoint y: 141, distance: 79.7
click at [308, 123] on span "If you have trained your staff on HIPAA, but not on specific policies and proce…" at bounding box center [508, 102] width 401 height 41
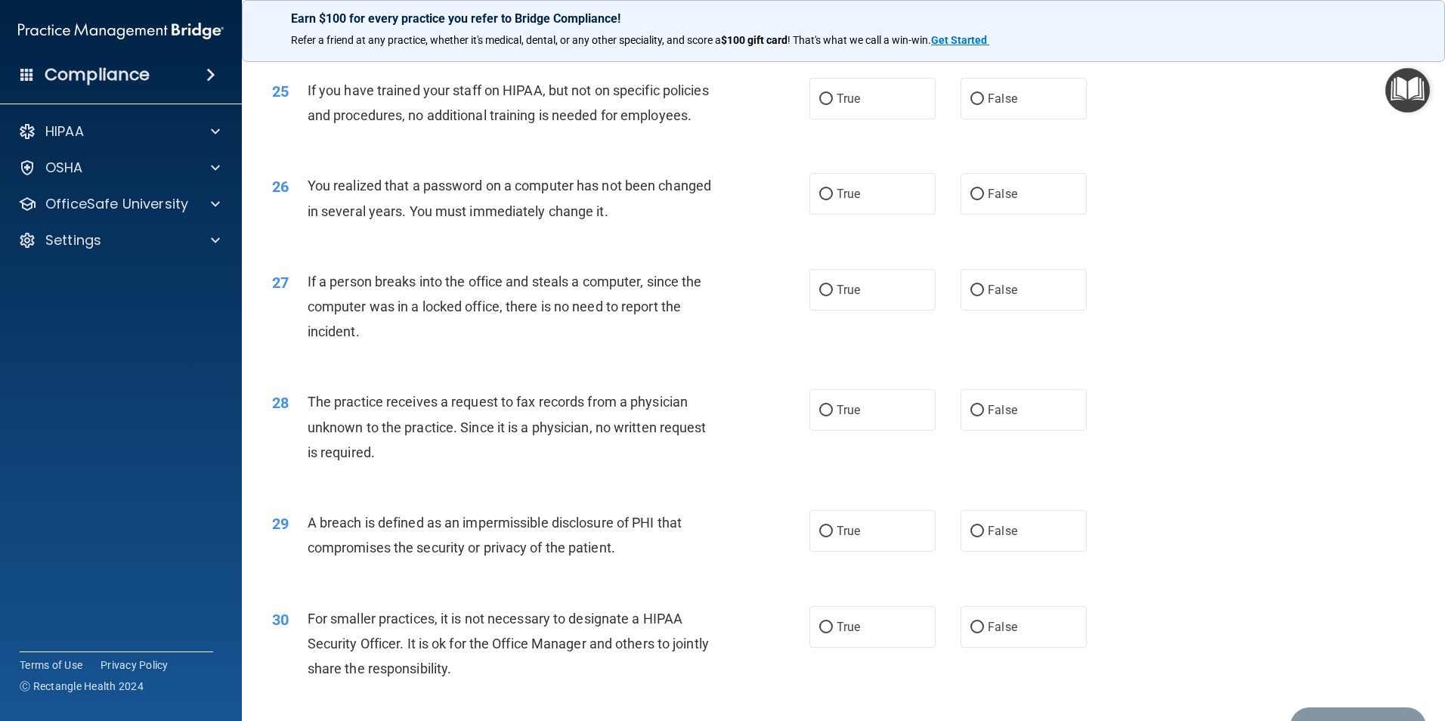
click at [433, 135] on div "25 If you have trained your staff on HIPAA, but not on specific policies and pr…" at bounding box center [540, 106] width 583 height 57
click at [1009, 119] on label "False" at bounding box center [1023, 99] width 126 height 42
click at [984, 105] on input "False" at bounding box center [977, 99] width 14 height 11
radio input "true"
click at [438, 332] on div "27 If a person breaks into the office and steals a computer, since the computer…" at bounding box center [843, 310] width 1165 height 121
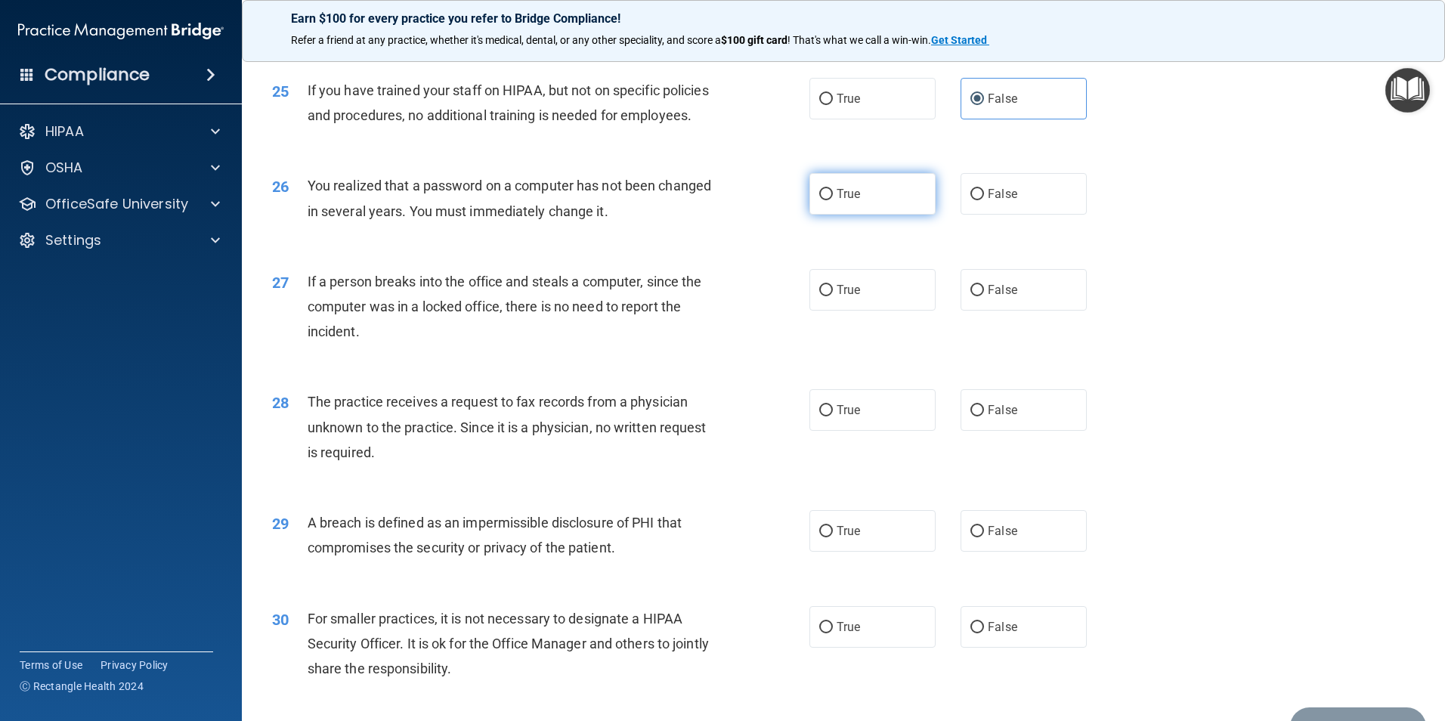
click at [856, 215] on label "True" at bounding box center [872, 194] width 126 height 42
click at [833, 200] on input "True" at bounding box center [826, 194] width 14 height 11
radio input "true"
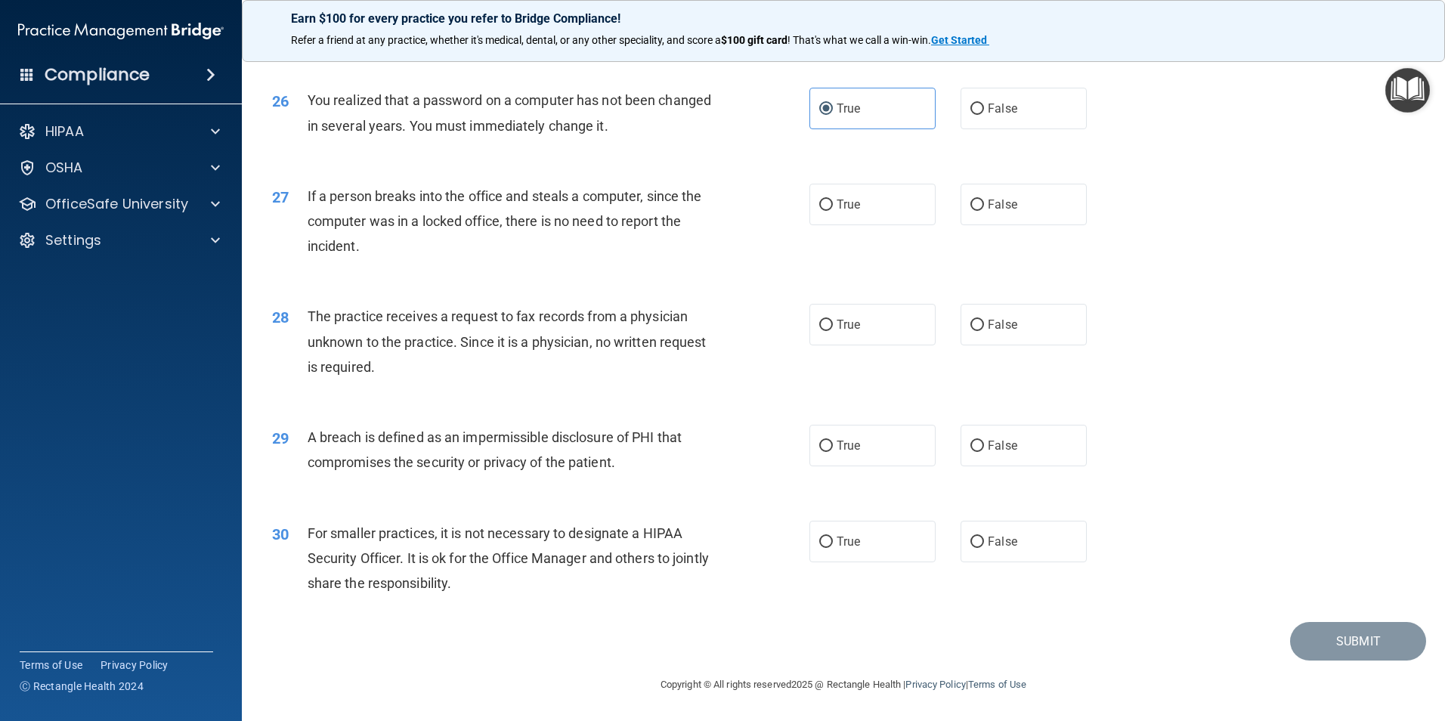
scroll to position [2871, 0]
click at [1002, 225] on label "False" at bounding box center [1023, 205] width 126 height 42
click at [984, 211] on input "False" at bounding box center [977, 204] width 14 height 11
radio input "true"
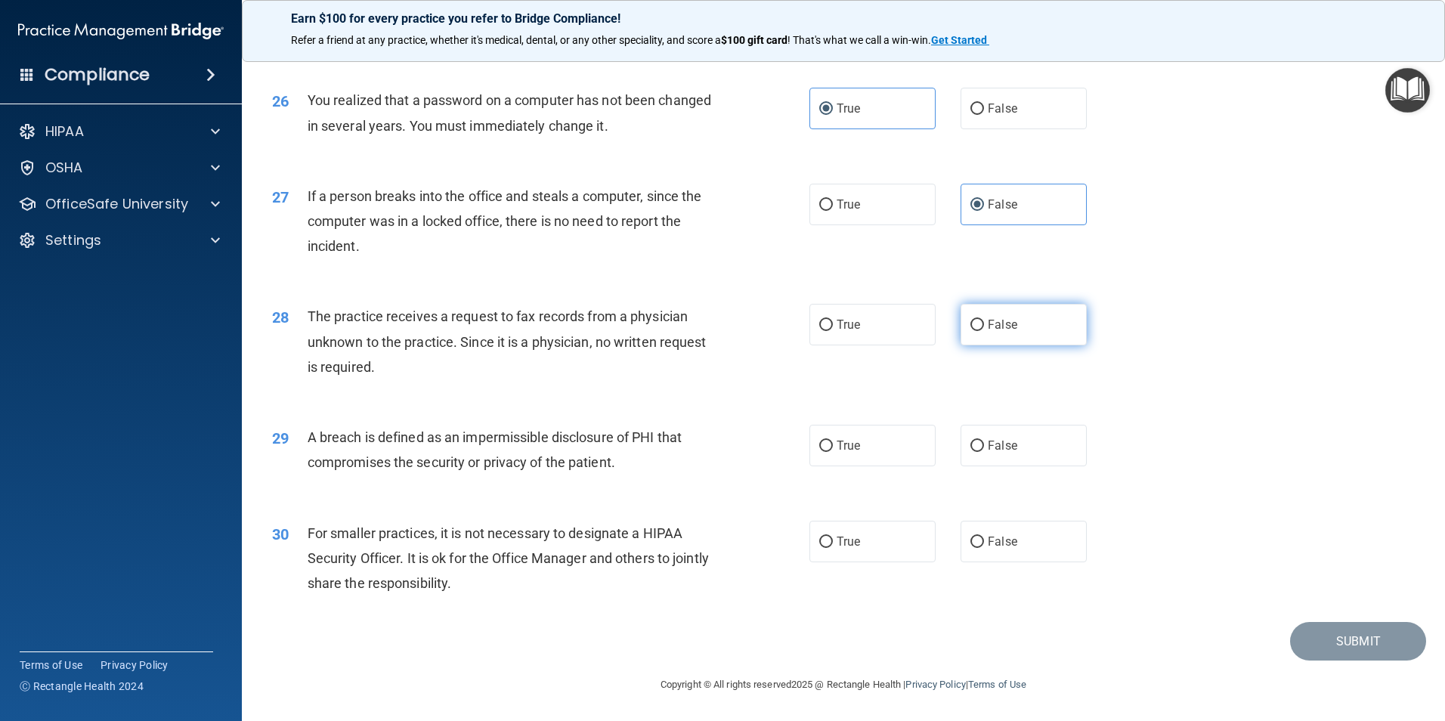
click at [995, 326] on span "False" at bounding box center [1002, 324] width 29 height 14
click at [984, 326] on input "False" at bounding box center [977, 325] width 14 height 11
radio input "true"
click at [861, 452] on label "True" at bounding box center [872, 446] width 126 height 42
click at [833, 452] on input "True" at bounding box center [826, 445] width 14 height 11
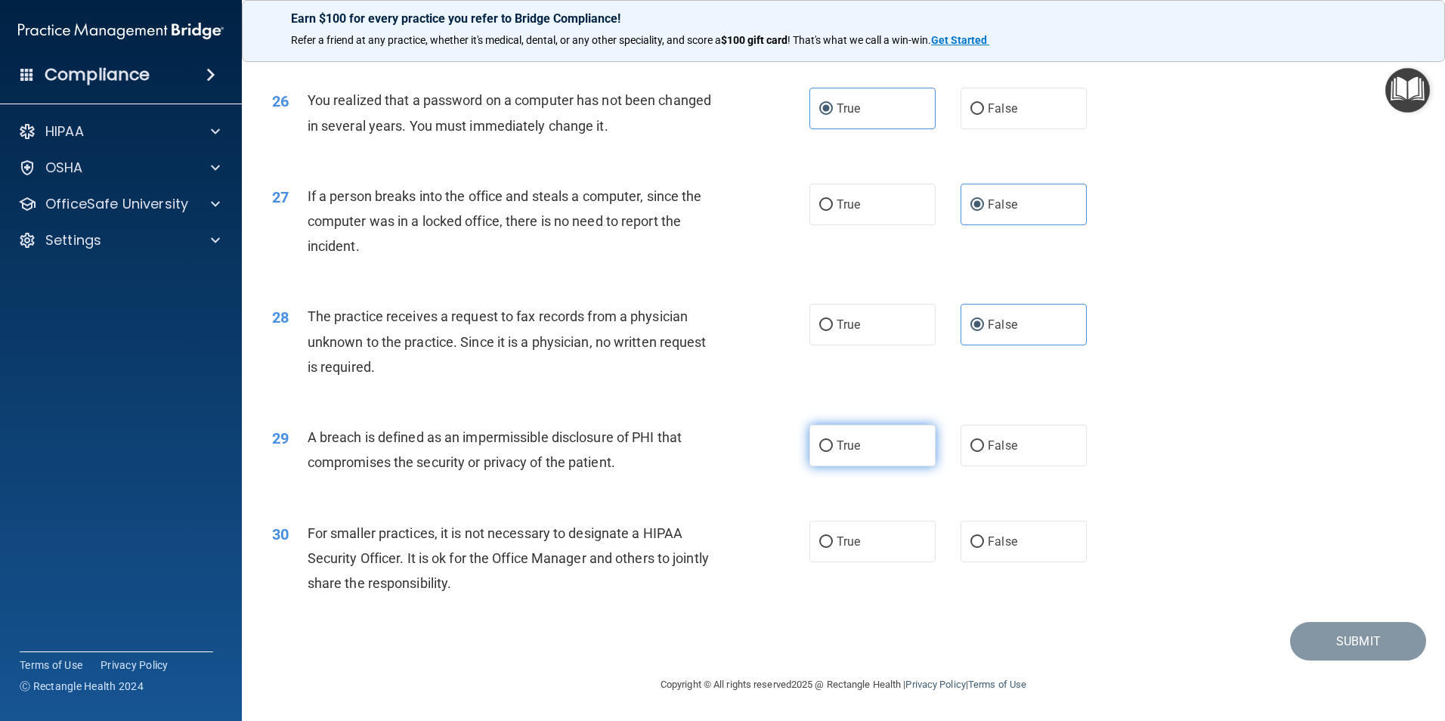
radio input "true"
click at [836, 543] on span "True" at bounding box center [847, 541] width 23 height 14
click at [833, 543] on input "True" at bounding box center [826, 541] width 14 height 11
radio input "true"
click at [1365, 647] on button "Submit" at bounding box center [1358, 641] width 136 height 39
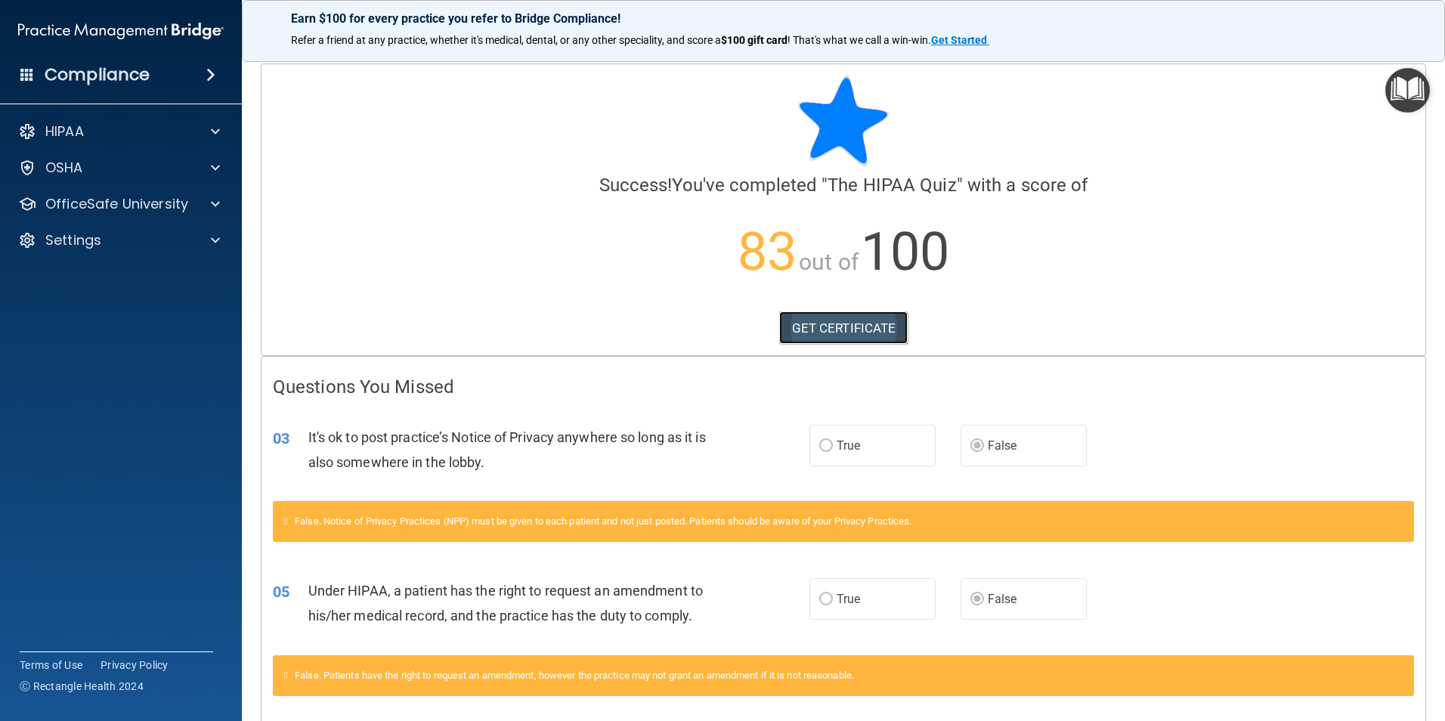
click at [852, 339] on link "GET CERTIFICATE" at bounding box center [843, 327] width 129 height 33
click at [163, 214] on div "OfficeSafe University" at bounding box center [121, 204] width 243 height 30
click at [211, 211] on span at bounding box center [215, 204] width 9 height 18
click at [145, 241] on div "HIPAA Training" at bounding box center [113, 240] width 206 height 15
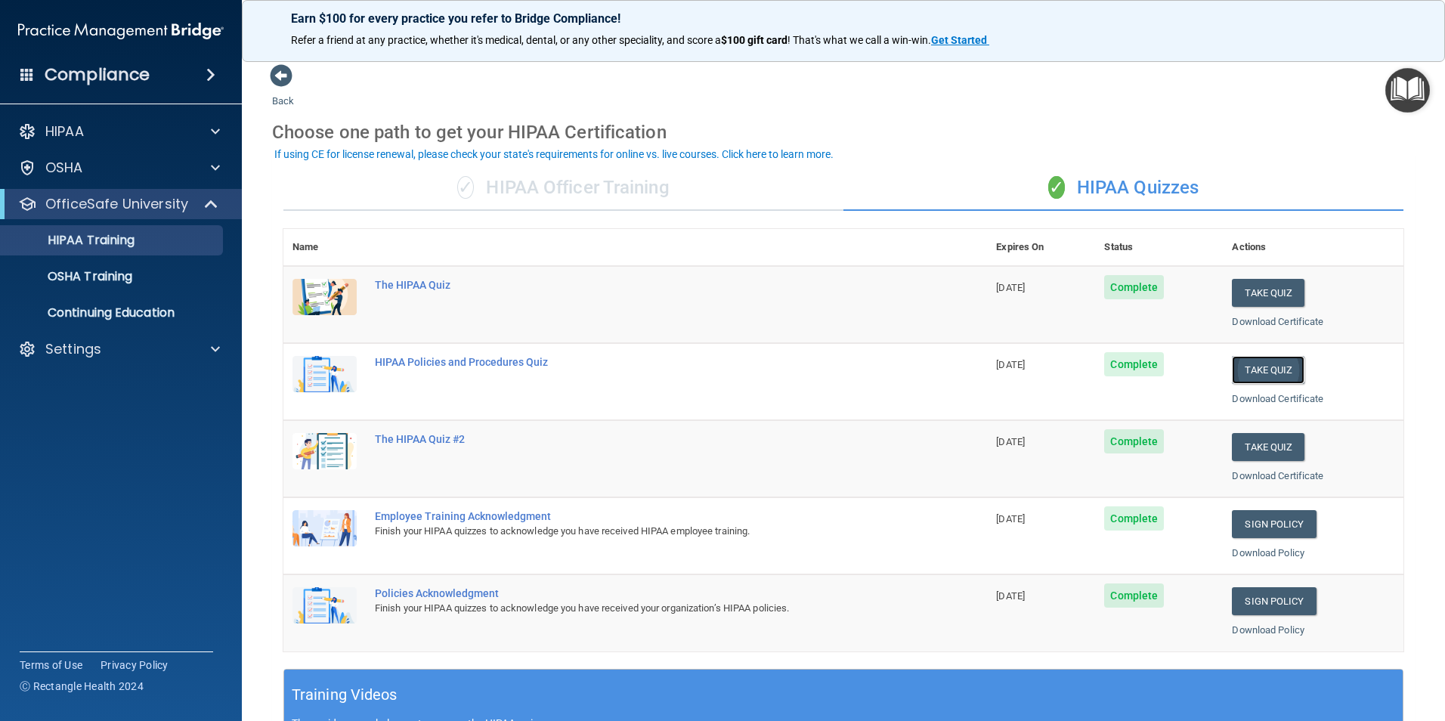
click at [1266, 368] on button "Take Quiz" at bounding box center [1268, 370] width 73 height 28
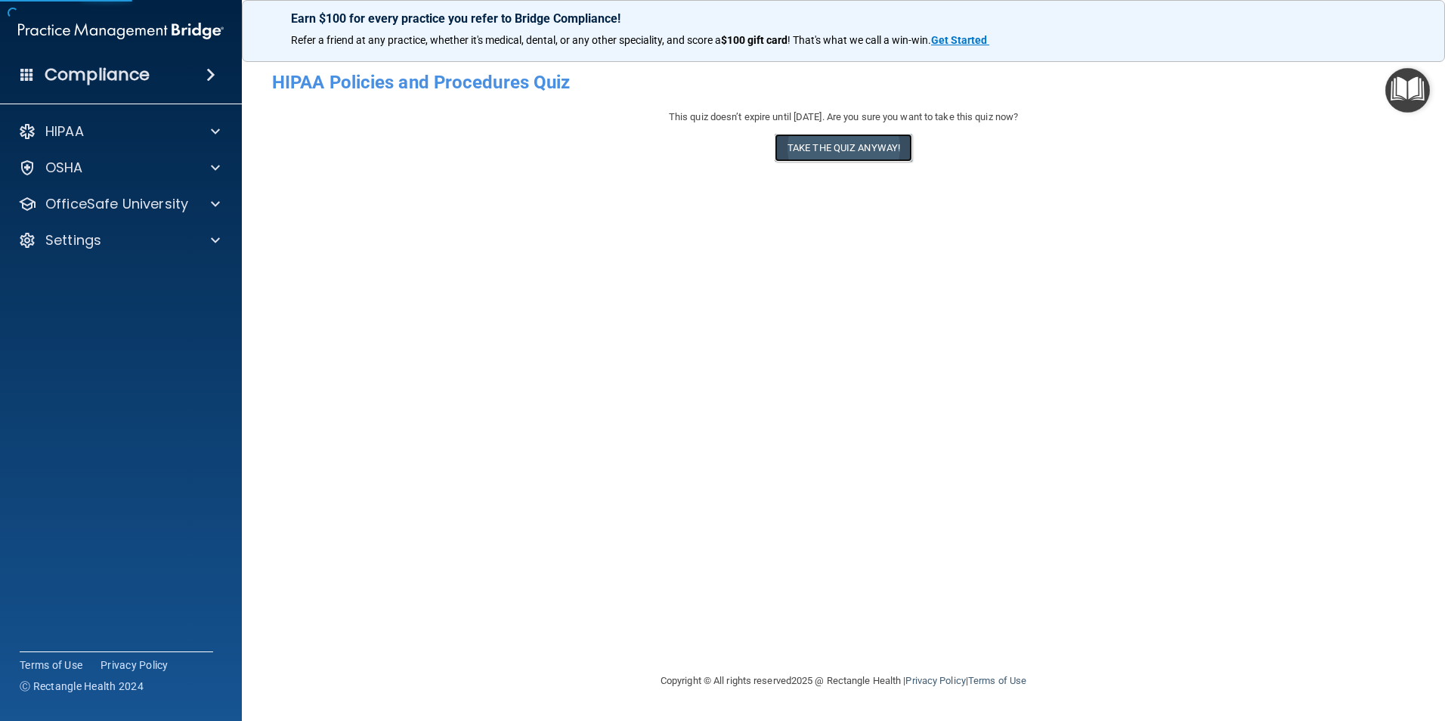
click at [811, 150] on button "Take the quiz anyway!" at bounding box center [843, 148] width 138 height 28
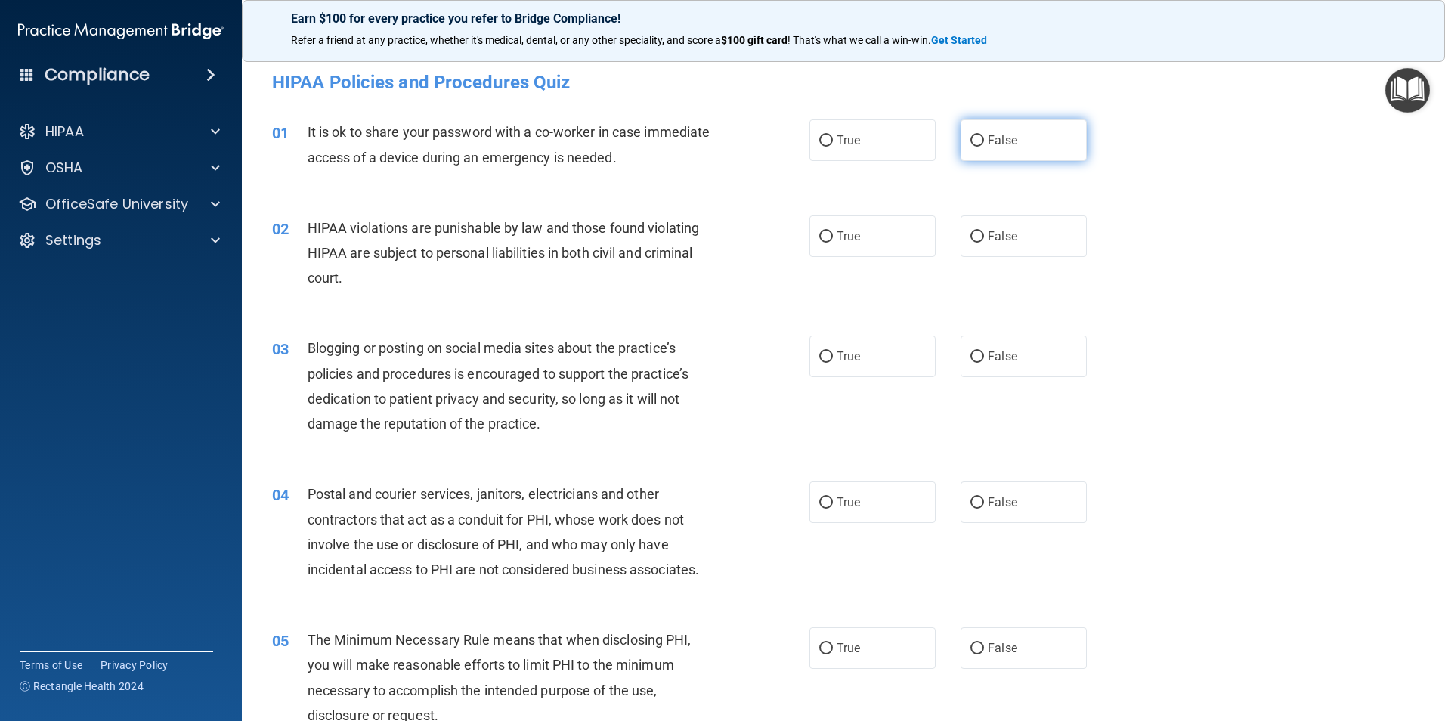
click at [1007, 138] on span "False" at bounding box center [1002, 140] width 29 height 14
click at [984, 138] on input "False" at bounding box center [977, 140] width 14 height 11
radio input "true"
click at [876, 246] on label "True" at bounding box center [872, 236] width 126 height 42
click at [833, 243] on input "True" at bounding box center [826, 236] width 14 height 11
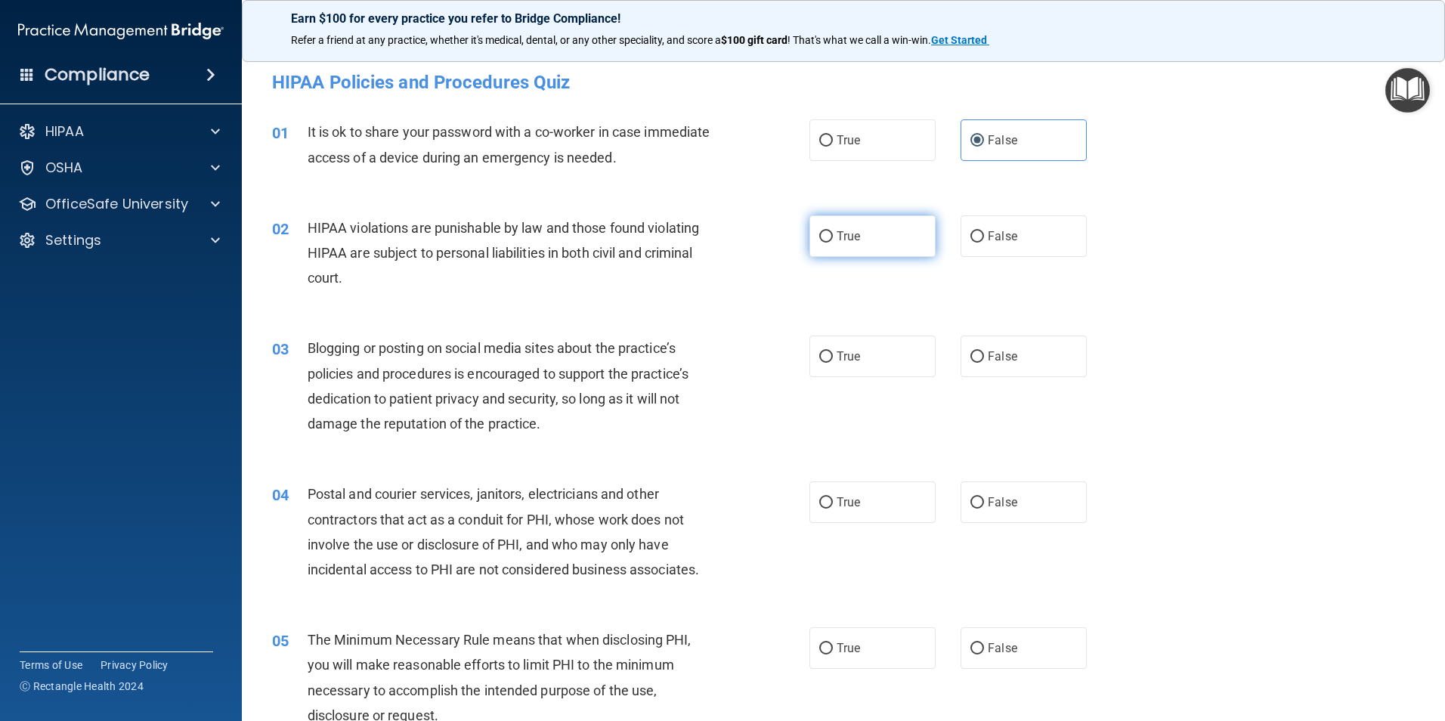
radio input "true"
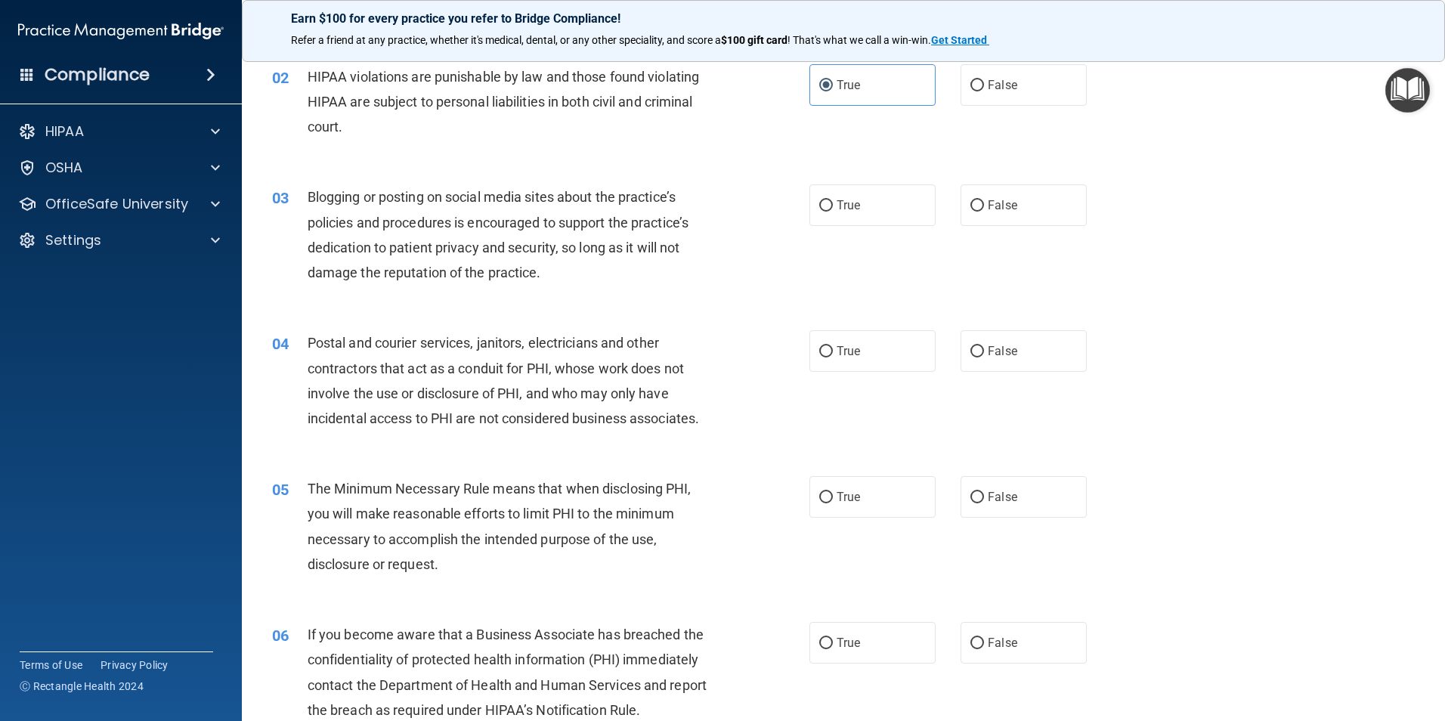
scroll to position [227, 0]
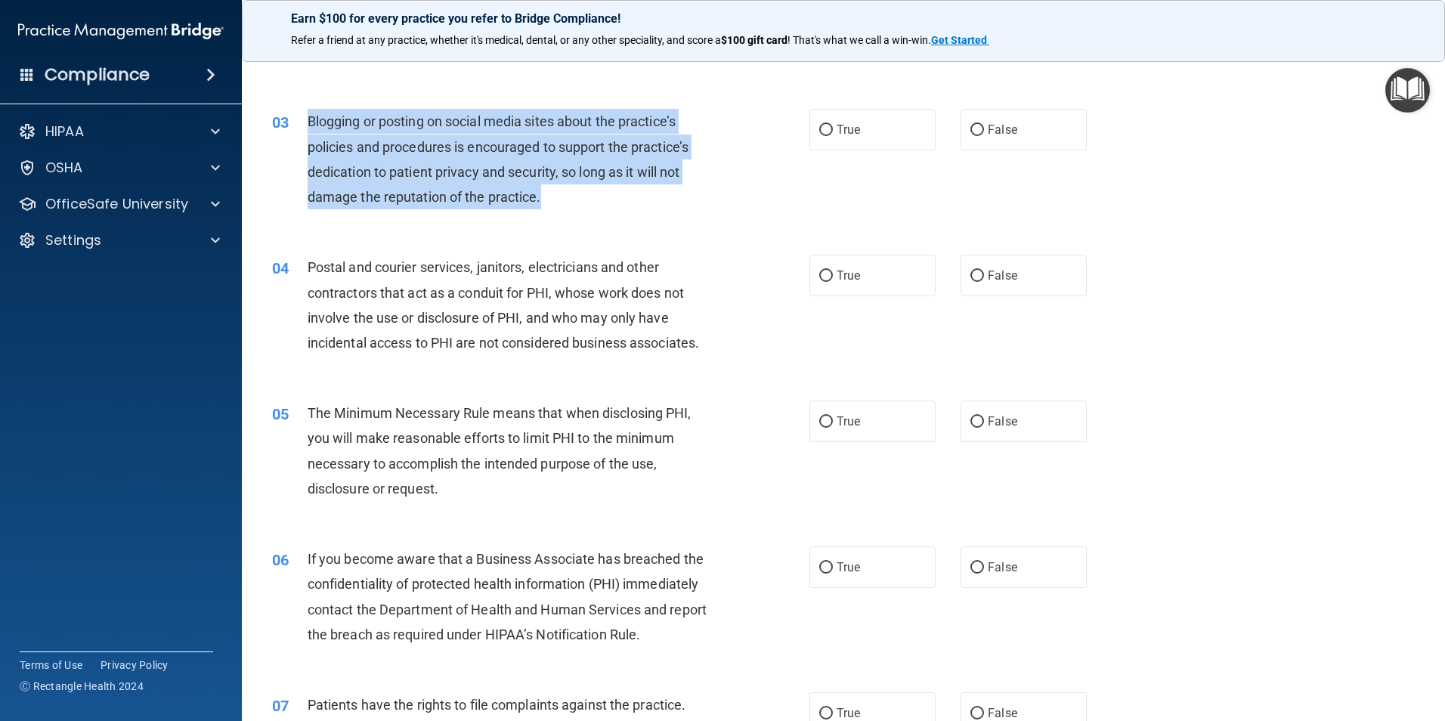
drag, startPoint x: 542, startPoint y: 199, endPoint x: 303, endPoint y: 127, distance: 249.5
click at [303, 127] on div "03 Blogging or posting on social media sites about the practice’s policies and …" at bounding box center [540, 163] width 583 height 108
click at [672, 182] on div "Blogging or posting on social media sites about the practice’s policies and pro…" at bounding box center [518, 159] width 420 height 100
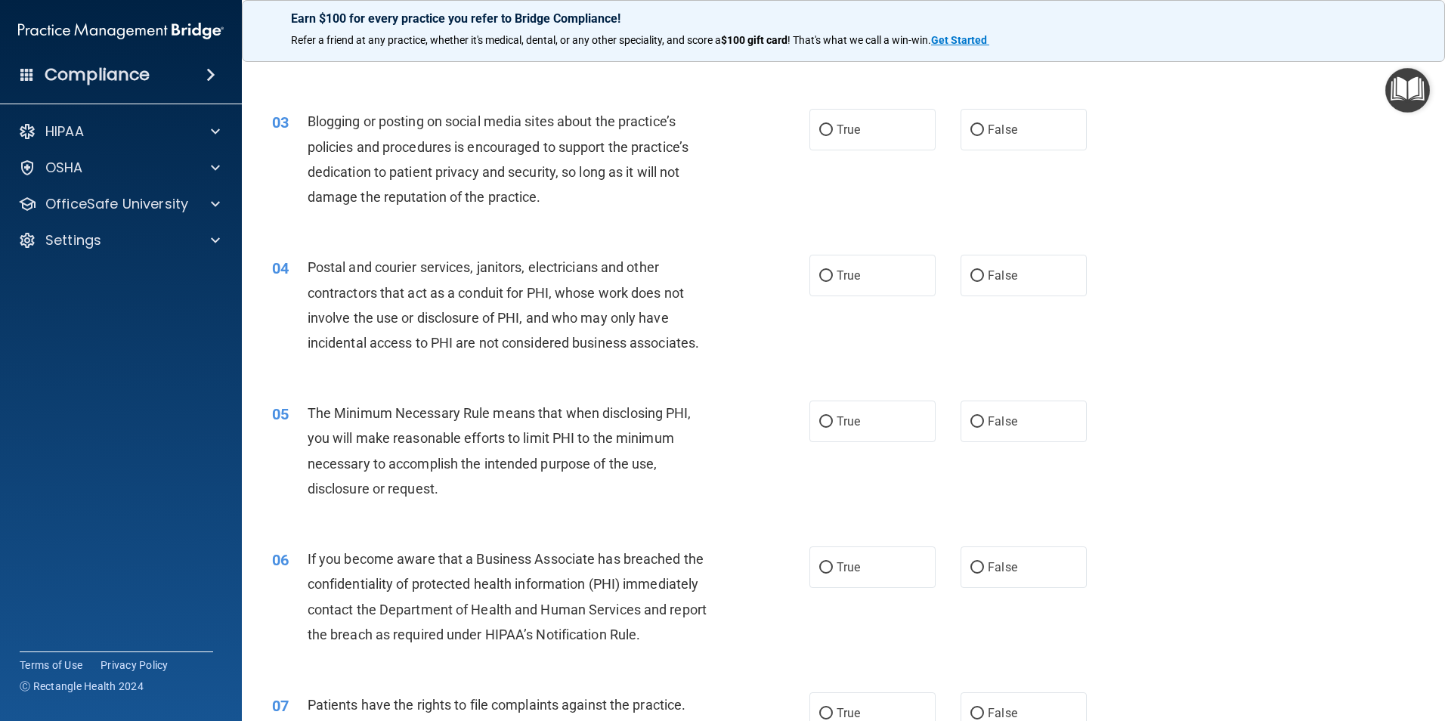
click at [573, 228] on div "03 Blogging or posting on social media sites about the practice’s policies and …" at bounding box center [843, 163] width 1165 height 146
click at [888, 122] on label "True" at bounding box center [872, 130] width 126 height 42
click at [833, 125] on input "True" at bounding box center [826, 130] width 14 height 11
radio input "true"
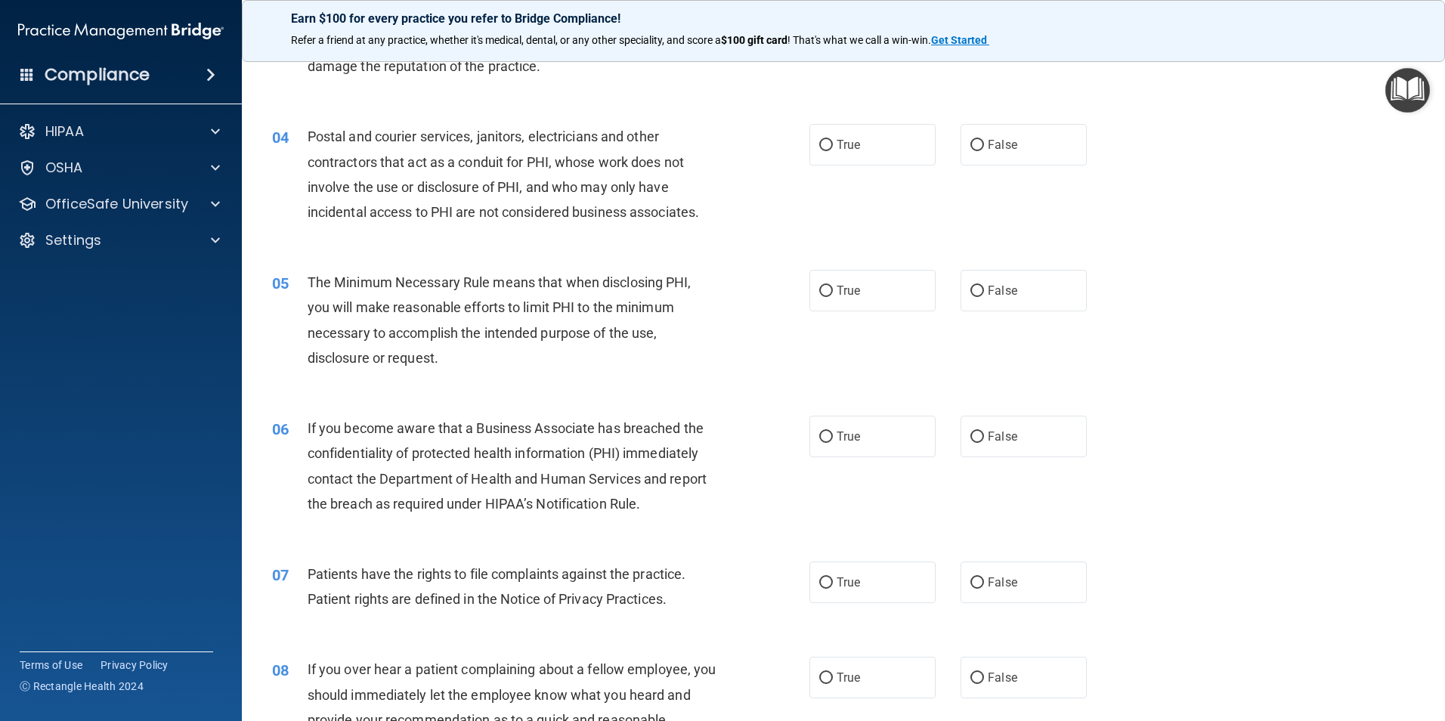
scroll to position [378, 0]
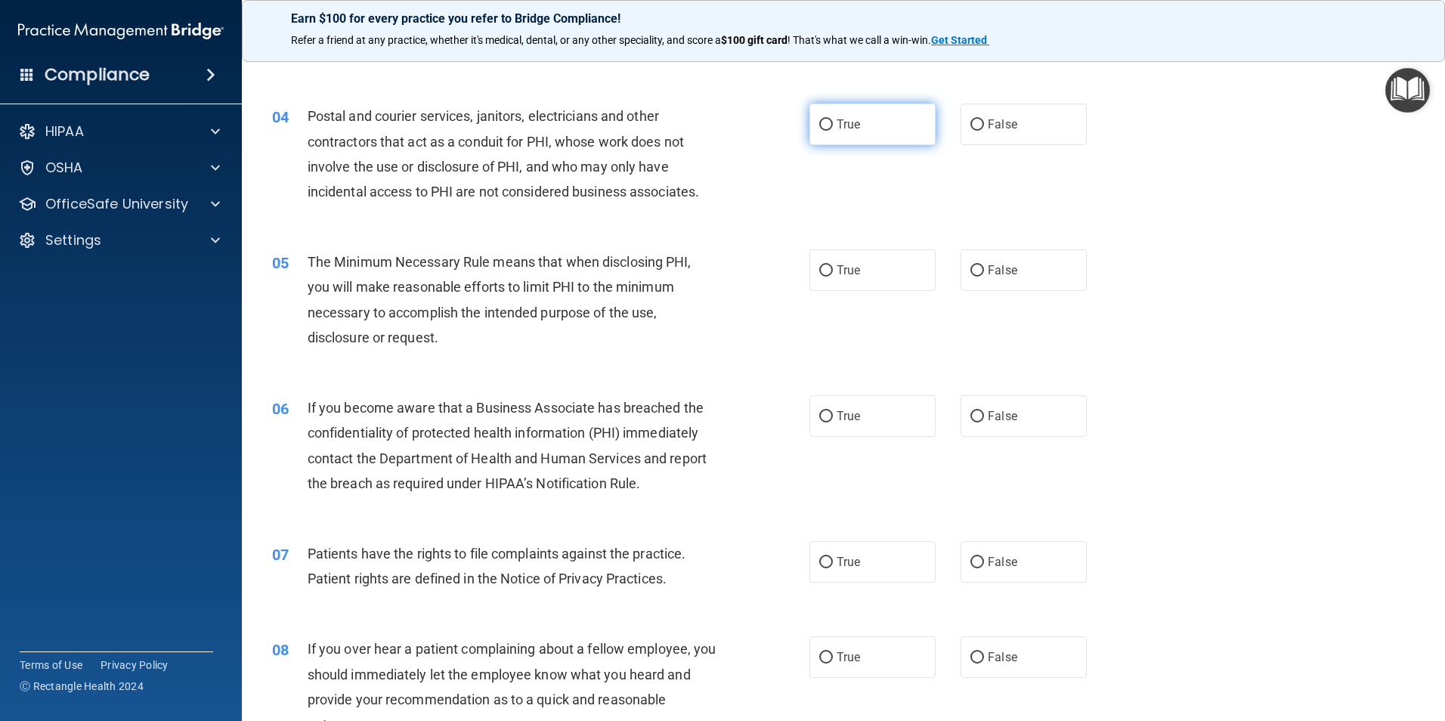
click at [861, 135] on label "True" at bounding box center [872, 125] width 126 height 42
click at [833, 131] on input "True" at bounding box center [826, 124] width 14 height 11
radio input "true"
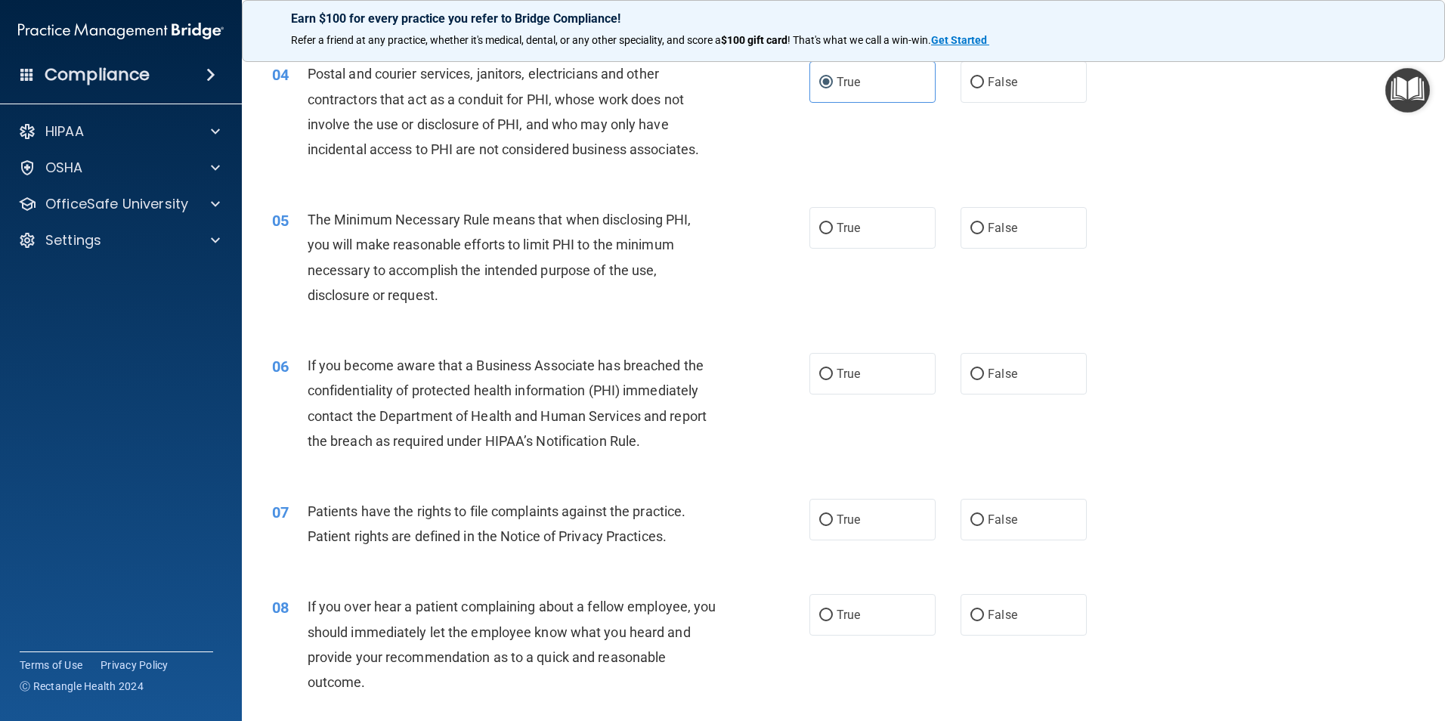
scroll to position [453, 0]
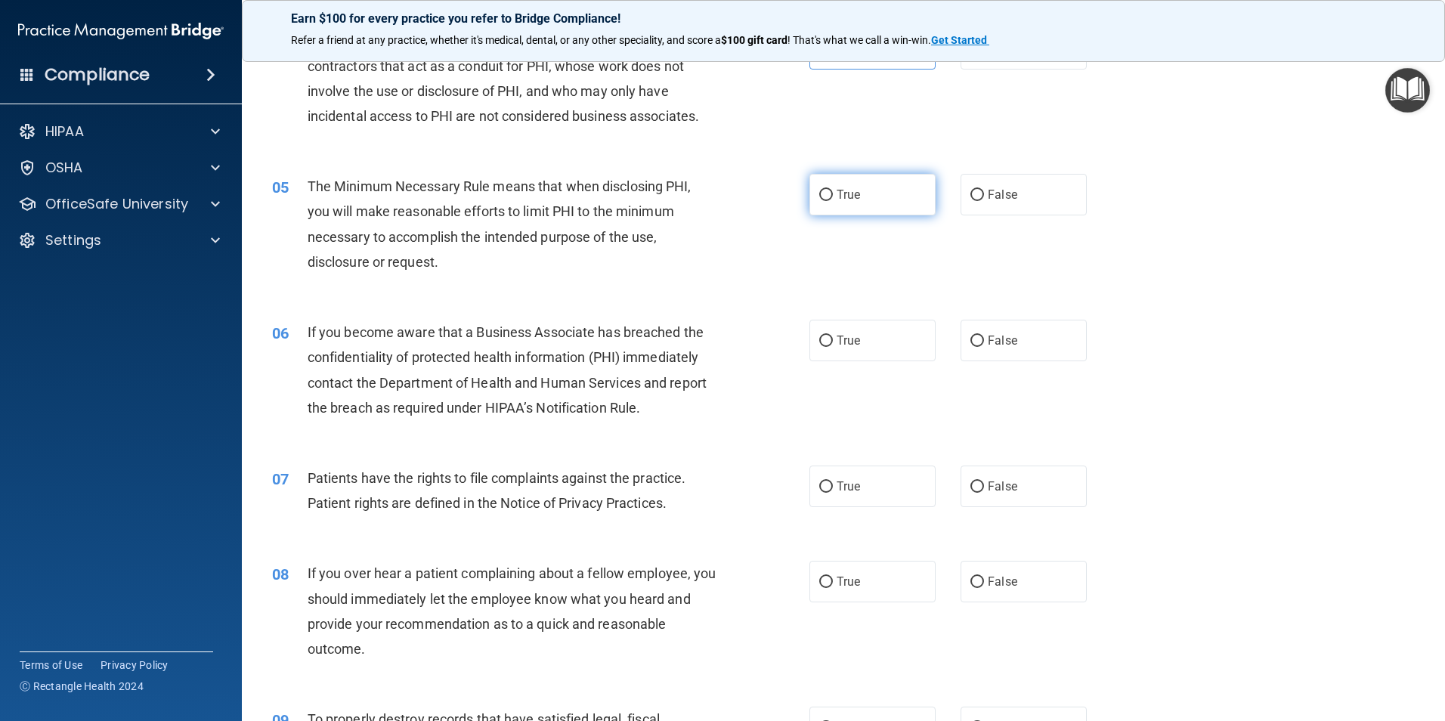
click at [848, 199] on span "True" at bounding box center [847, 194] width 23 height 14
click at [833, 199] on input "True" at bounding box center [826, 195] width 14 height 11
radio input "true"
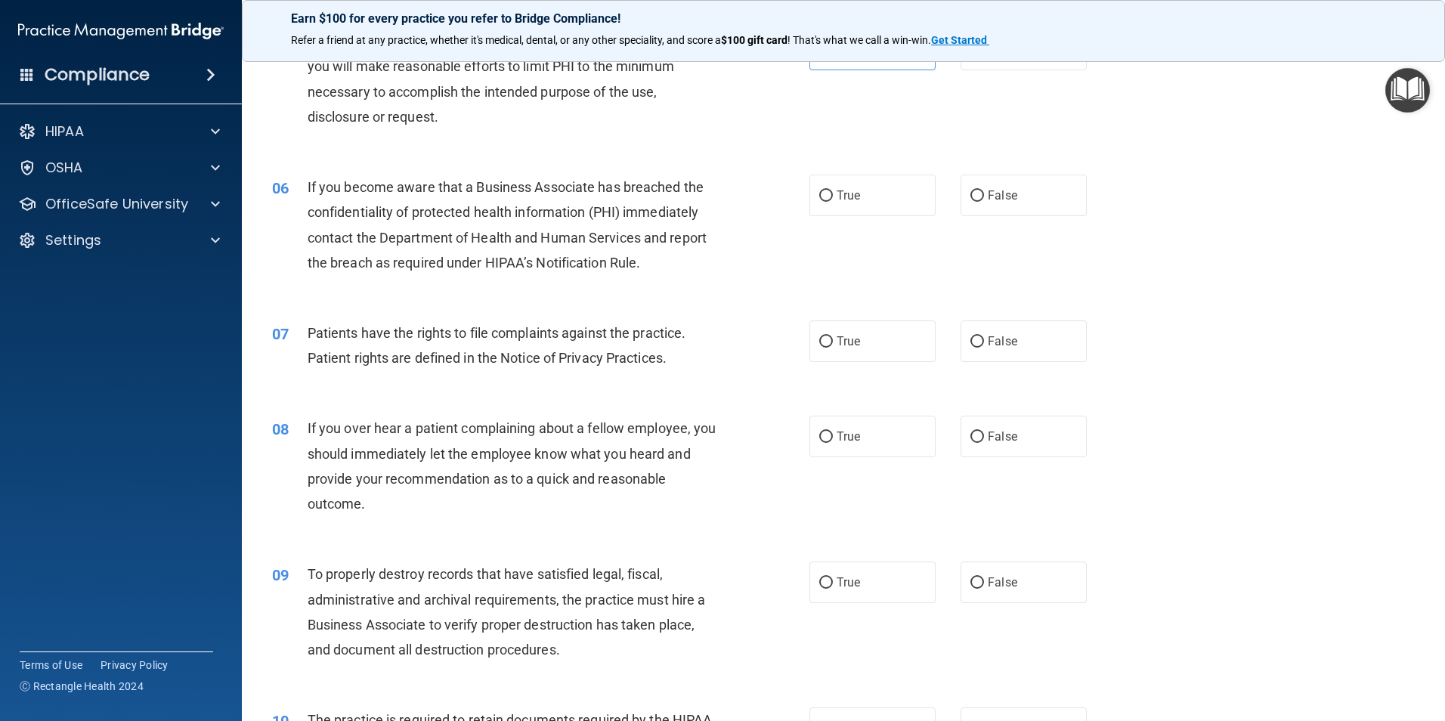
scroll to position [604, 0]
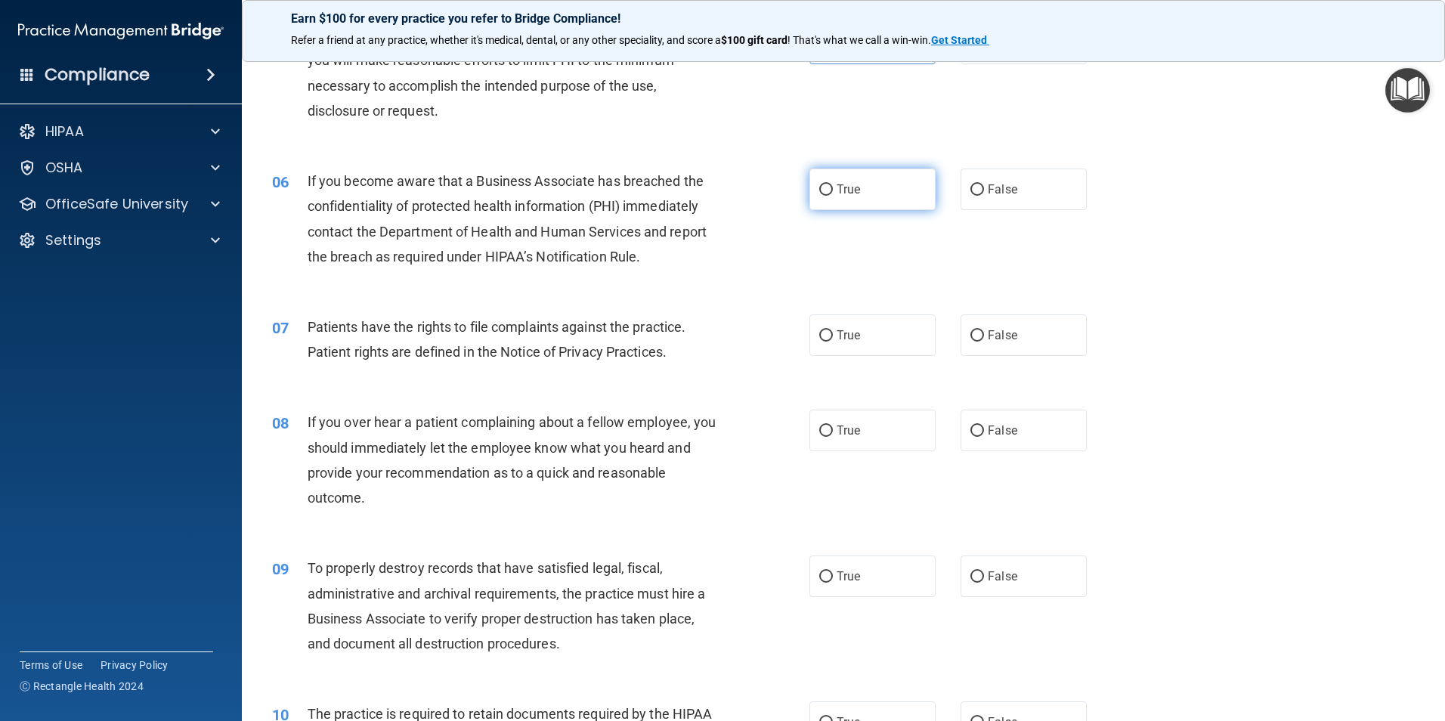
click at [852, 197] on label "True" at bounding box center [872, 189] width 126 height 42
click at [833, 196] on input "True" at bounding box center [826, 189] width 14 height 11
radio input "true"
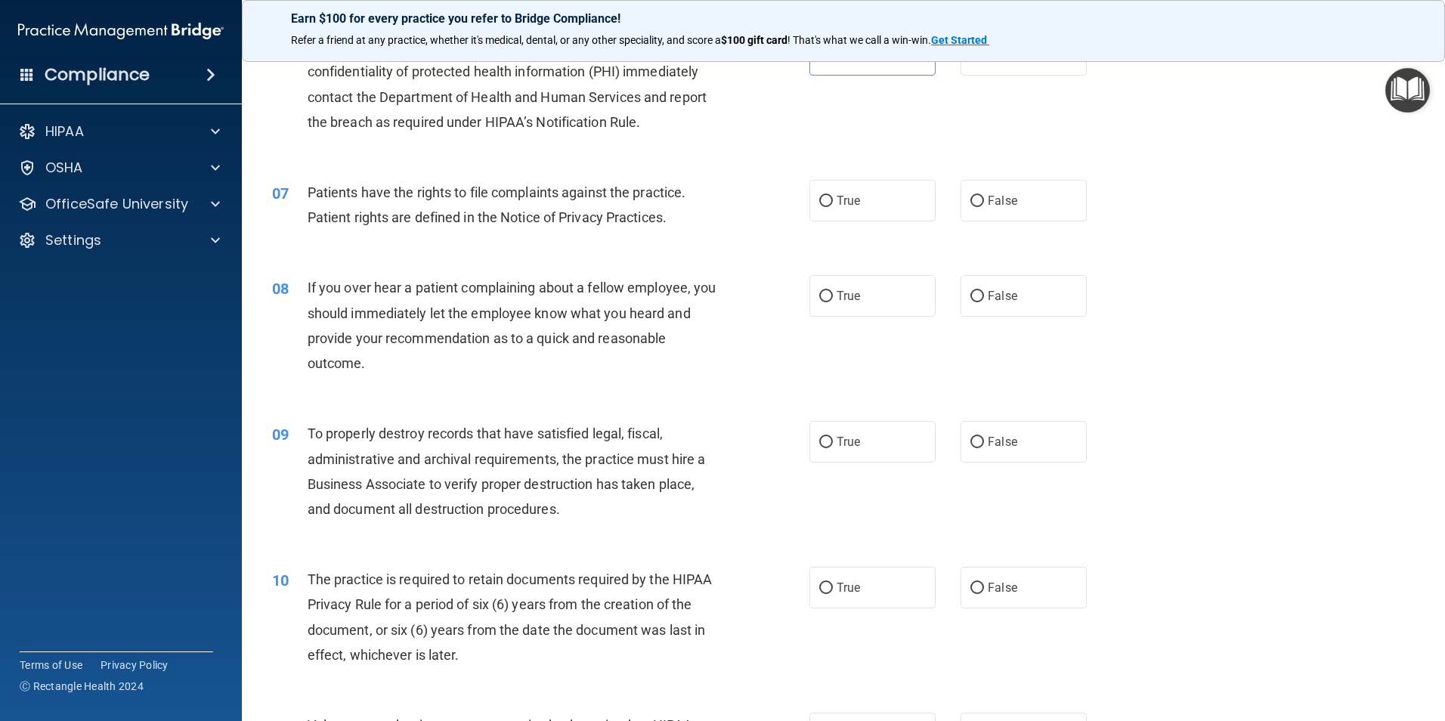
scroll to position [756, 0]
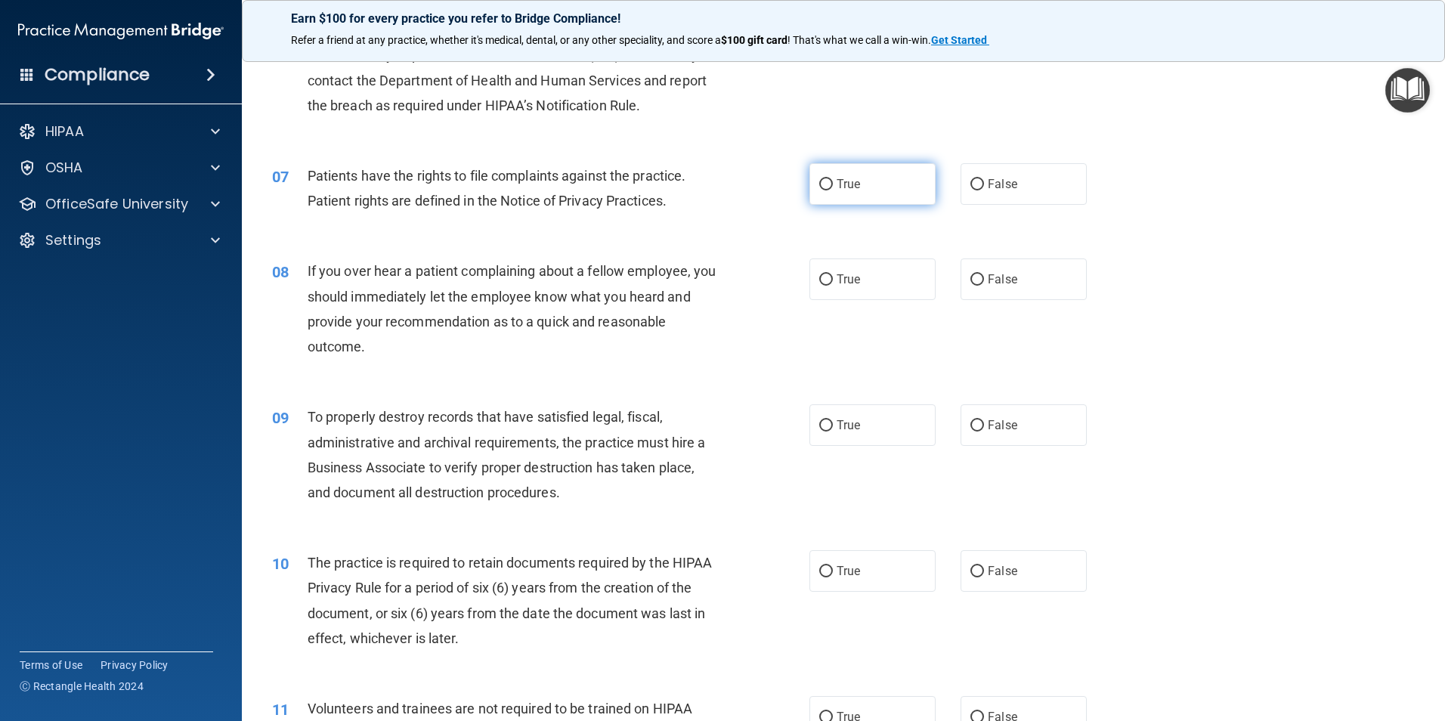
click at [840, 189] on span "True" at bounding box center [847, 184] width 23 height 14
click at [833, 189] on input "True" at bounding box center [826, 184] width 14 height 11
radio input "true"
